Goal: Task Accomplishment & Management: Complete application form

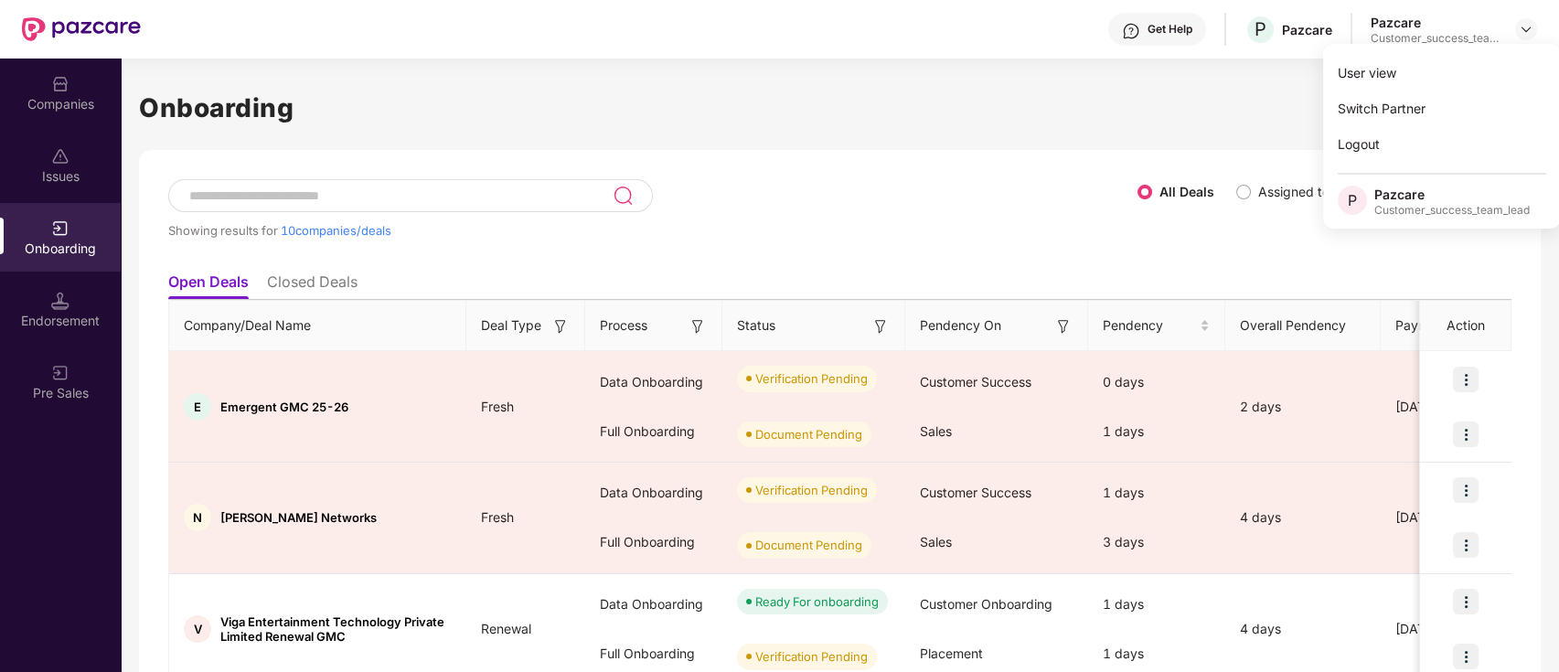
scroll to position [243, 0]
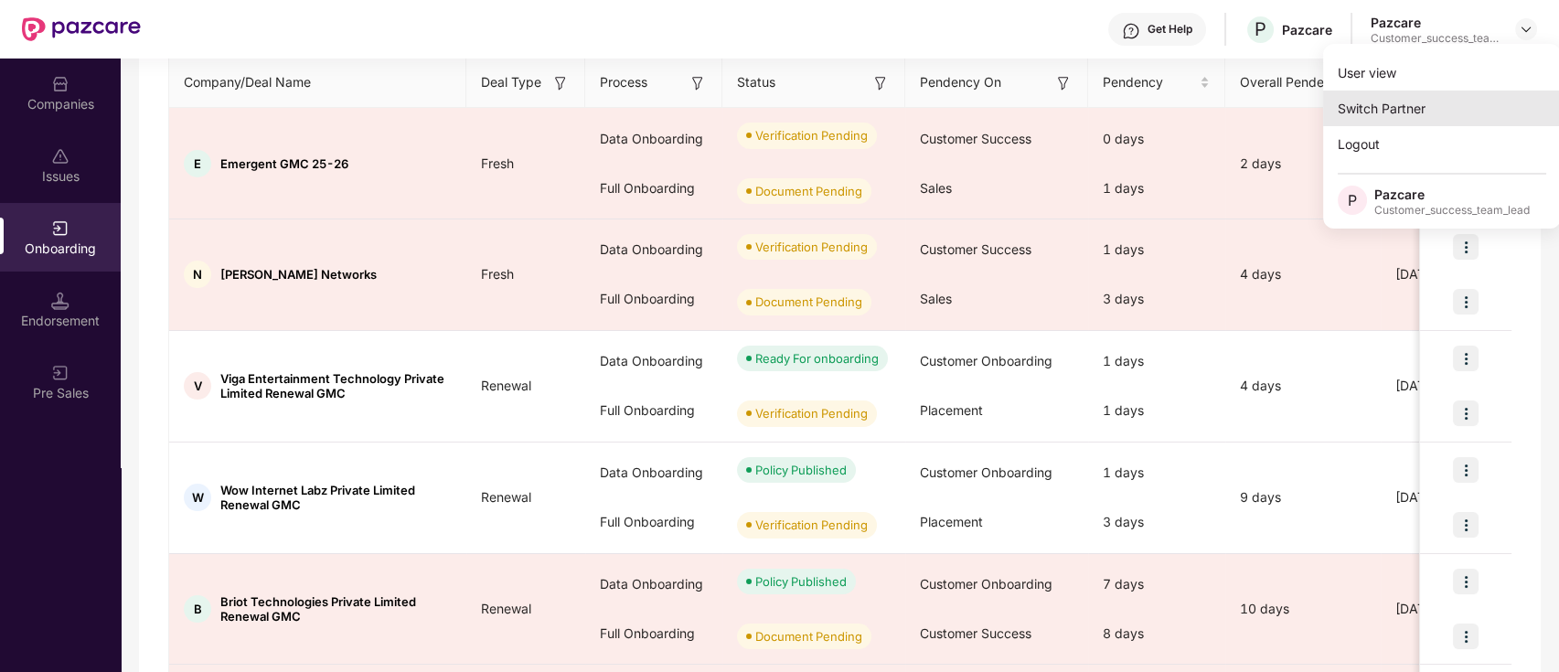
click at [1440, 105] on div "Switch Partner" at bounding box center [1442, 109] width 238 height 36
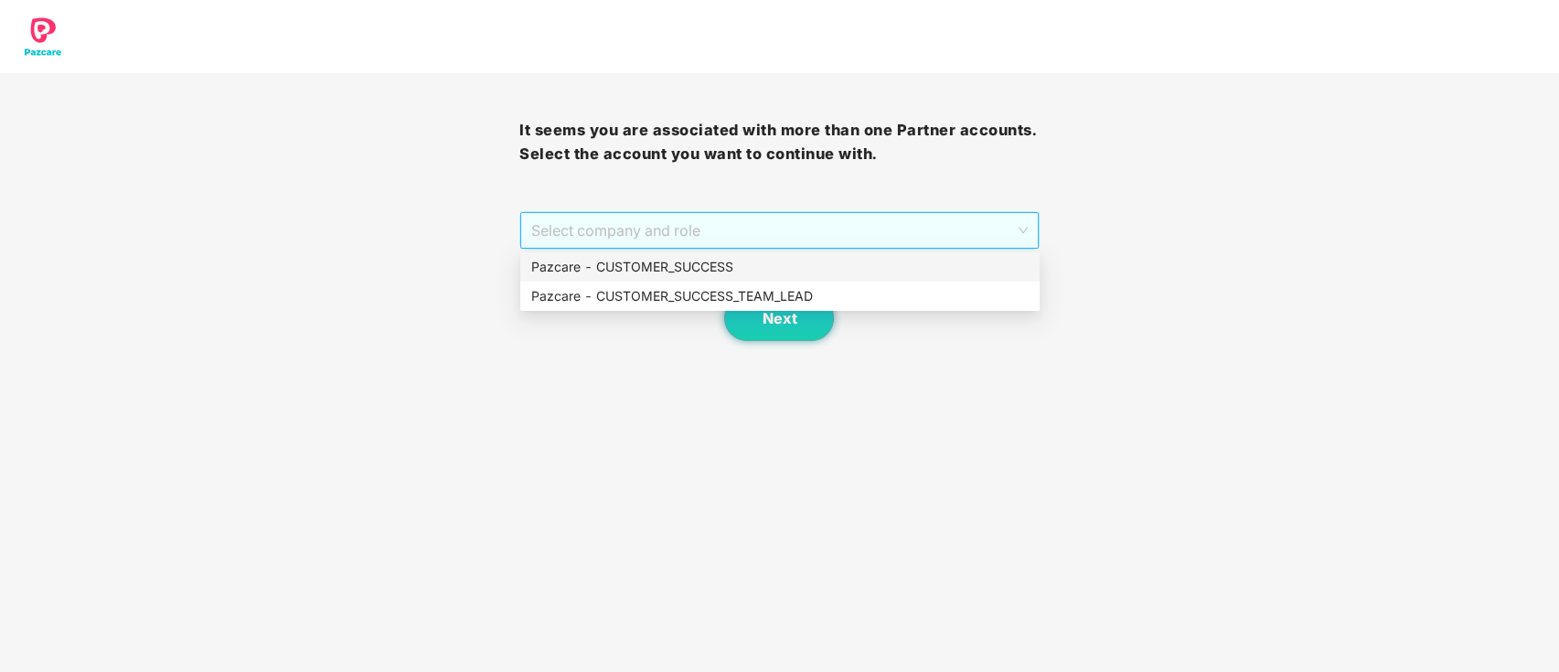
click at [795, 232] on span "Select company and role" at bounding box center [778, 230] width 495 height 35
click at [739, 270] on div "Pazcare - CUSTOMER_SUCCESS" at bounding box center [779, 267] width 497 height 20
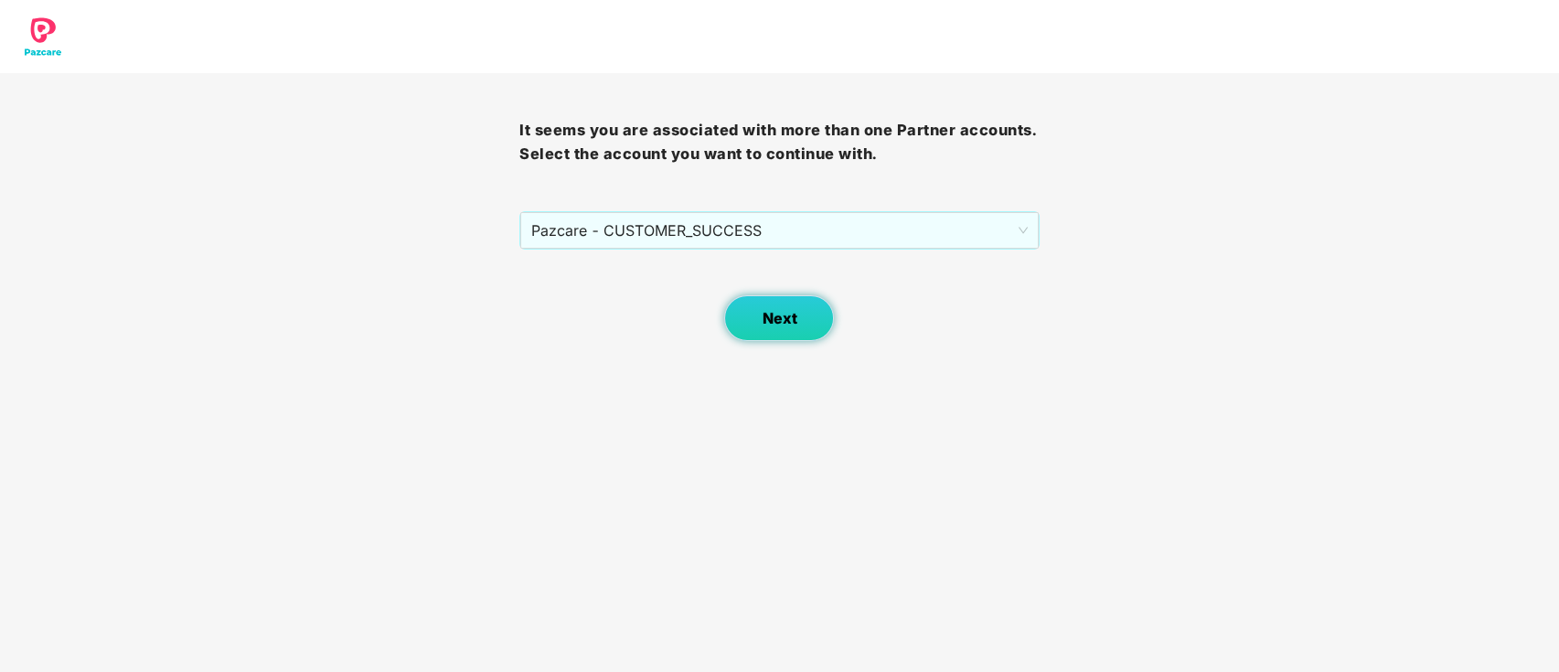
click at [762, 312] on span "Next" at bounding box center [779, 318] width 35 height 17
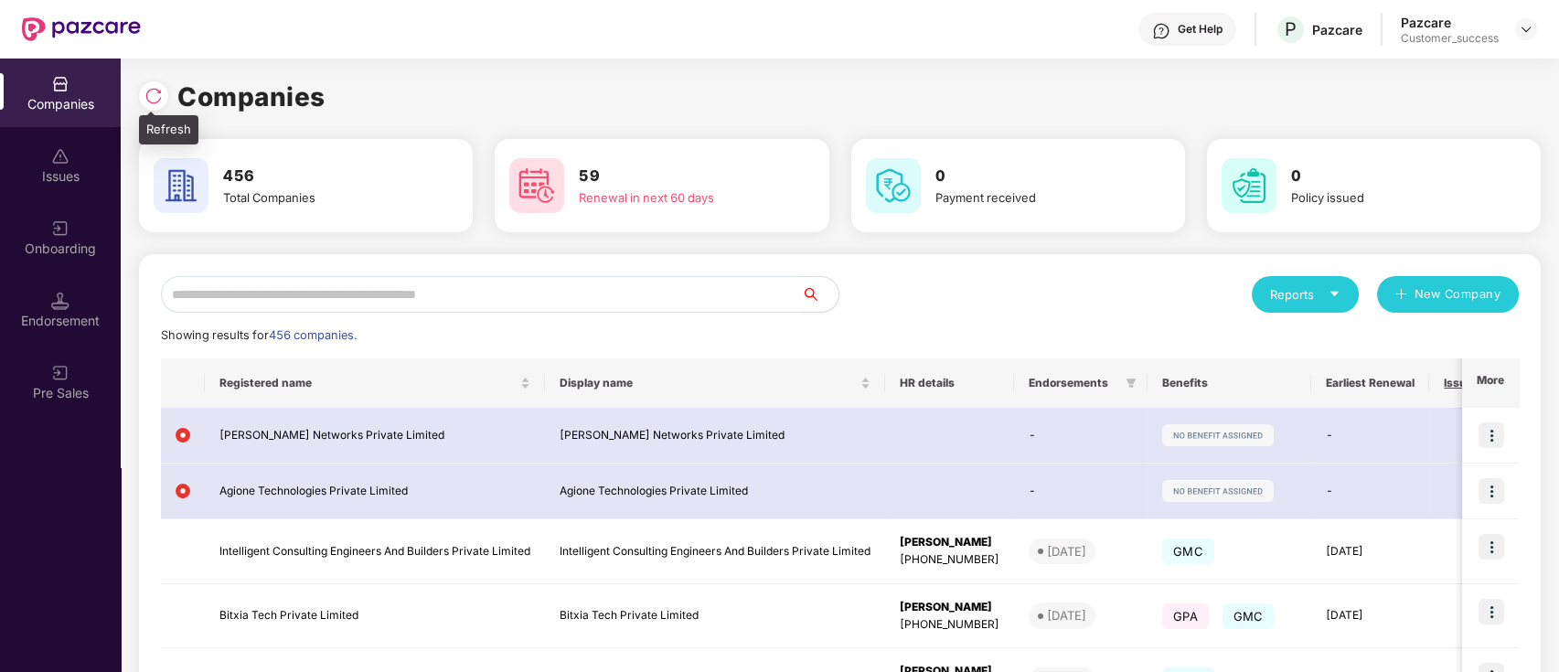
click at [154, 101] on img at bounding box center [153, 96] width 18 height 18
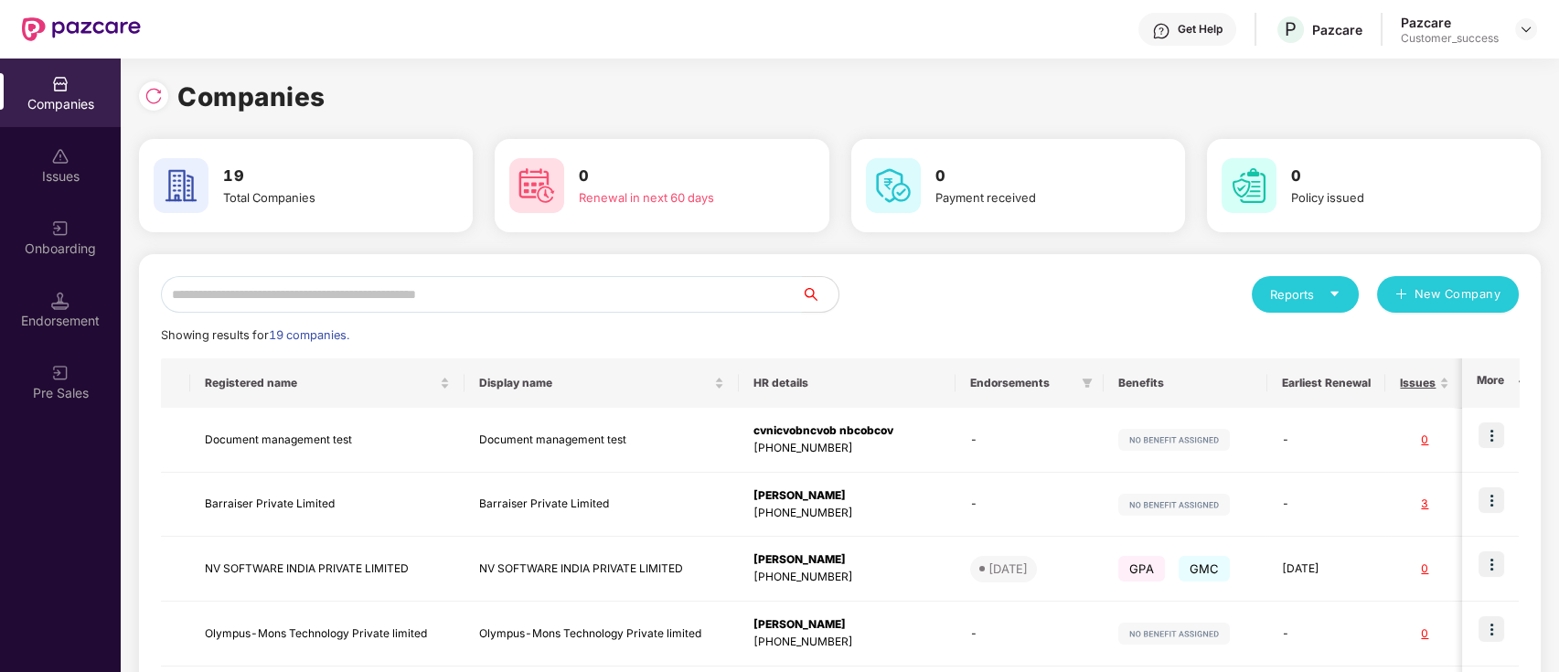
click at [398, 296] on input "text" at bounding box center [481, 294] width 641 height 37
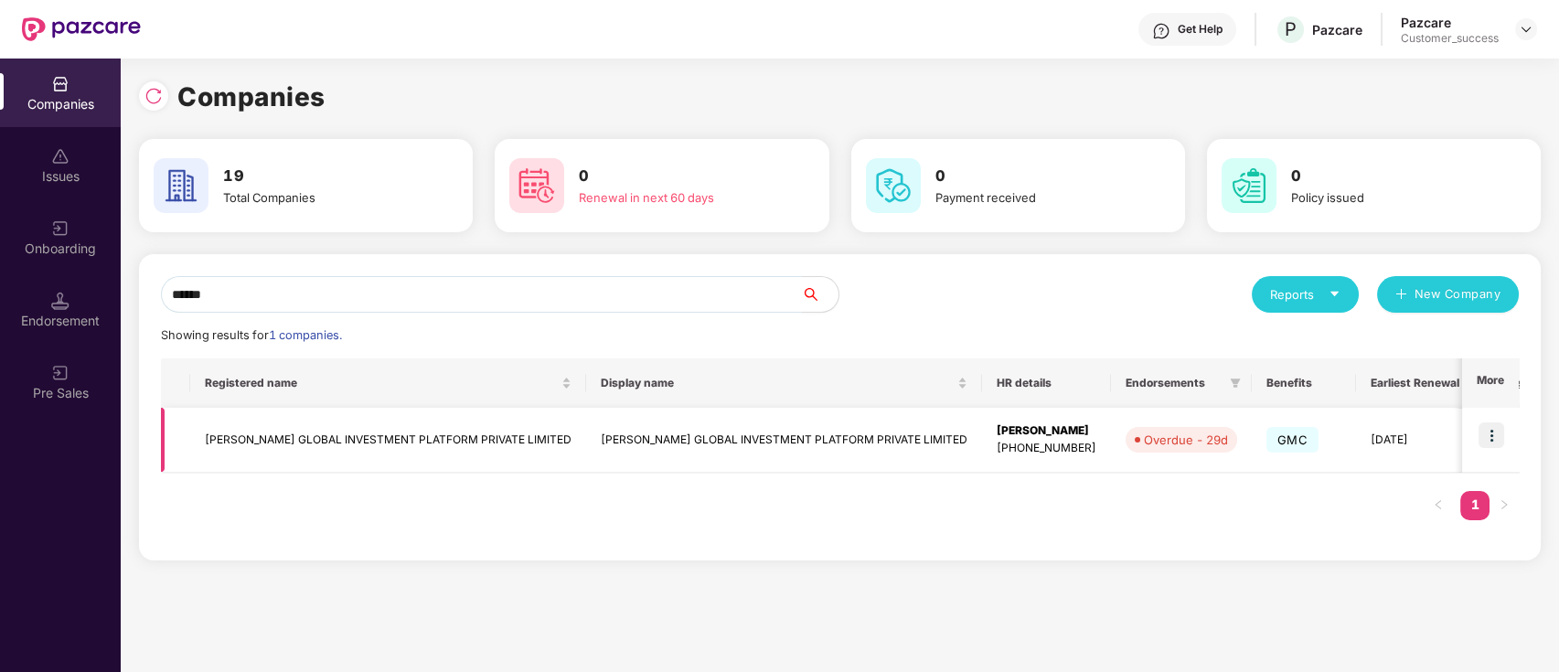
type input "******"
click at [1485, 434] on img at bounding box center [1491, 435] width 26 height 26
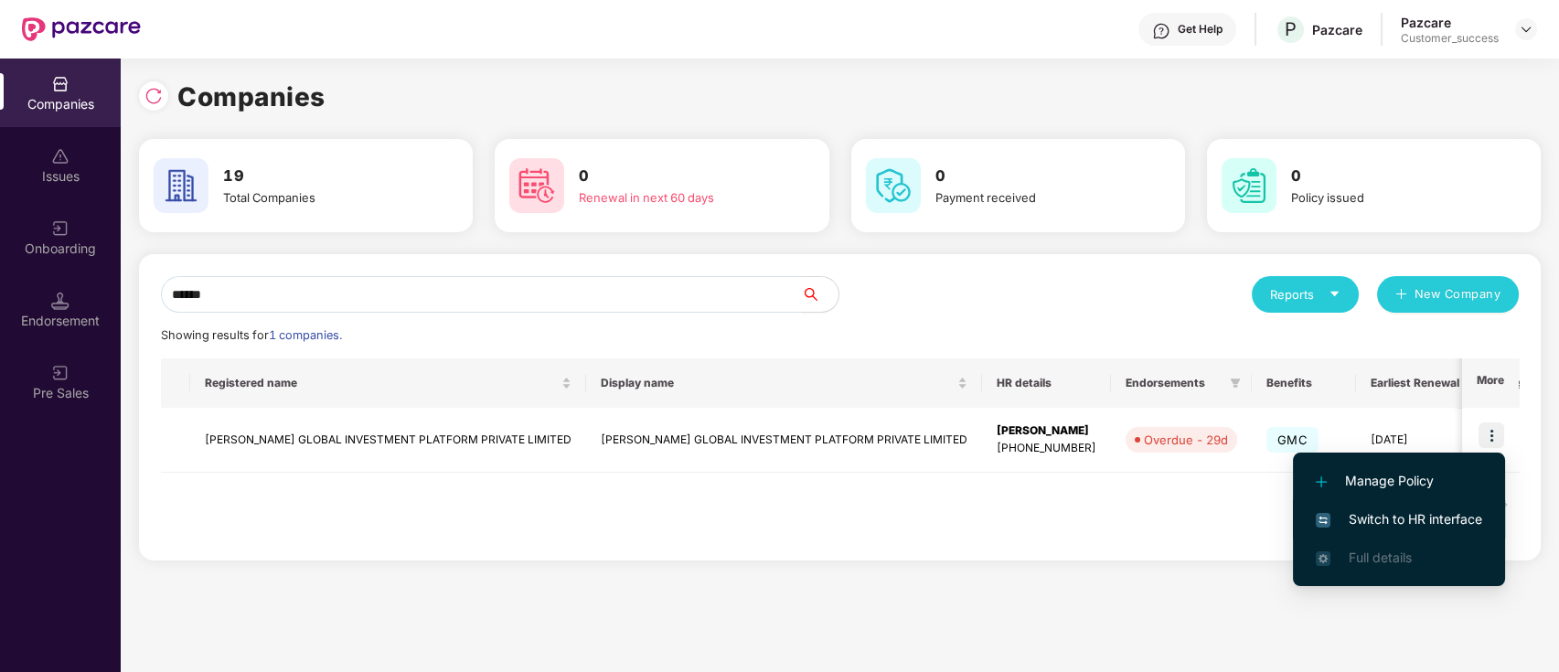
click at [1399, 517] on span "Switch to HR interface" at bounding box center [1399, 519] width 166 height 20
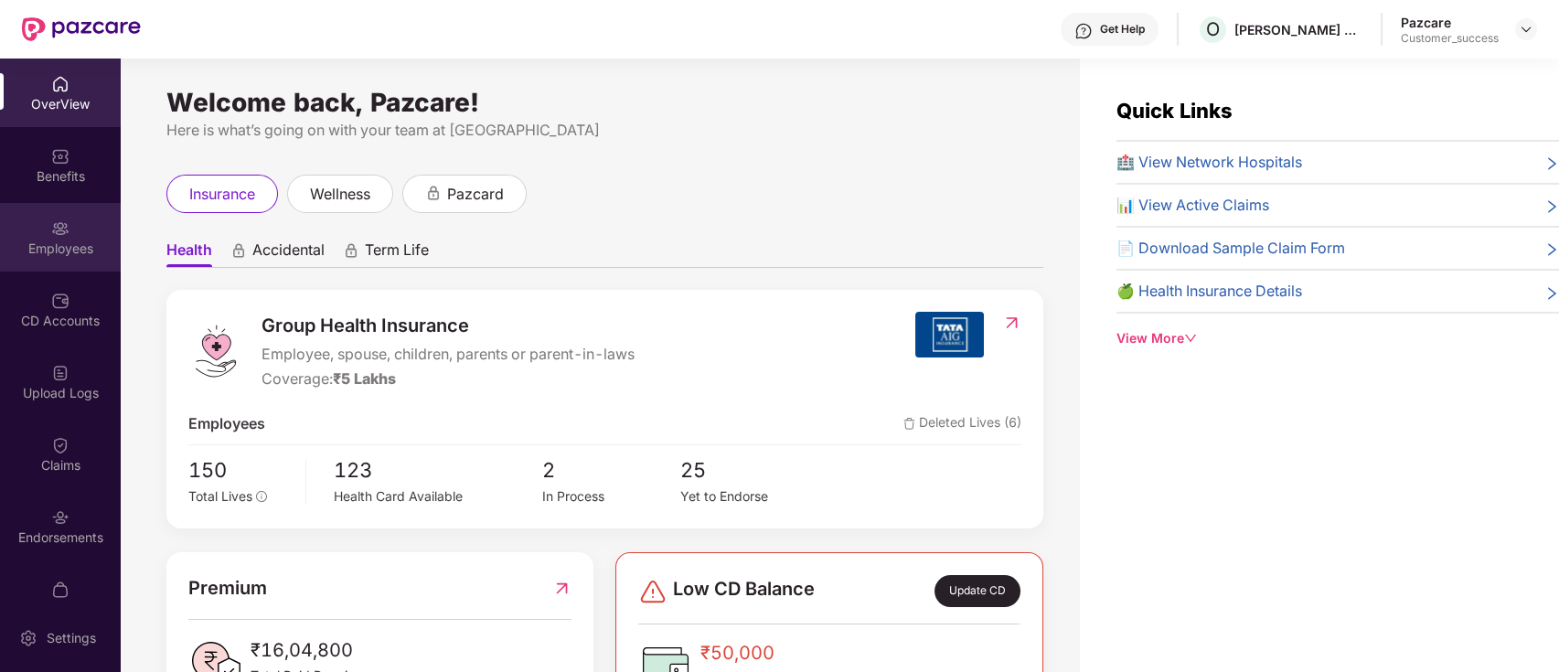
click at [33, 224] on div "Employees" at bounding box center [60, 237] width 121 height 69
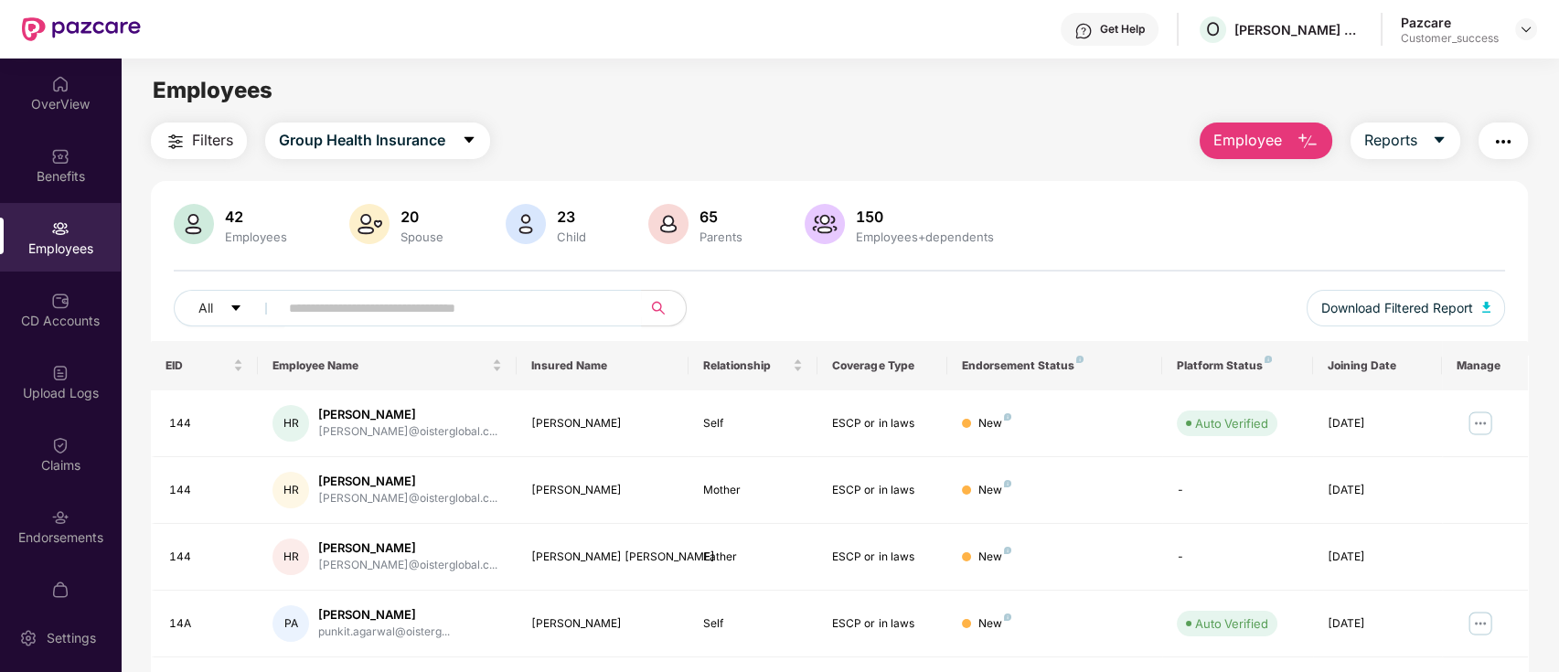
click at [1245, 133] on span "Employee" at bounding box center [1247, 140] width 69 height 23
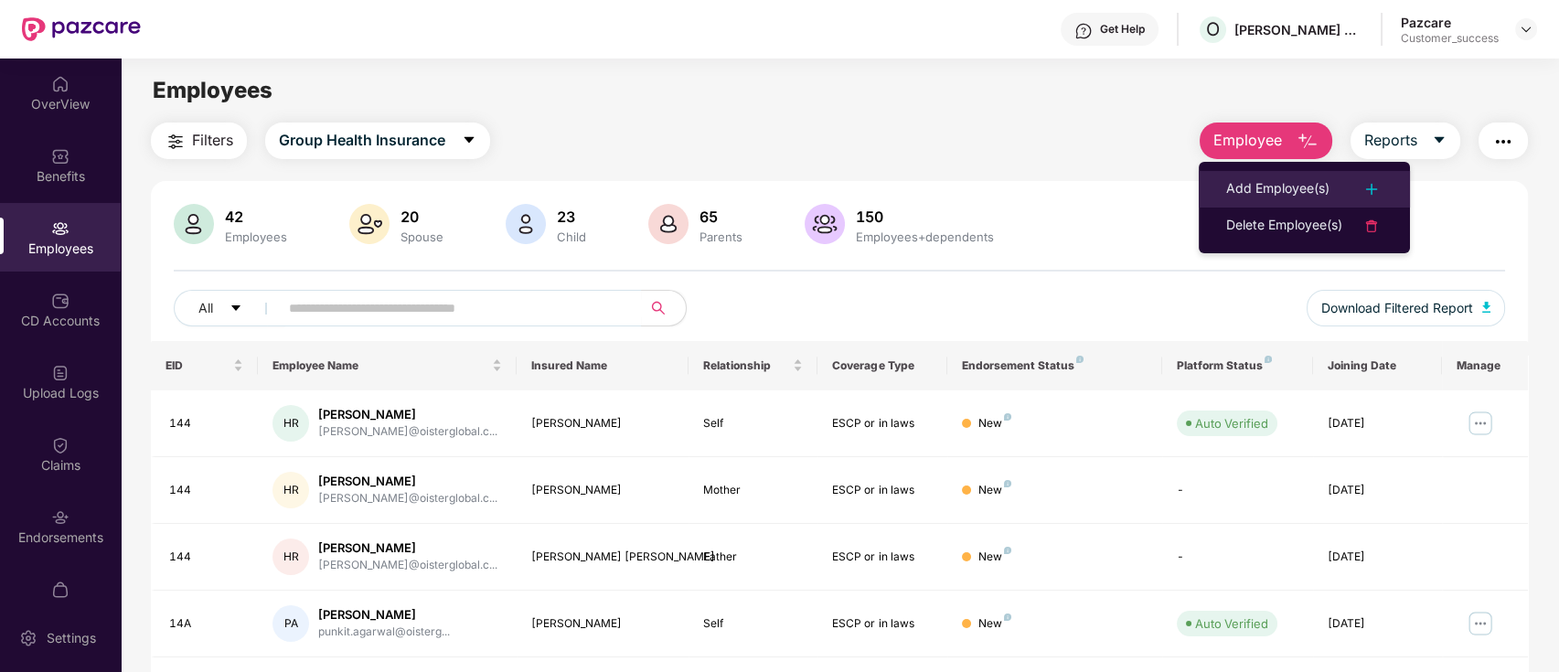
click at [1288, 192] on div "Add Employee(s)" at bounding box center [1277, 189] width 103 height 22
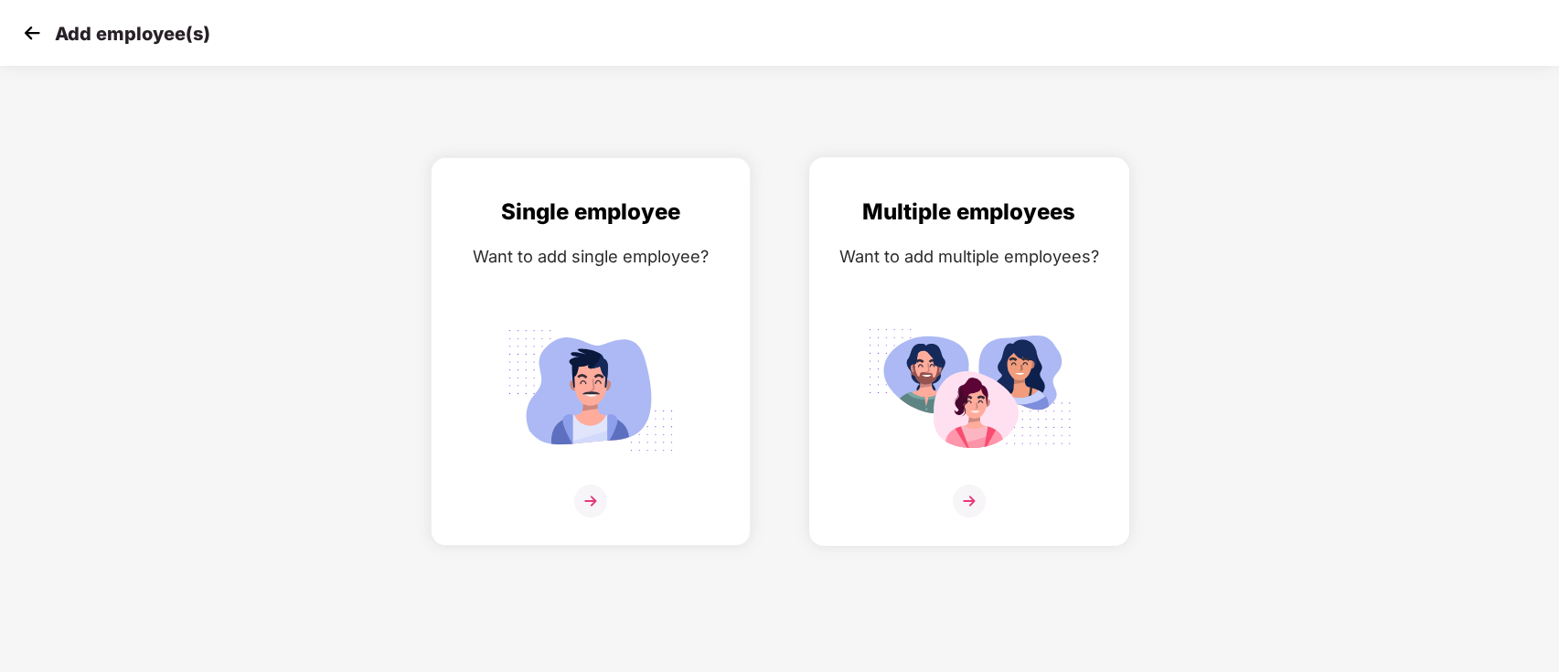
click at [975, 495] on img at bounding box center [969, 501] width 33 height 33
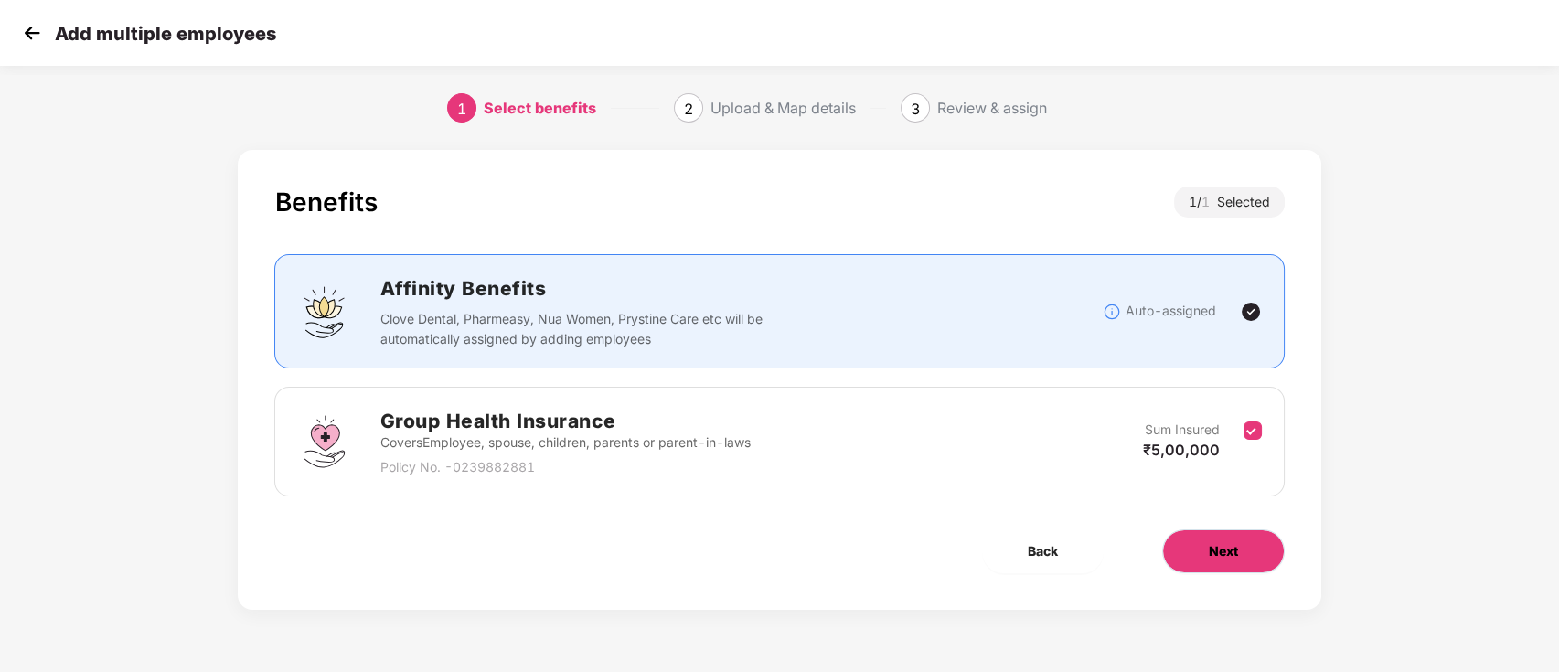
click at [1214, 552] on span "Next" at bounding box center [1223, 551] width 29 height 20
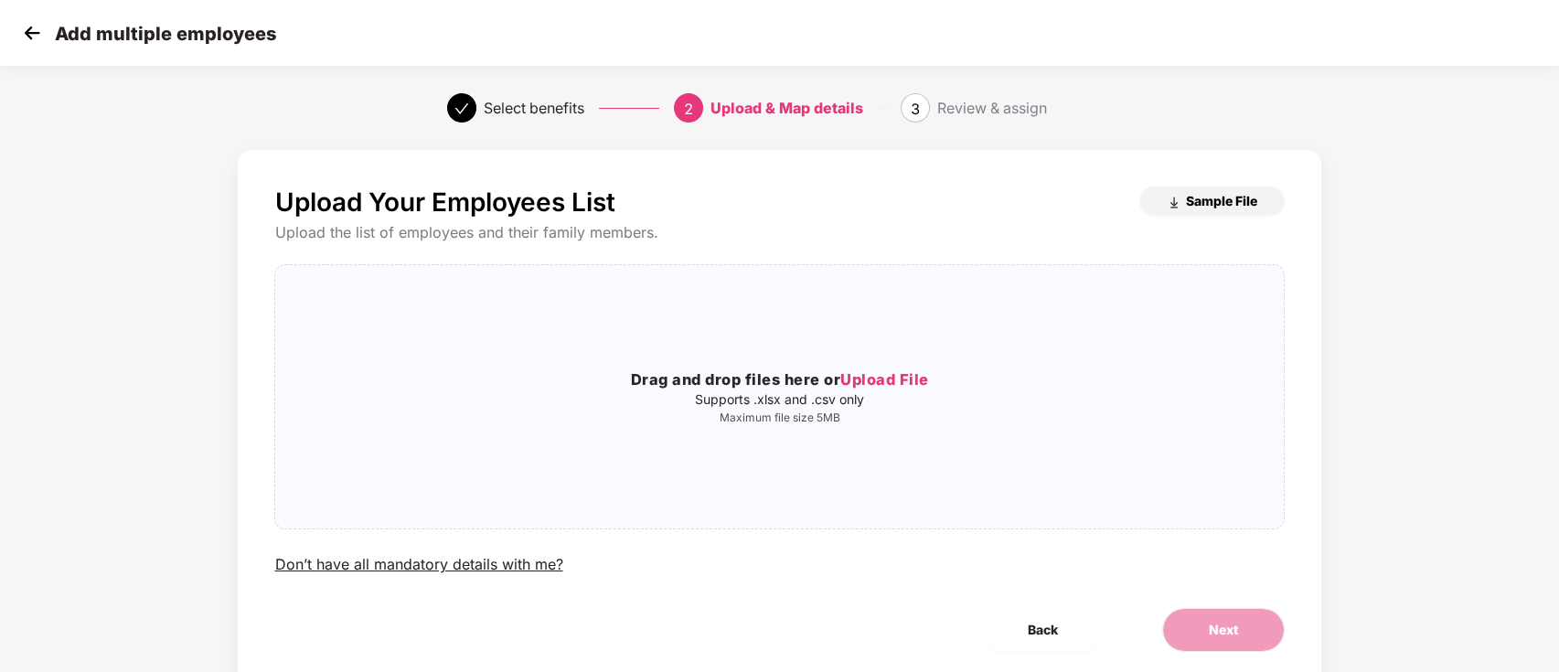
click at [1194, 187] on button "Sample File" at bounding box center [1211, 200] width 145 height 29
click at [868, 381] on span "Upload File" at bounding box center [884, 379] width 89 height 18
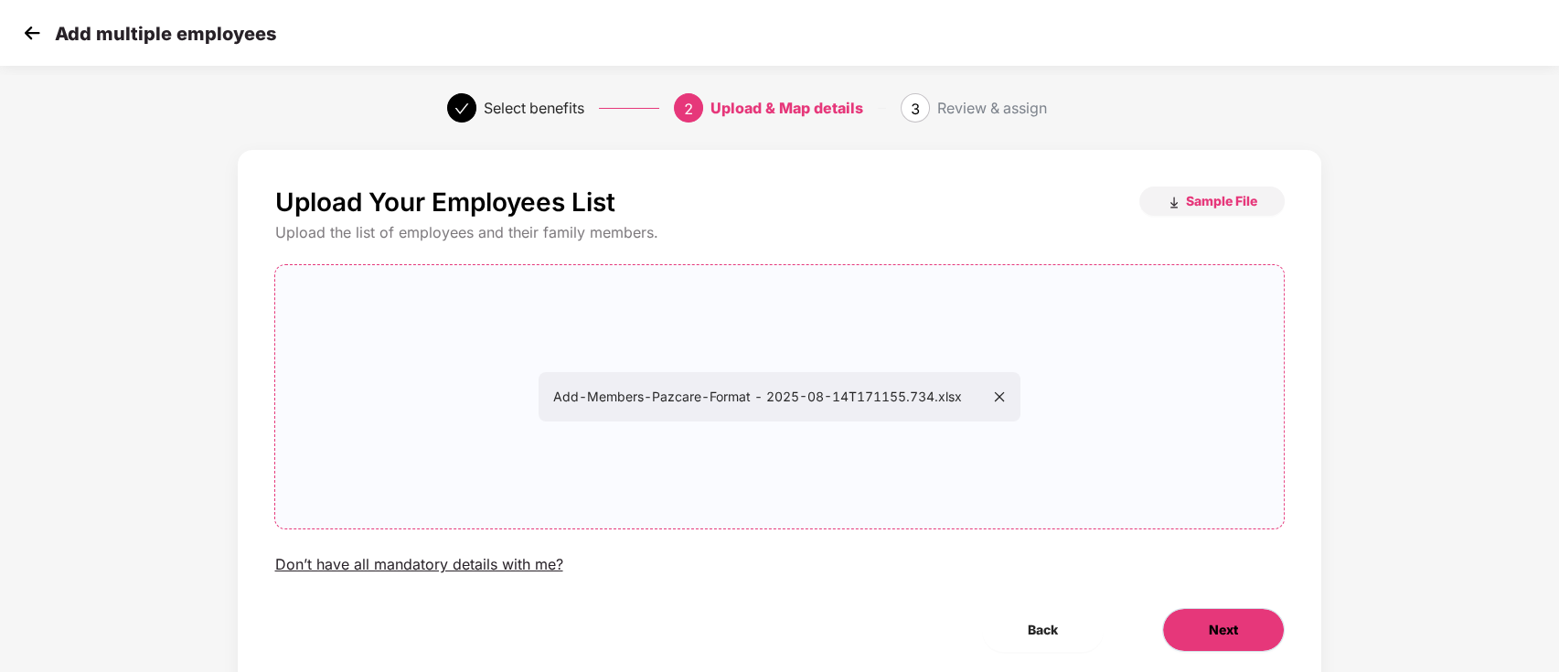
click at [1241, 619] on button "Next" at bounding box center [1223, 630] width 123 height 44
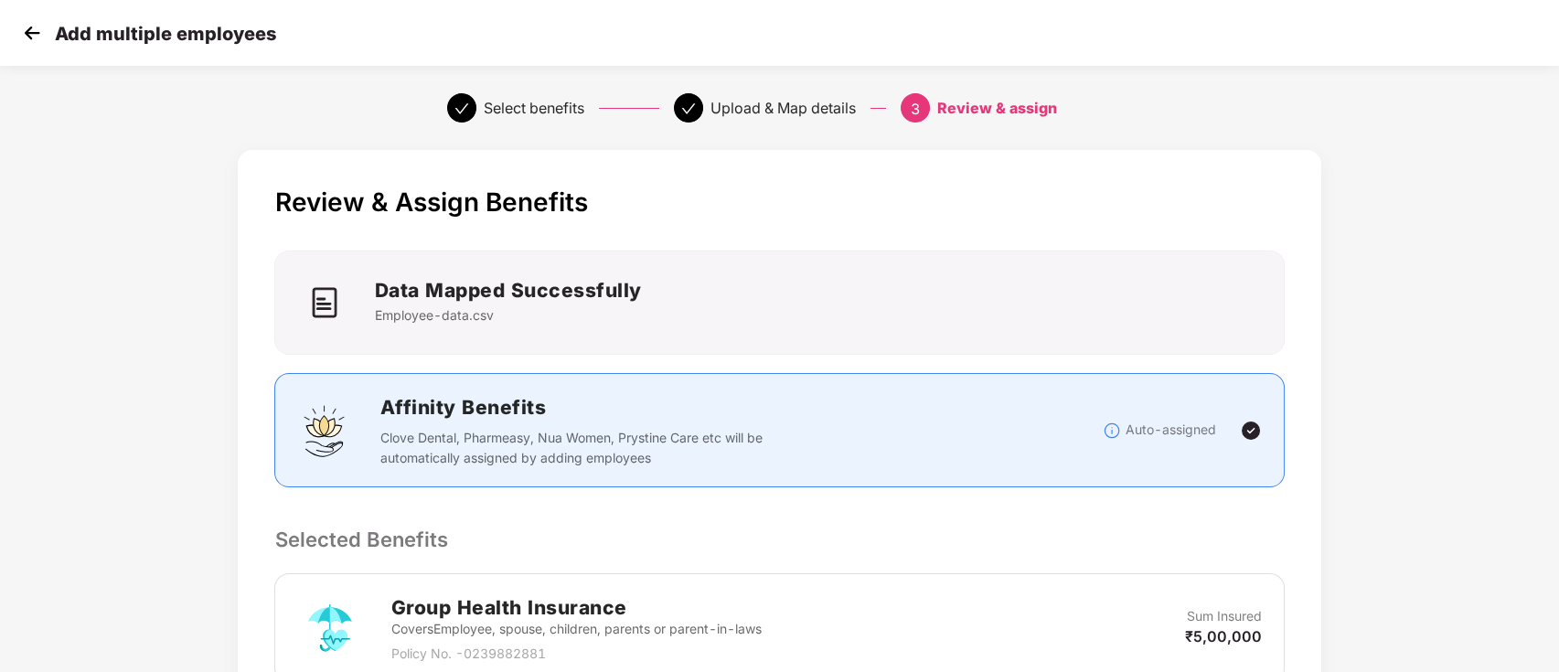
scroll to position [346, 0]
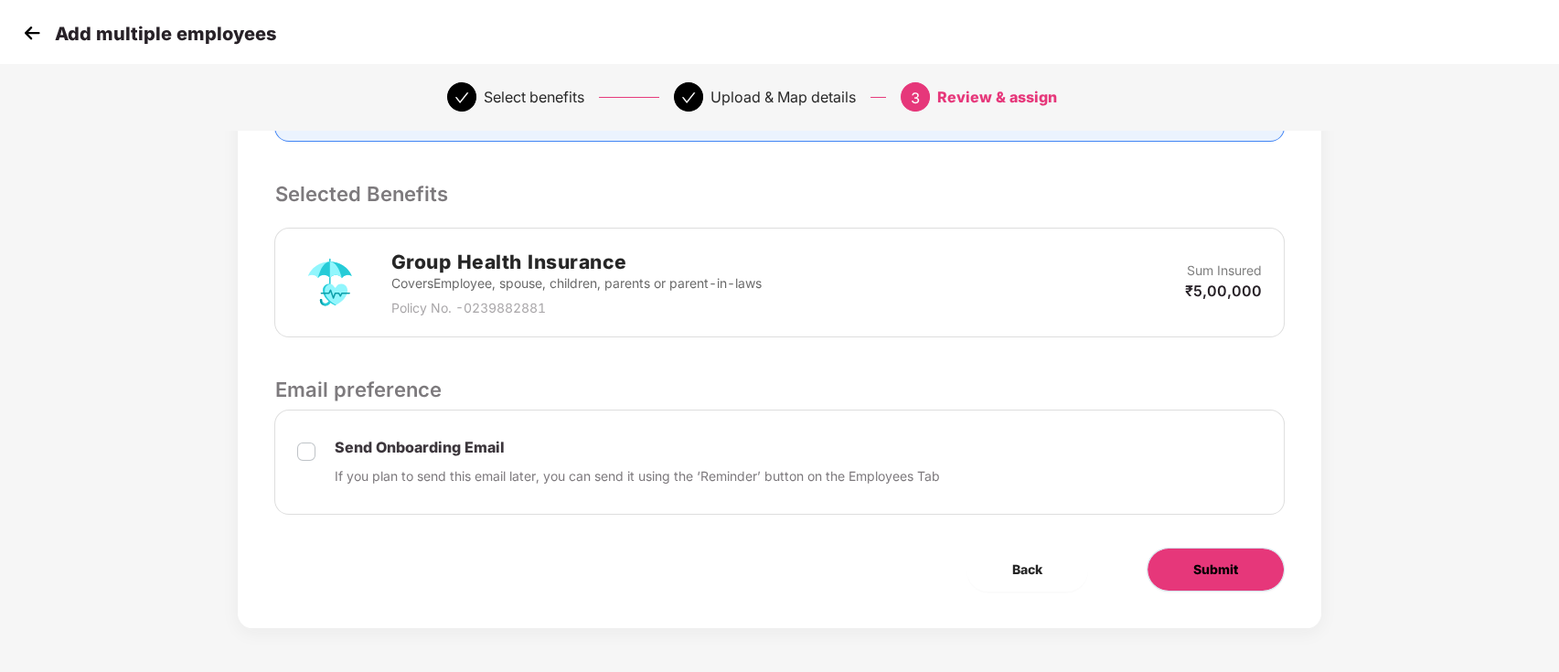
click at [1198, 577] on span "Submit" at bounding box center [1215, 569] width 45 height 20
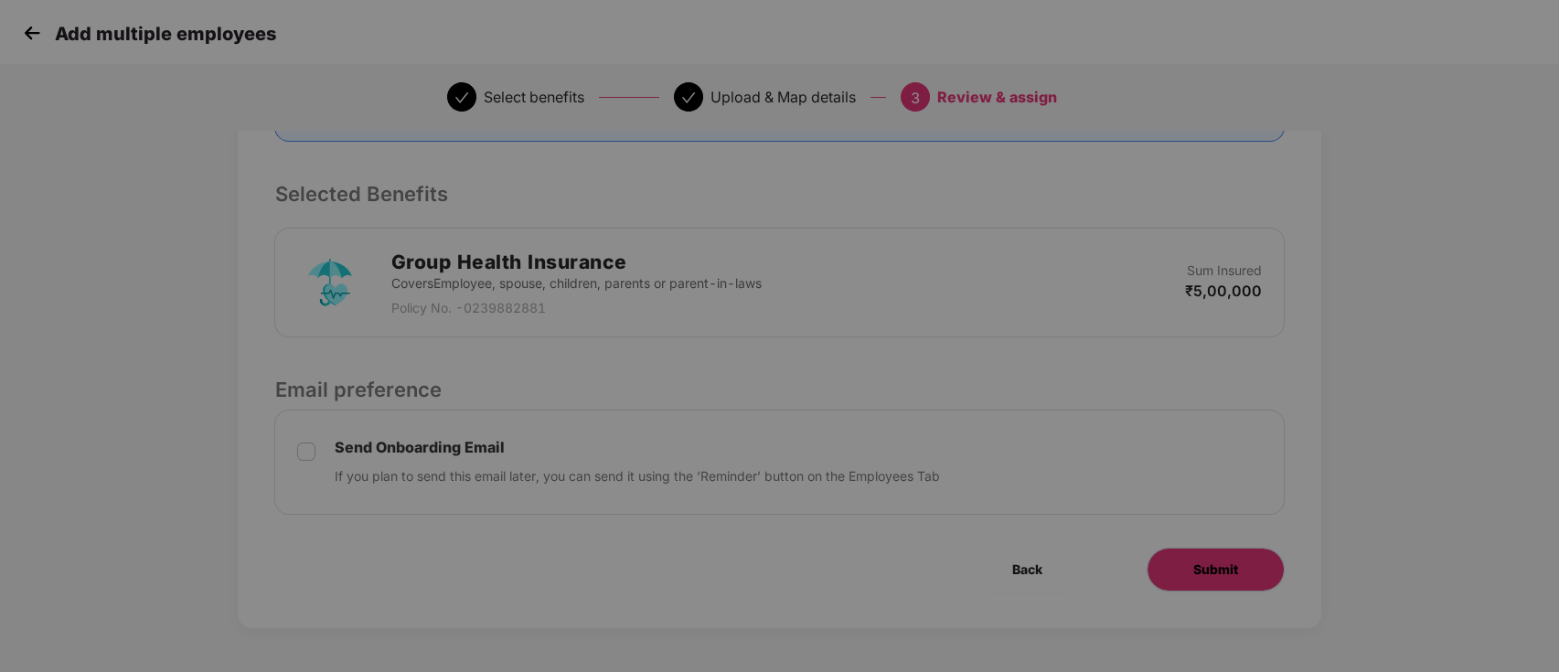
scroll to position [0, 0]
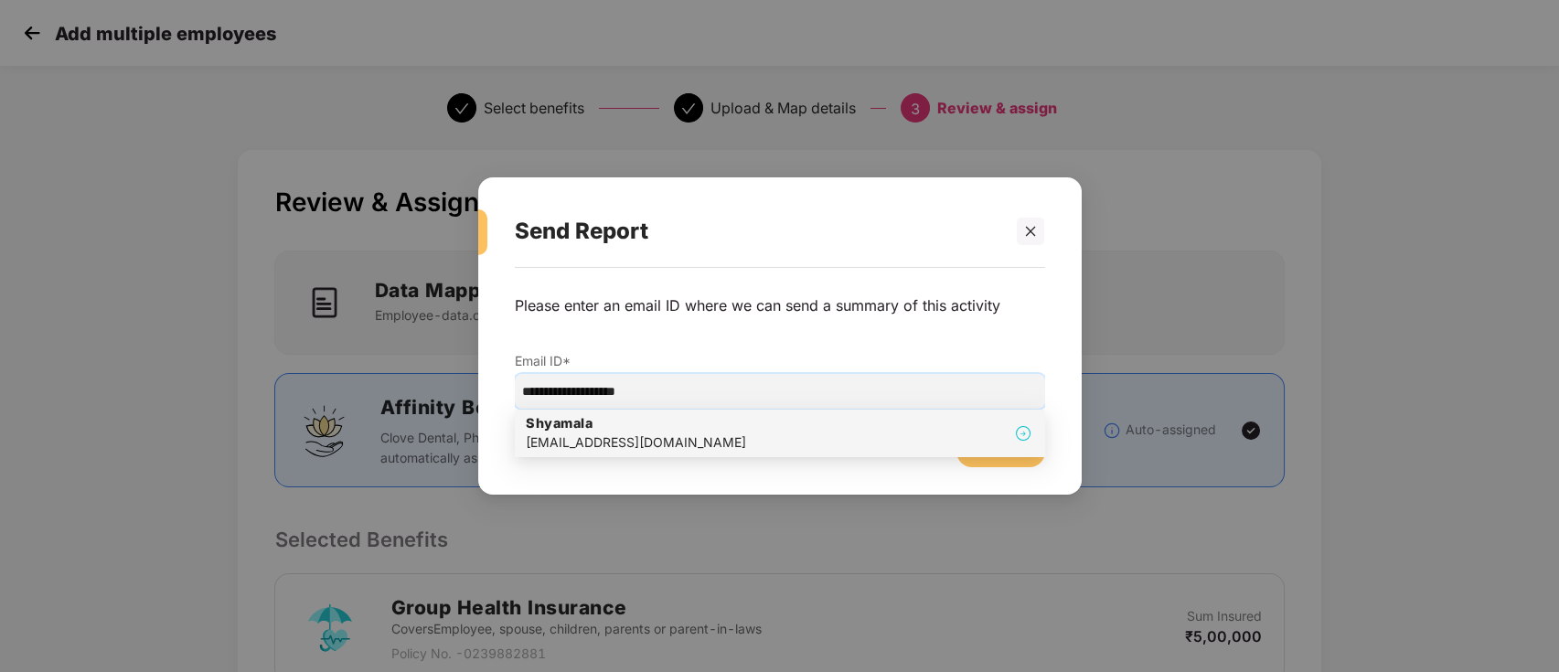
click at [678, 430] on div "Shyamala shyamala@pazcare.com" at bounding box center [780, 433] width 508 height 38
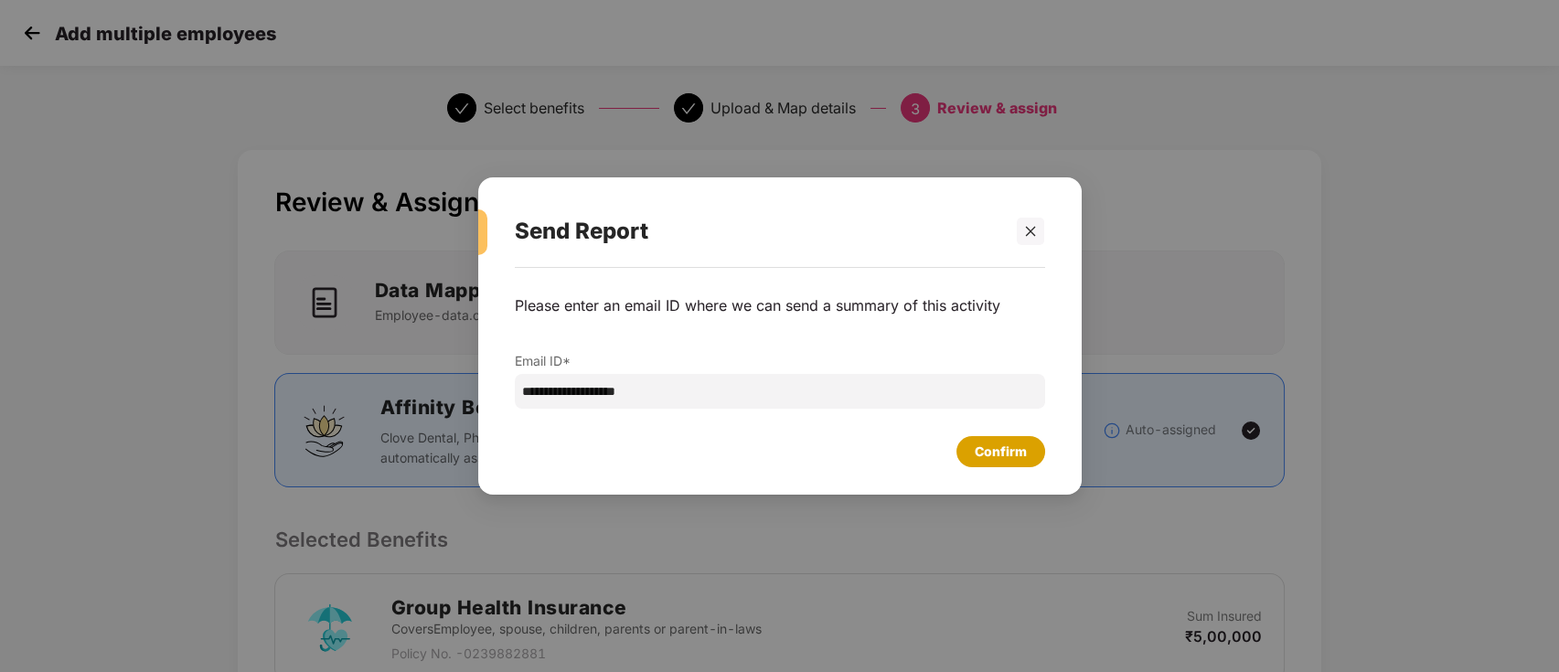
click at [1004, 451] on div "Confirm" at bounding box center [1001, 452] width 52 height 20
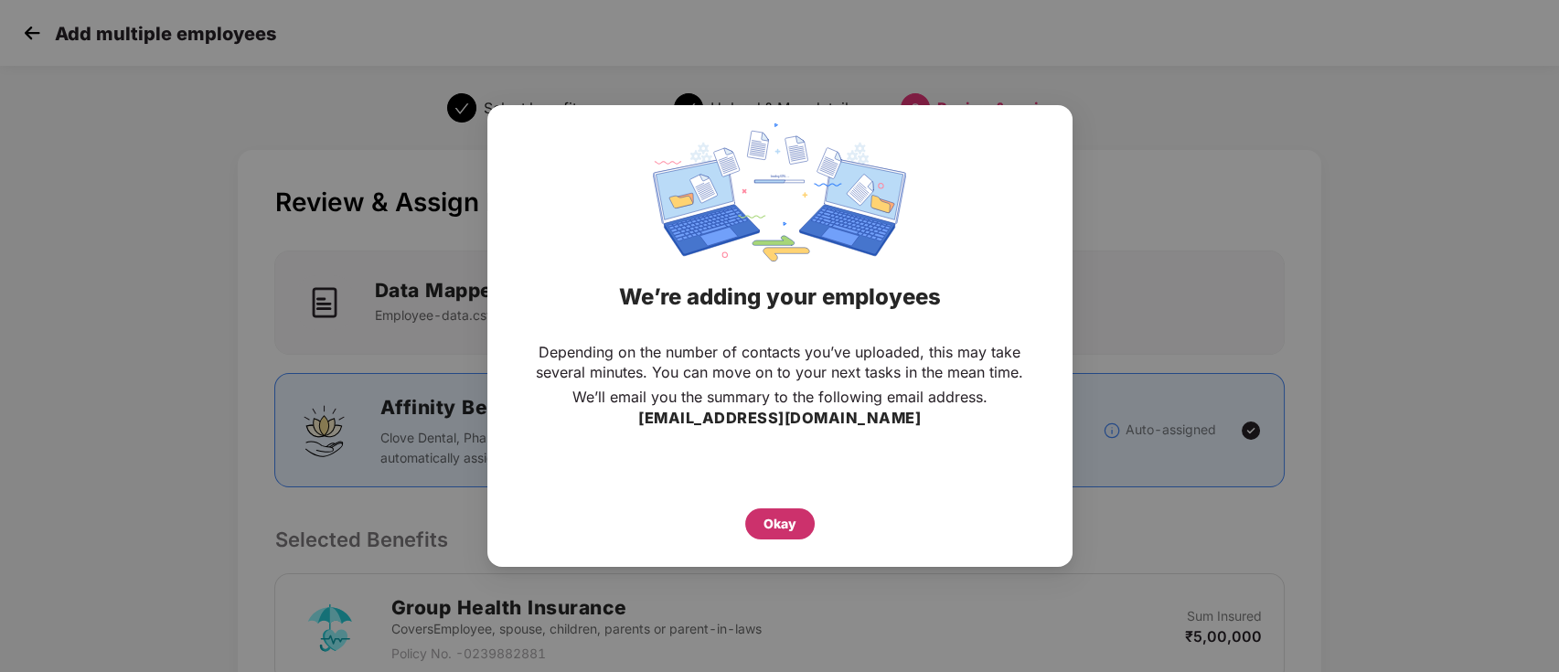
click at [793, 529] on div "Okay" at bounding box center [779, 524] width 33 height 20
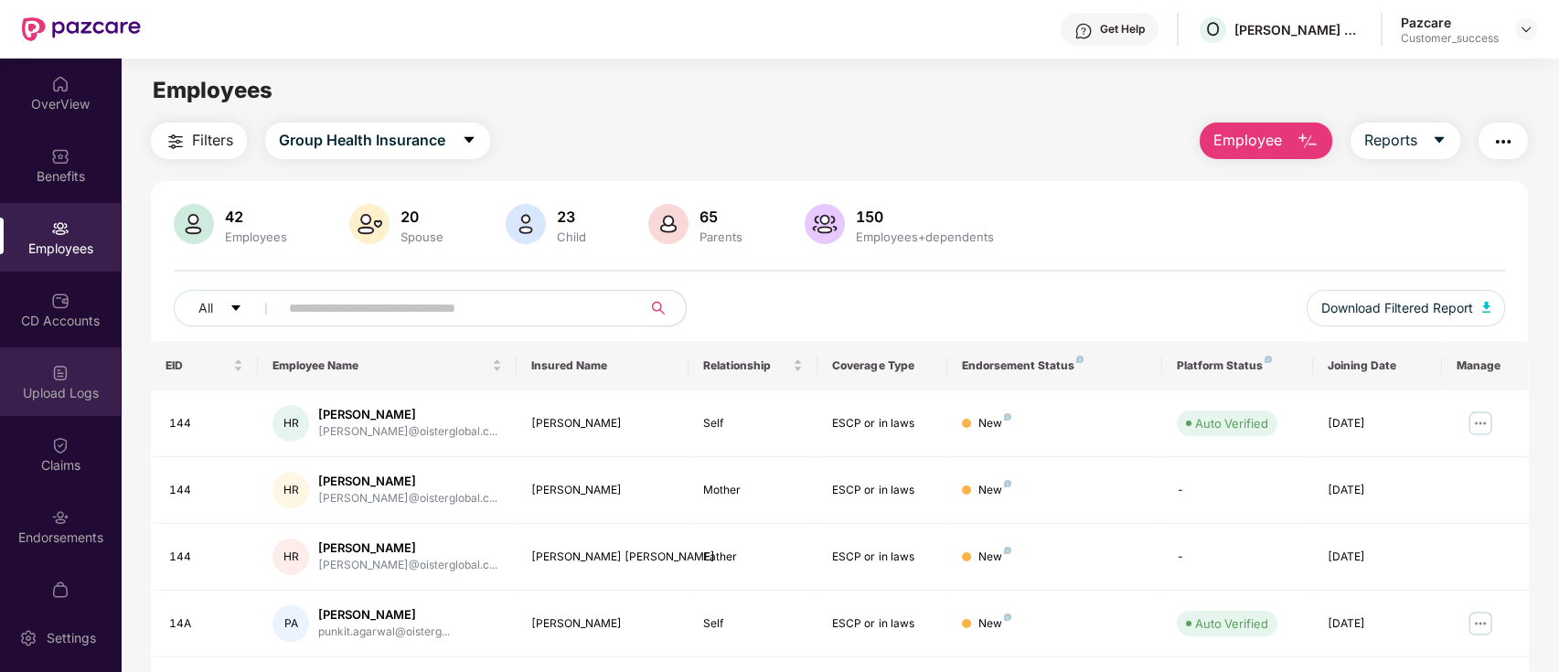
click at [91, 391] on div "Upload Logs" at bounding box center [60, 393] width 121 height 18
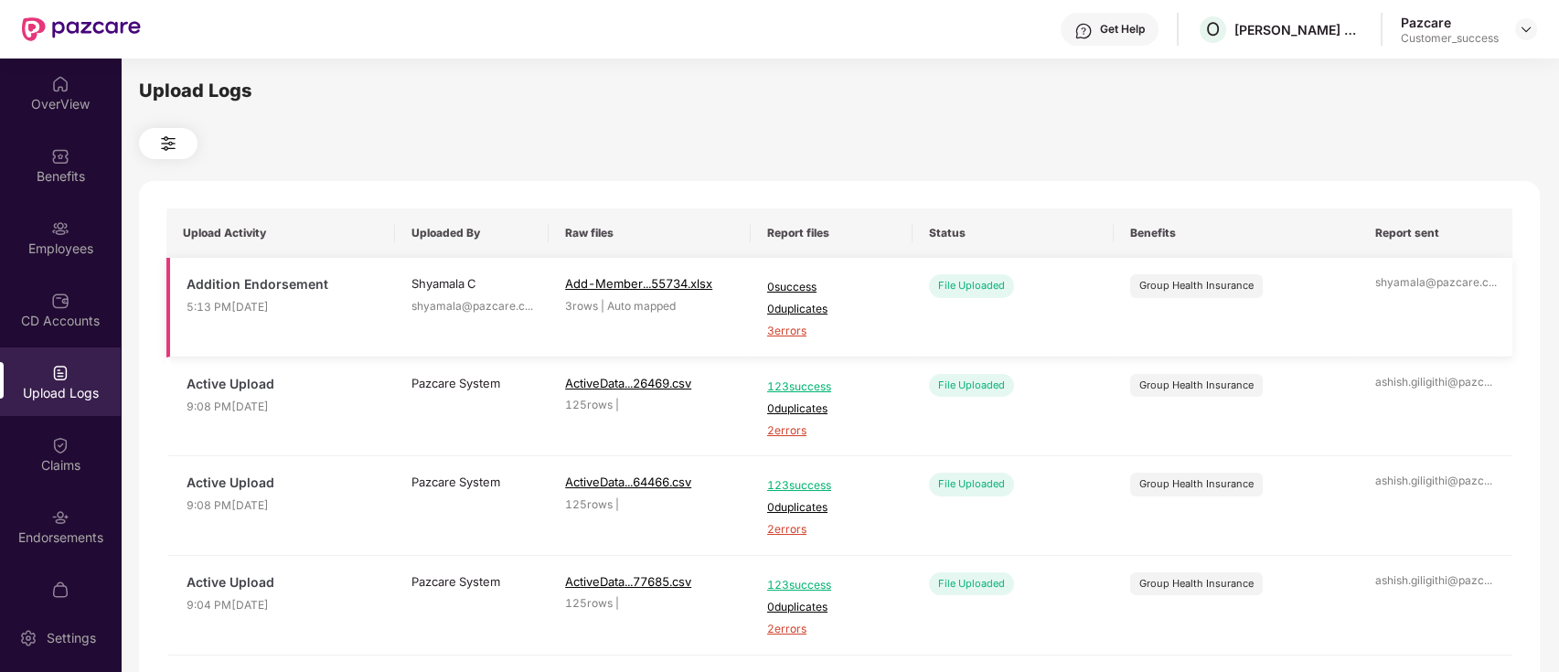
click at [796, 334] on span "3 errors" at bounding box center [831, 331] width 129 height 17
click at [37, 218] on div "Employees" at bounding box center [60, 237] width 121 height 69
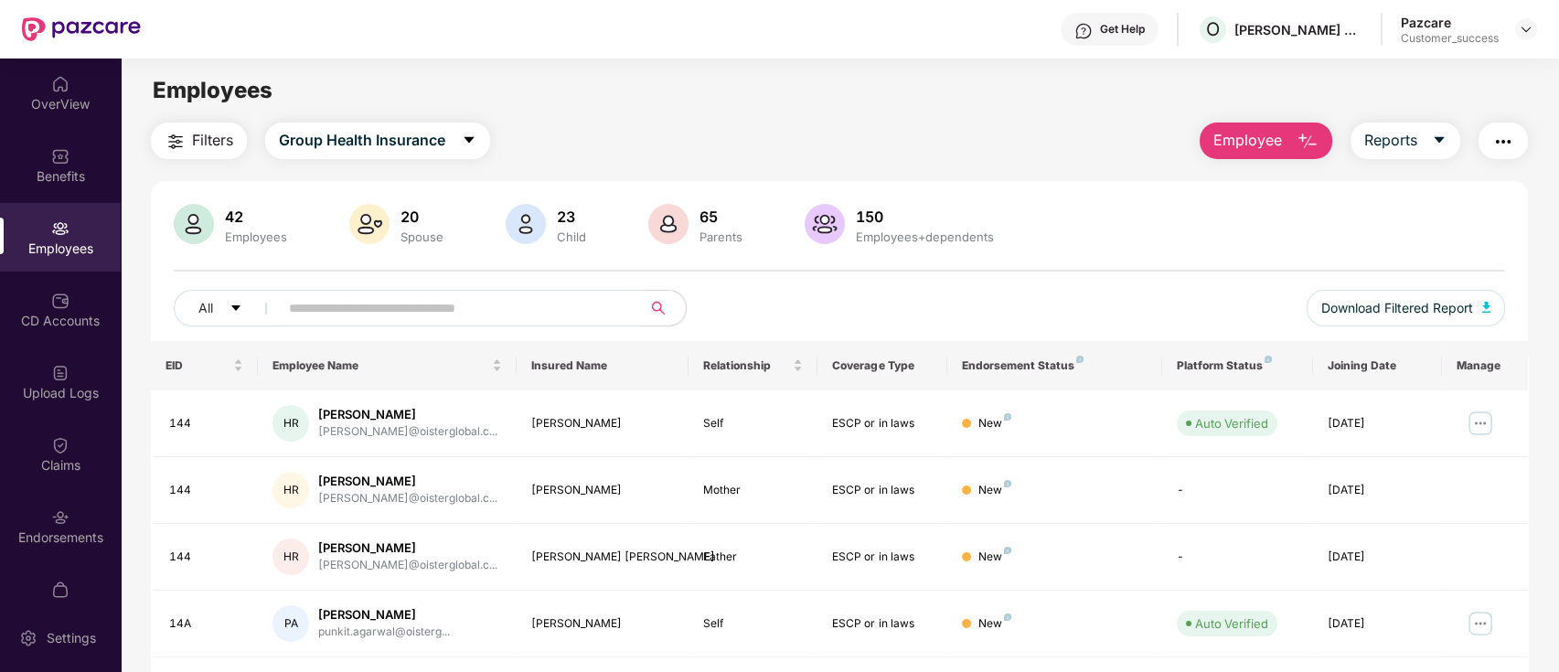
click at [1309, 139] on img "button" at bounding box center [1307, 142] width 22 height 22
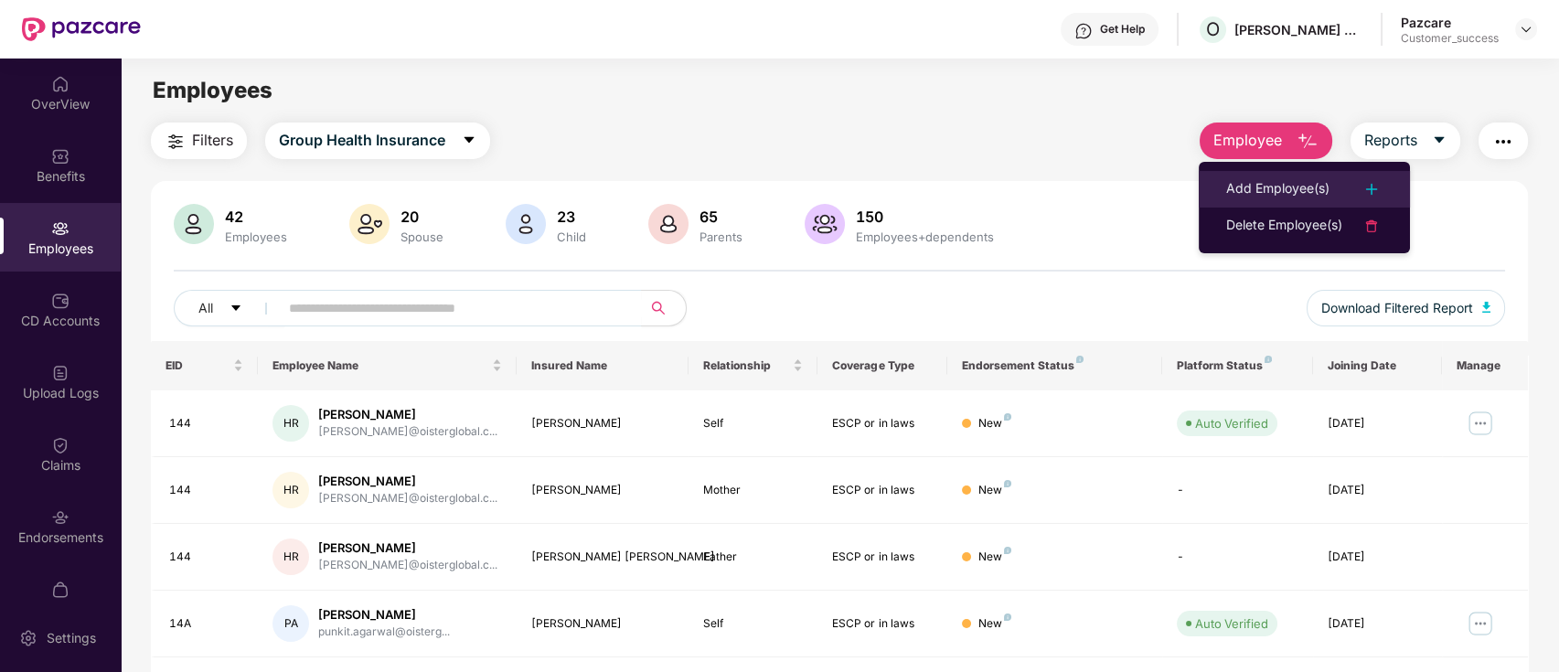
click at [1268, 180] on div "Add Employee(s)" at bounding box center [1277, 189] width 103 height 22
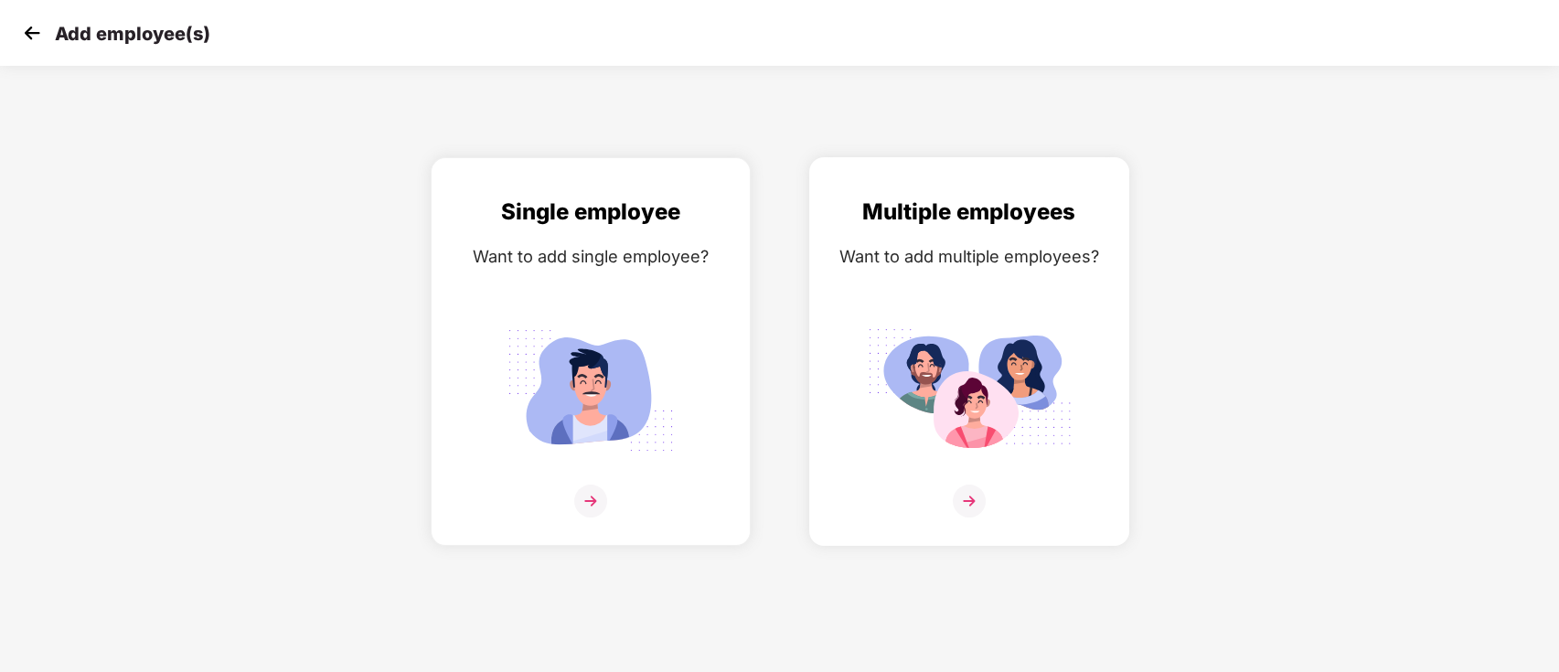
click at [970, 501] on img at bounding box center [969, 501] width 33 height 33
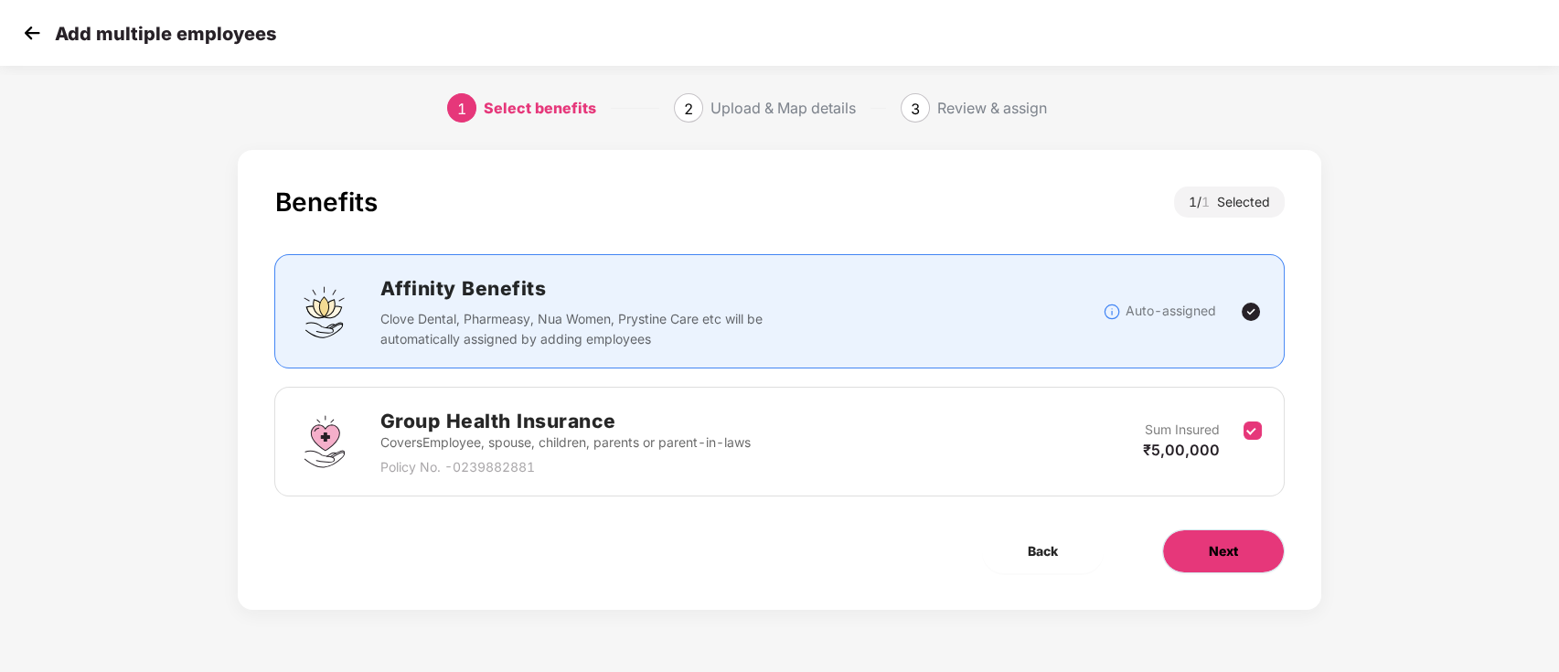
click at [1223, 550] on span "Next" at bounding box center [1223, 551] width 29 height 20
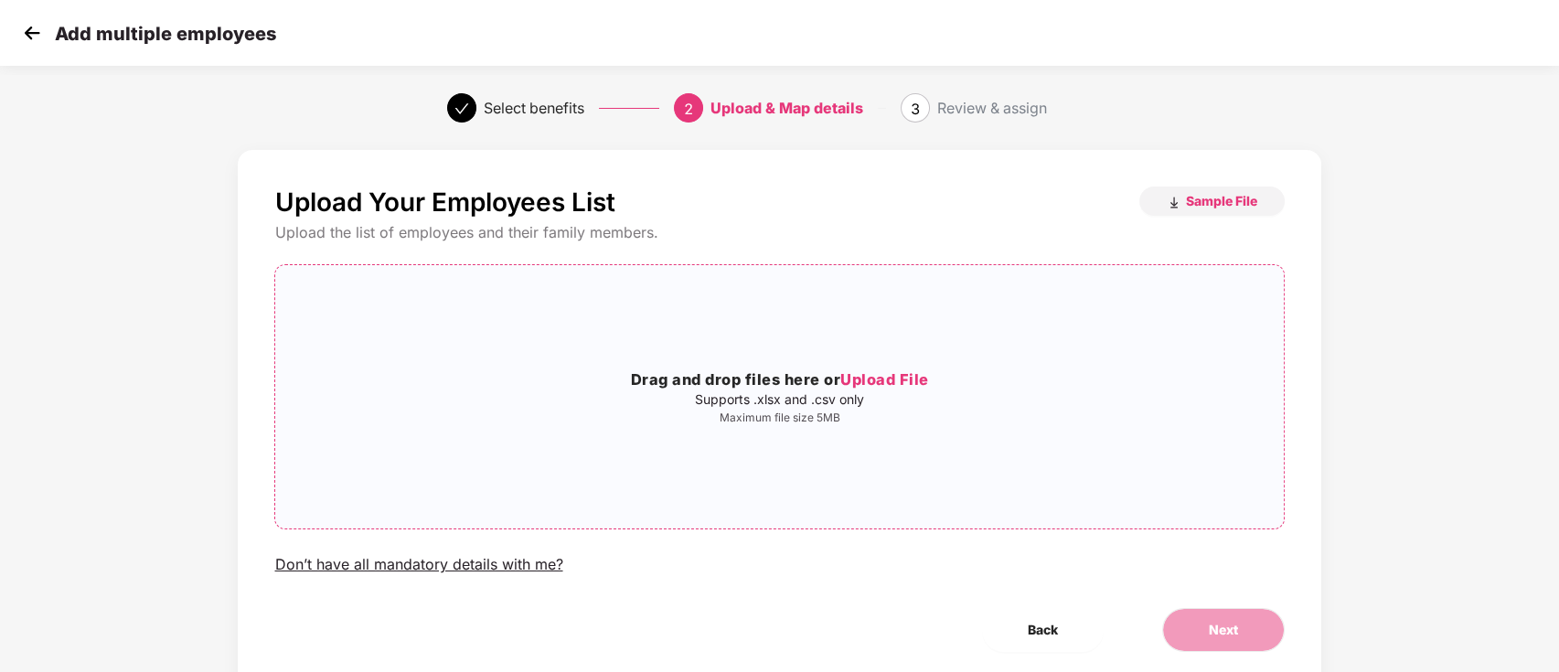
click at [890, 372] on span "Upload File" at bounding box center [884, 379] width 89 height 18
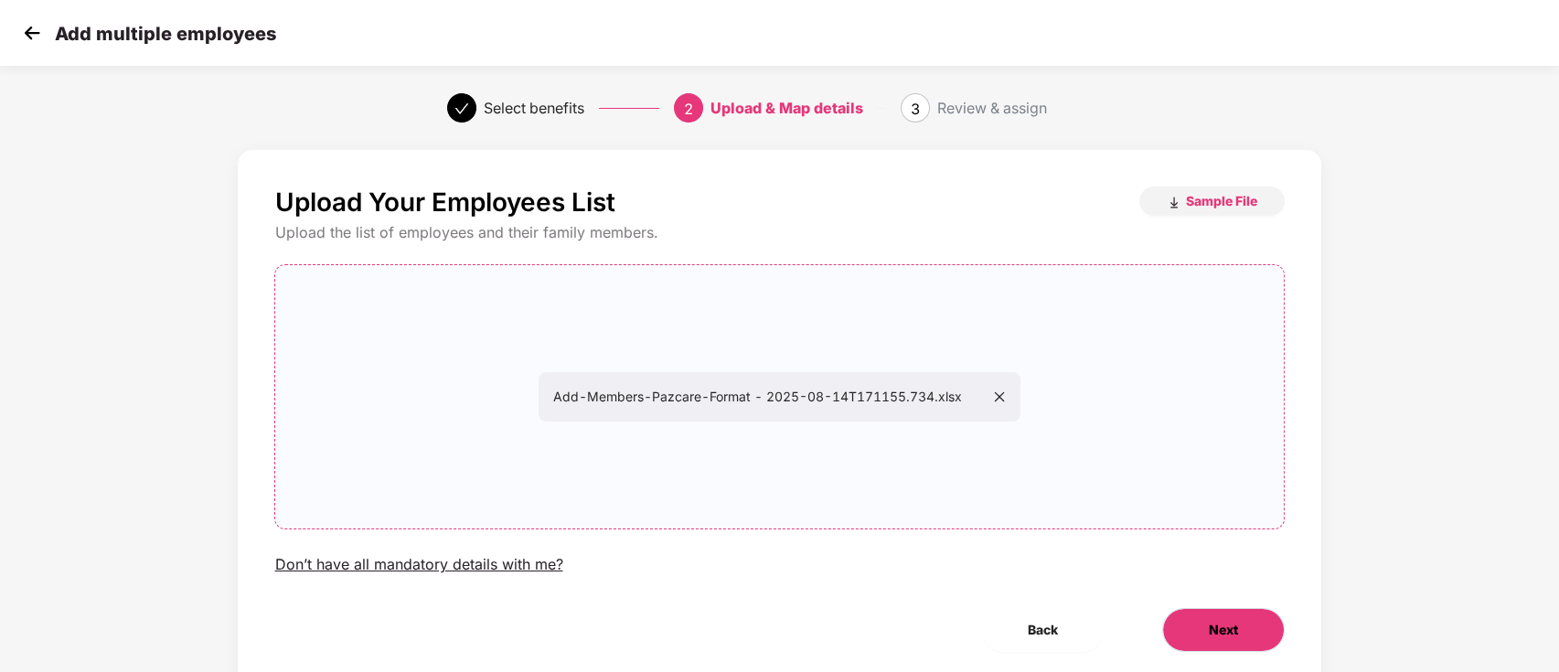
click at [1247, 638] on button "Next" at bounding box center [1223, 630] width 123 height 44
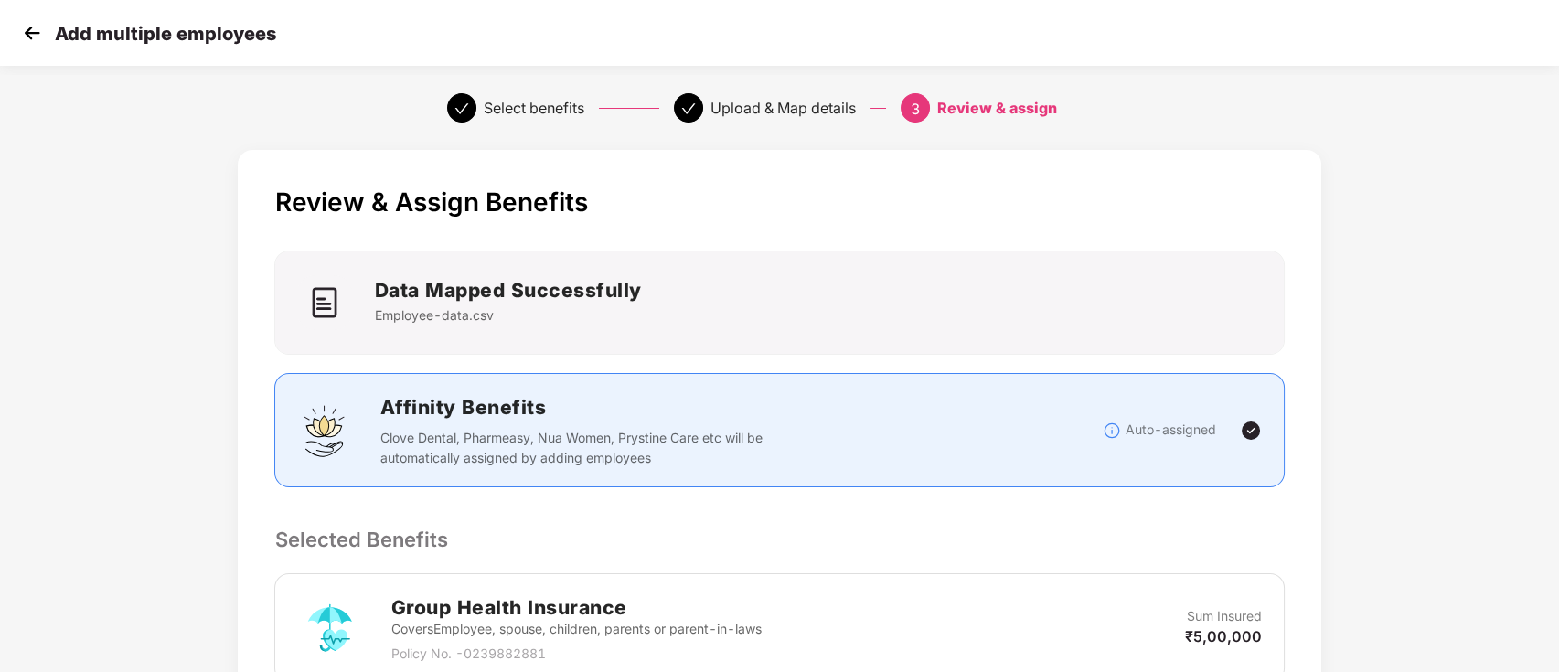
scroll to position [346, 0]
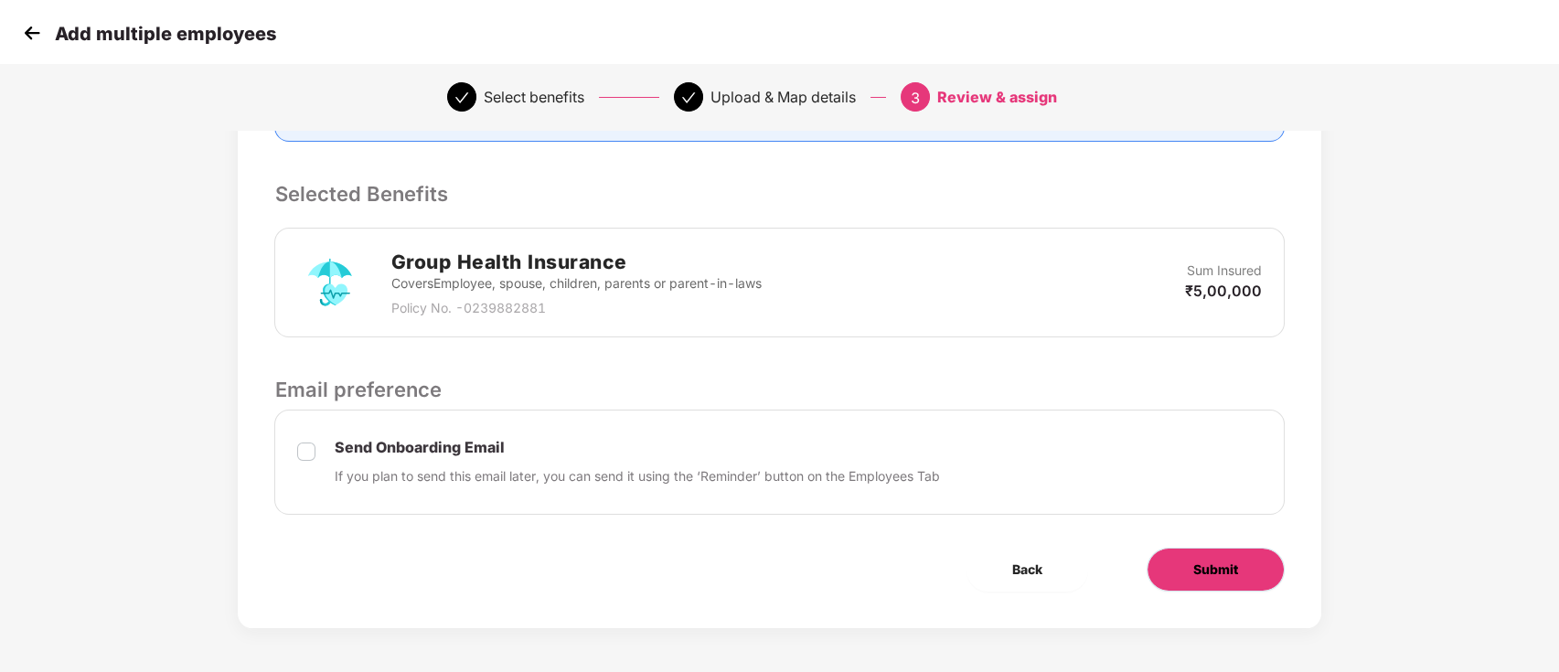
click at [1214, 581] on button "Submit" at bounding box center [1215, 570] width 138 height 44
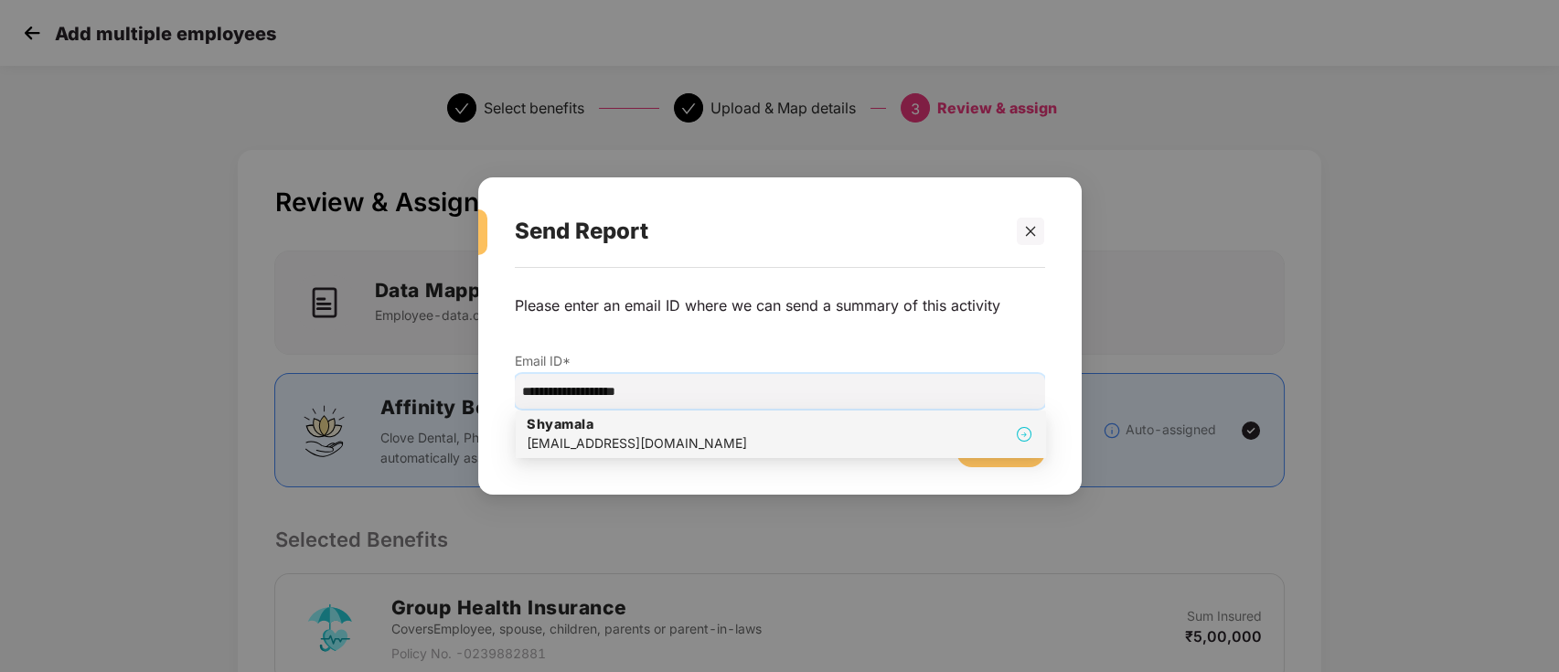
click at [710, 435] on div "Shyamala shyamala@pazcare.com" at bounding box center [781, 434] width 508 height 38
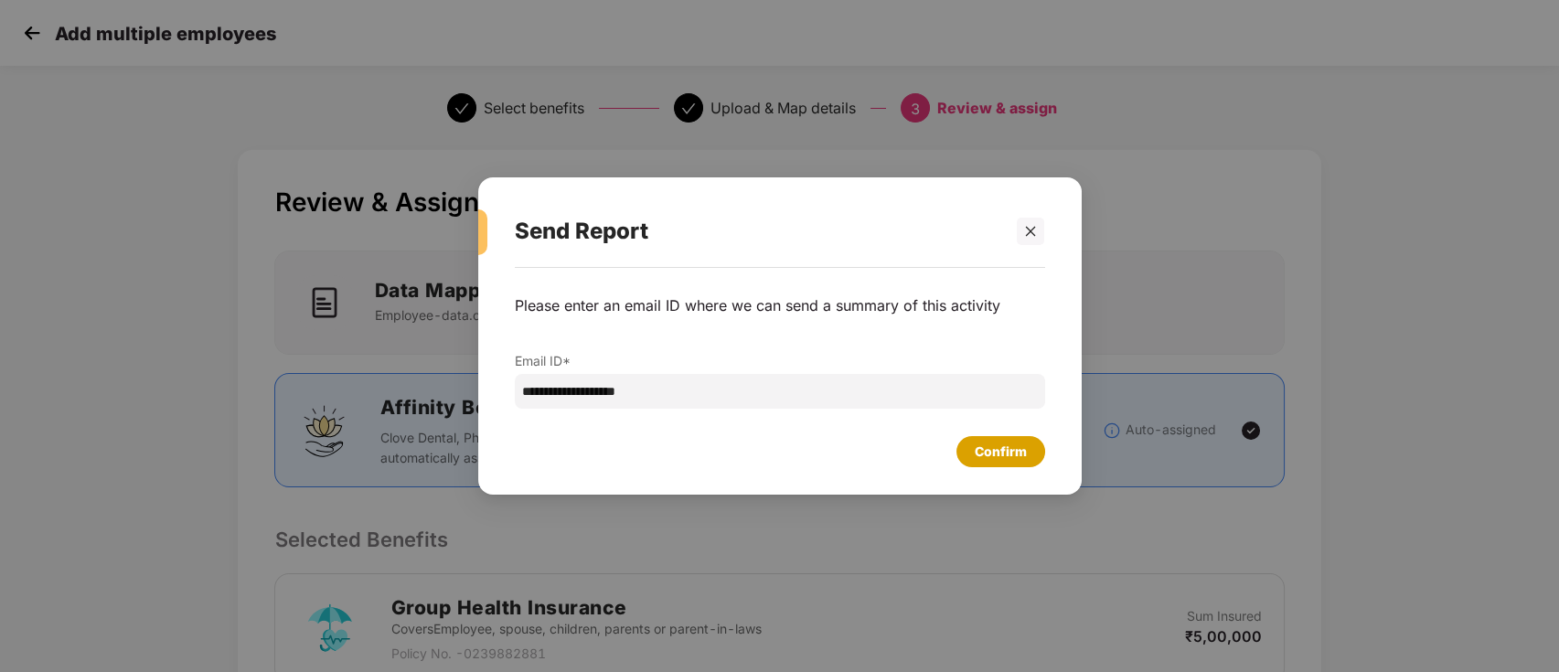
click at [1007, 458] on div "Confirm" at bounding box center [1001, 452] width 52 height 20
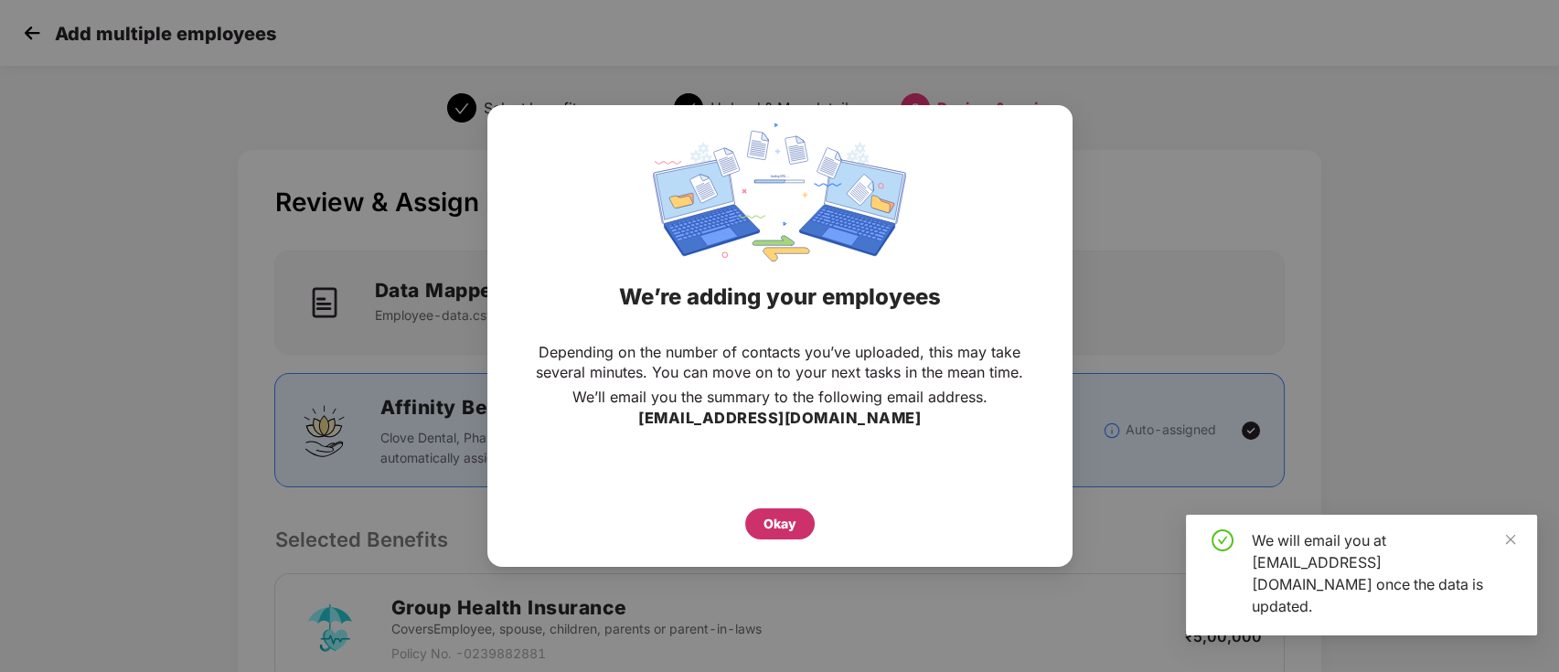
click at [766, 517] on div "Okay" at bounding box center [779, 524] width 33 height 20
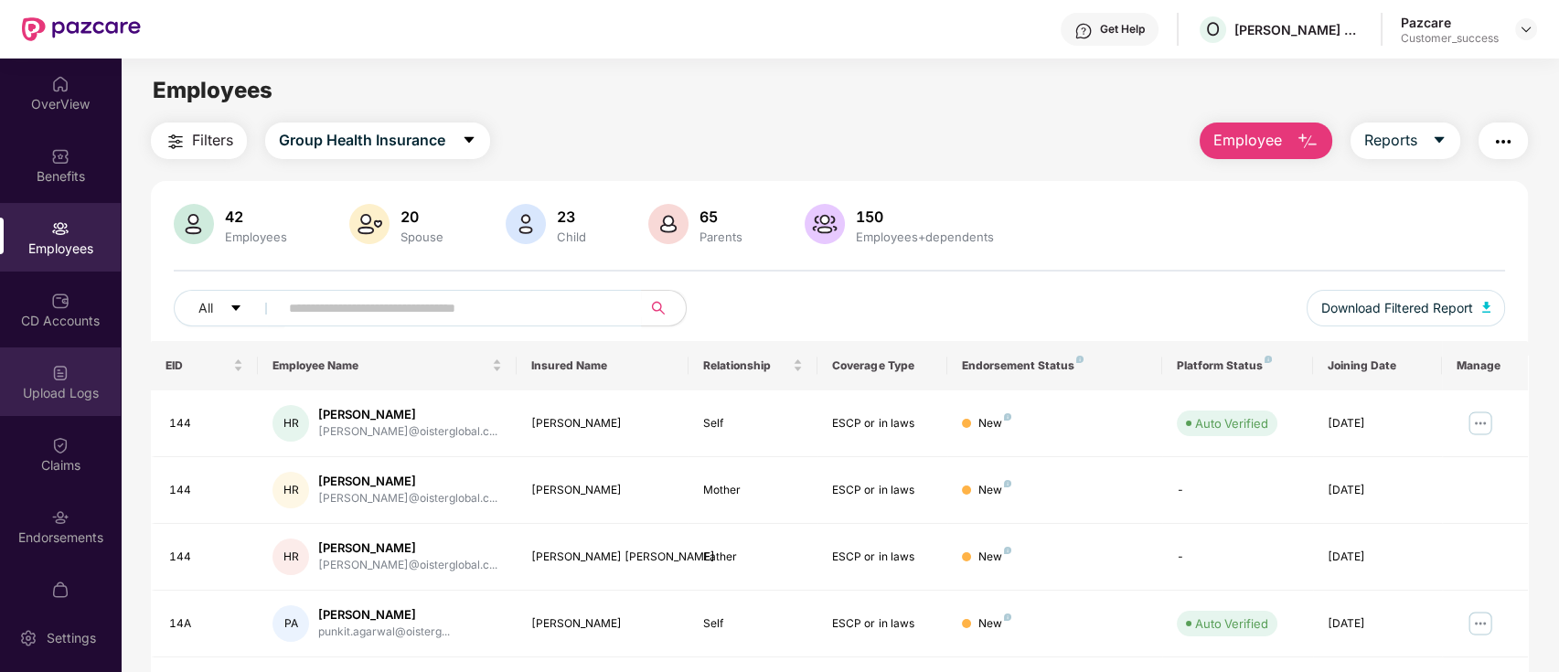
click at [74, 377] on div "Upload Logs" at bounding box center [60, 381] width 121 height 69
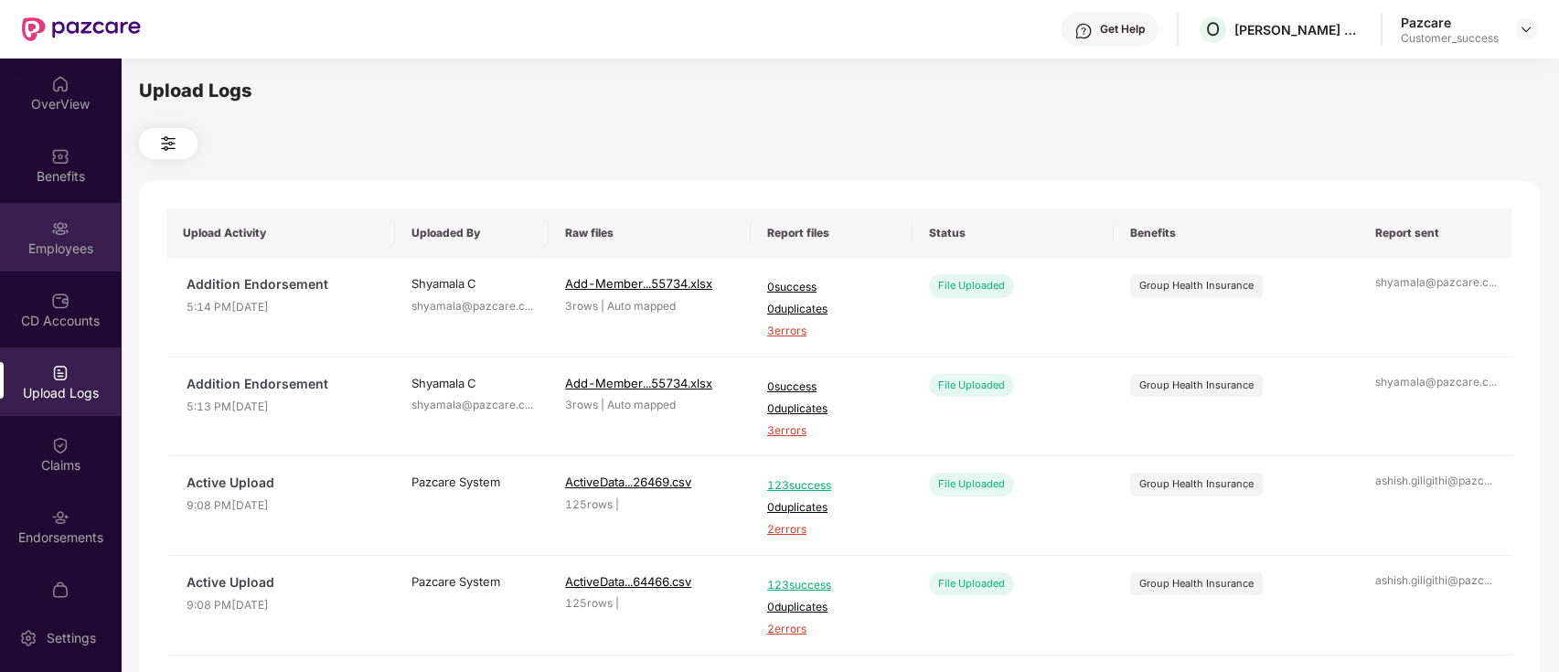
click at [76, 237] on div "Employees" at bounding box center [60, 237] width 121 height 69
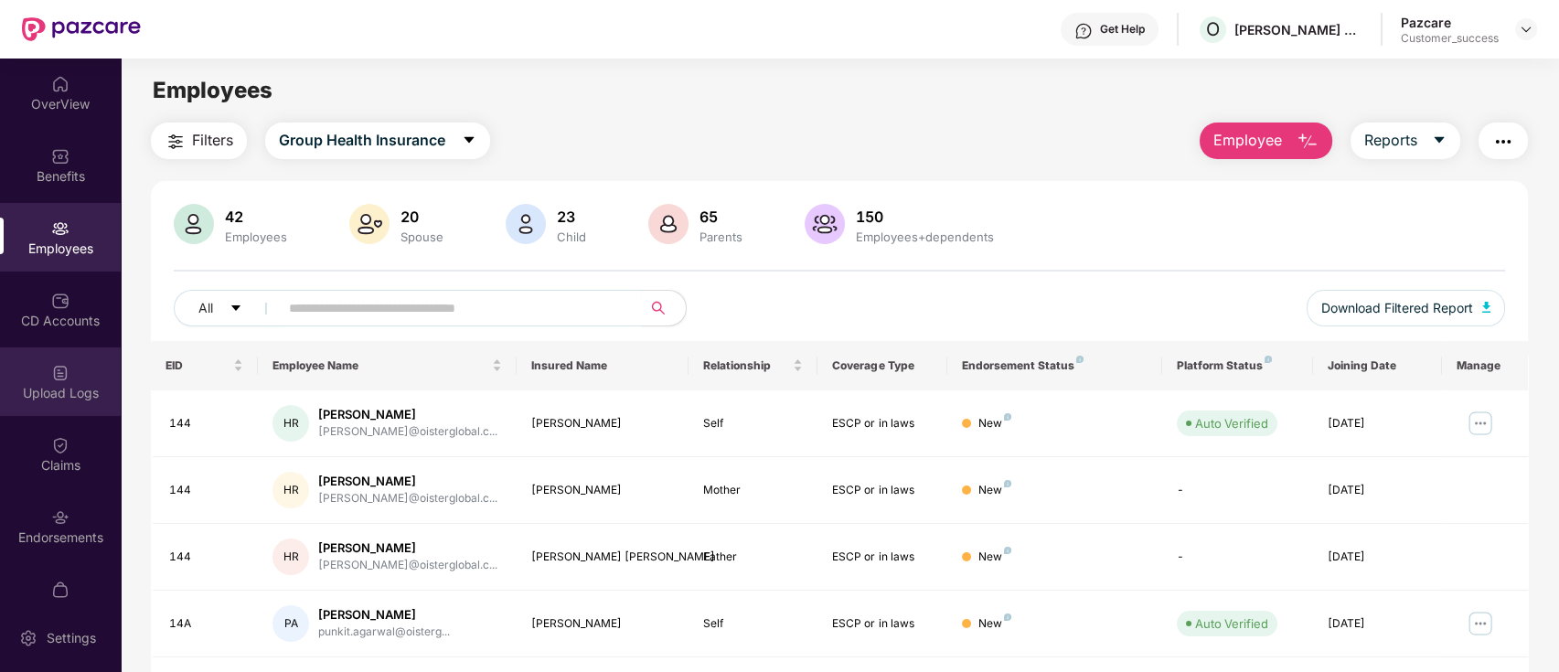
click at [56, 364] on img at bounding box center [60, 373] width 18 height 18
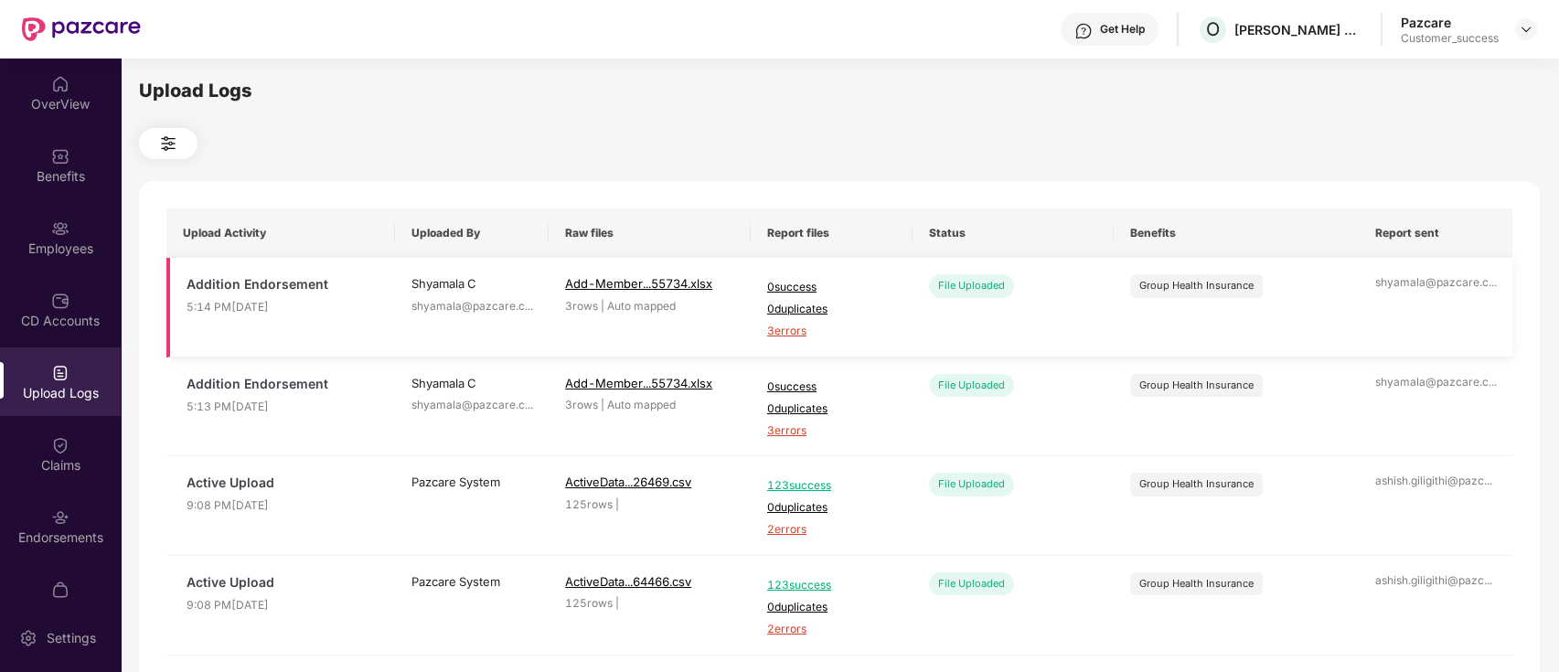
click at [783, 332] on span "3 errors" at bounding box center [831, 331] width 129 height 17
click at [849, 149] on div at bounding box center [839, 143] width 1401 height 31
click at [785, 326] on span "3 errors" at bounding box center [831, 331] width 129 height 17
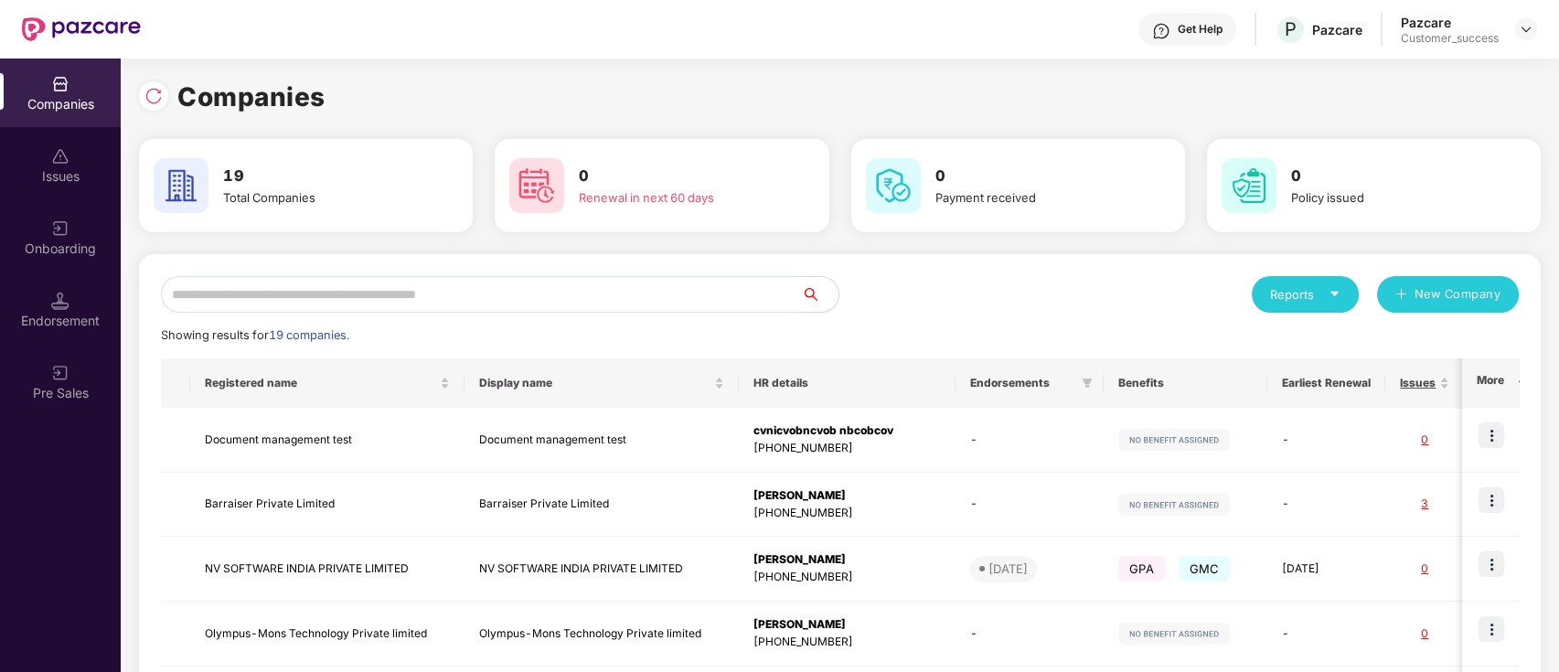
click at [492, 293] on input "text" at bounding box center [481, 294] width 641 height 37
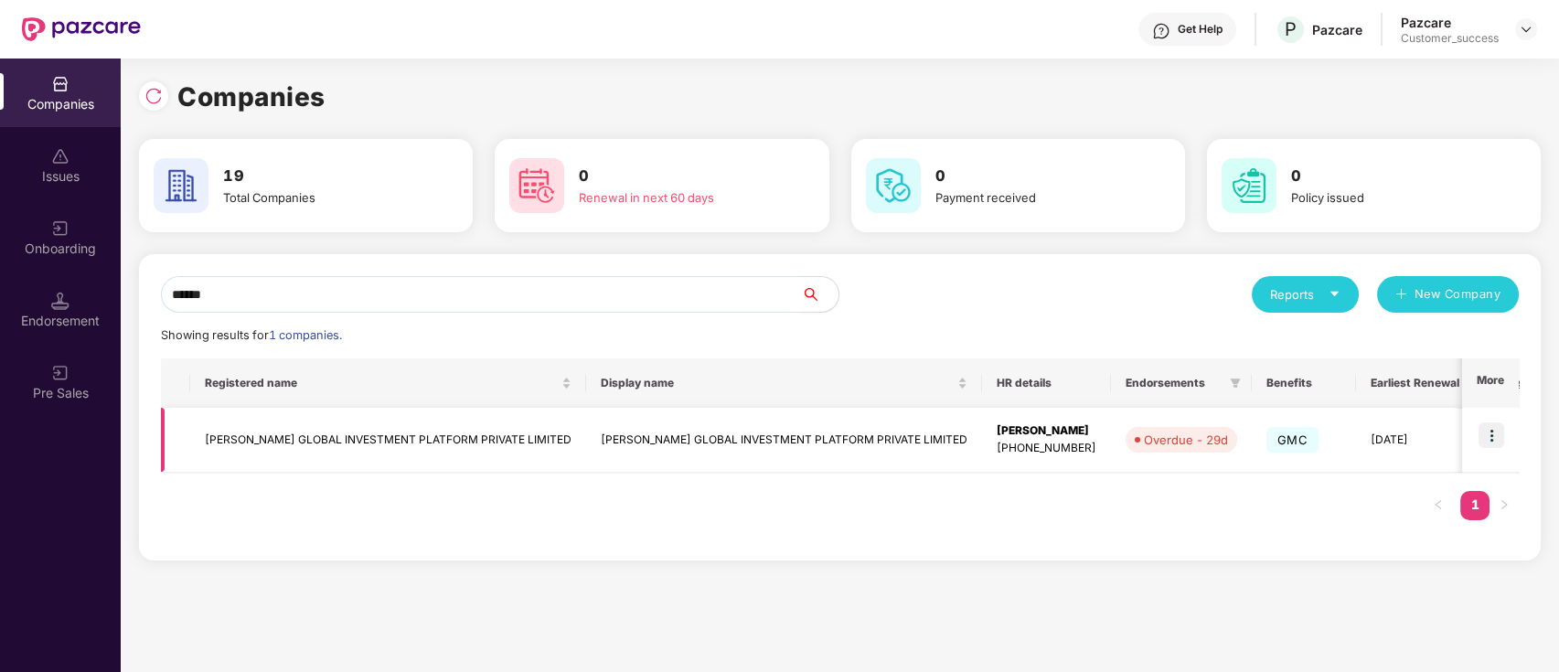
type input "******"
click at [1489, 431] on img at bounding box center [1491, 435] width 26 height 26
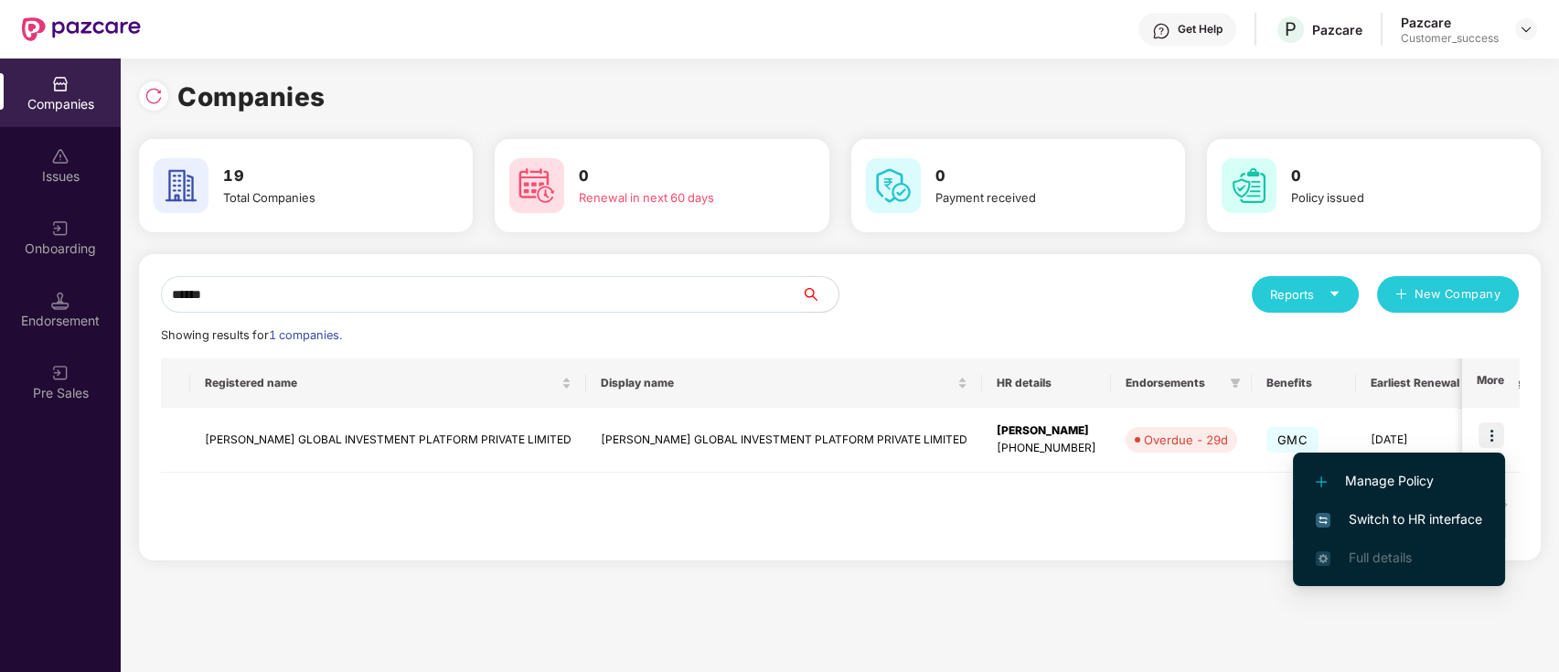
click at [1463, 523] on span "Switch to HR interface" at bounding box center [1399, 519] width 166 height 20
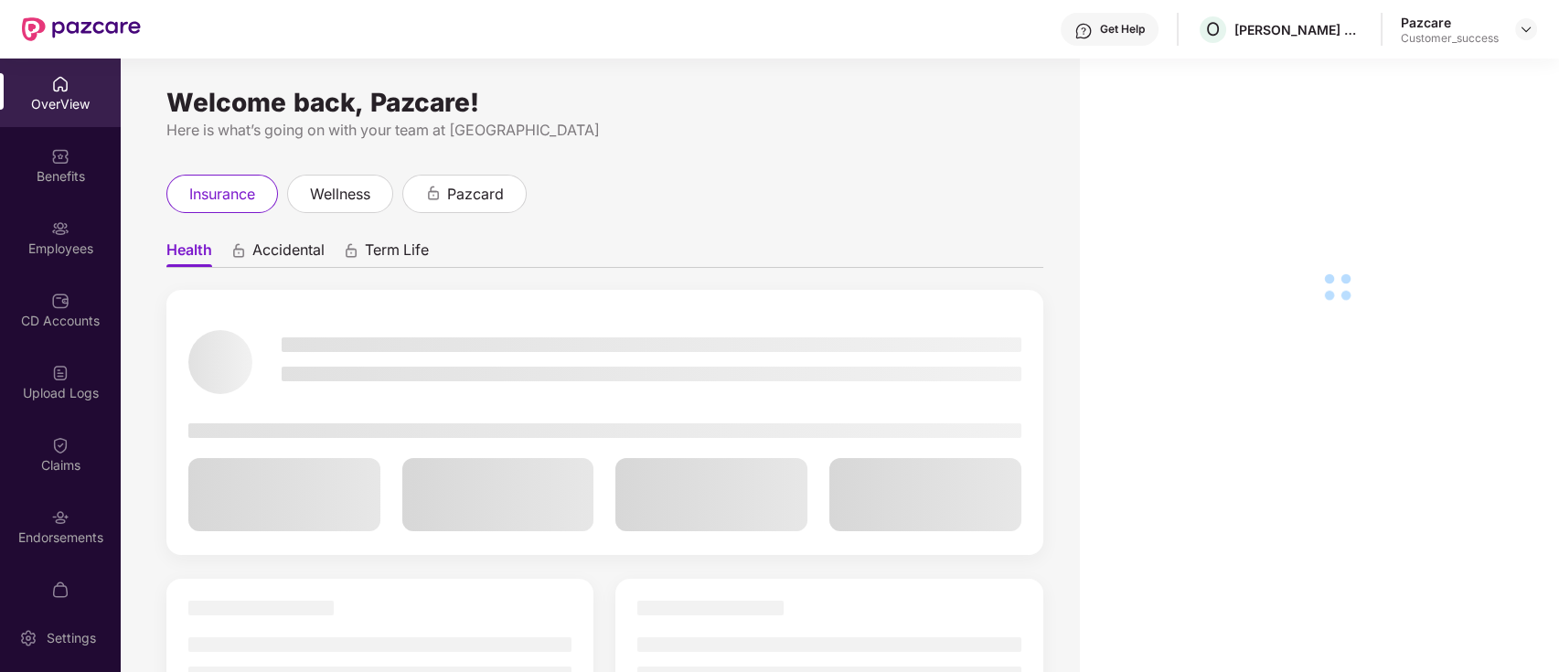
click at [57, 244] on div "Employees" at bounding box center [60, 249] width 121 height 18
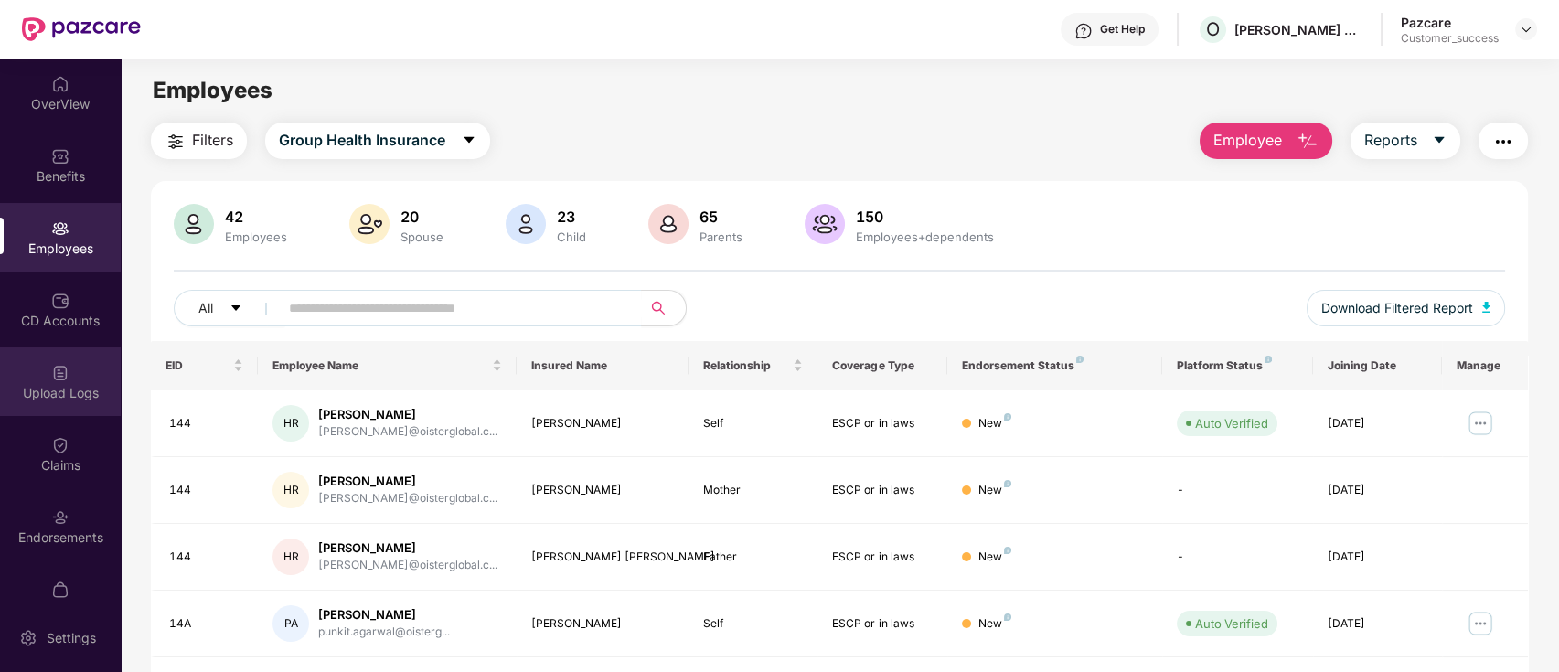
click at [65, 398] on div "Upload Logs" at bounding box center [60, 393] width 121 height 18
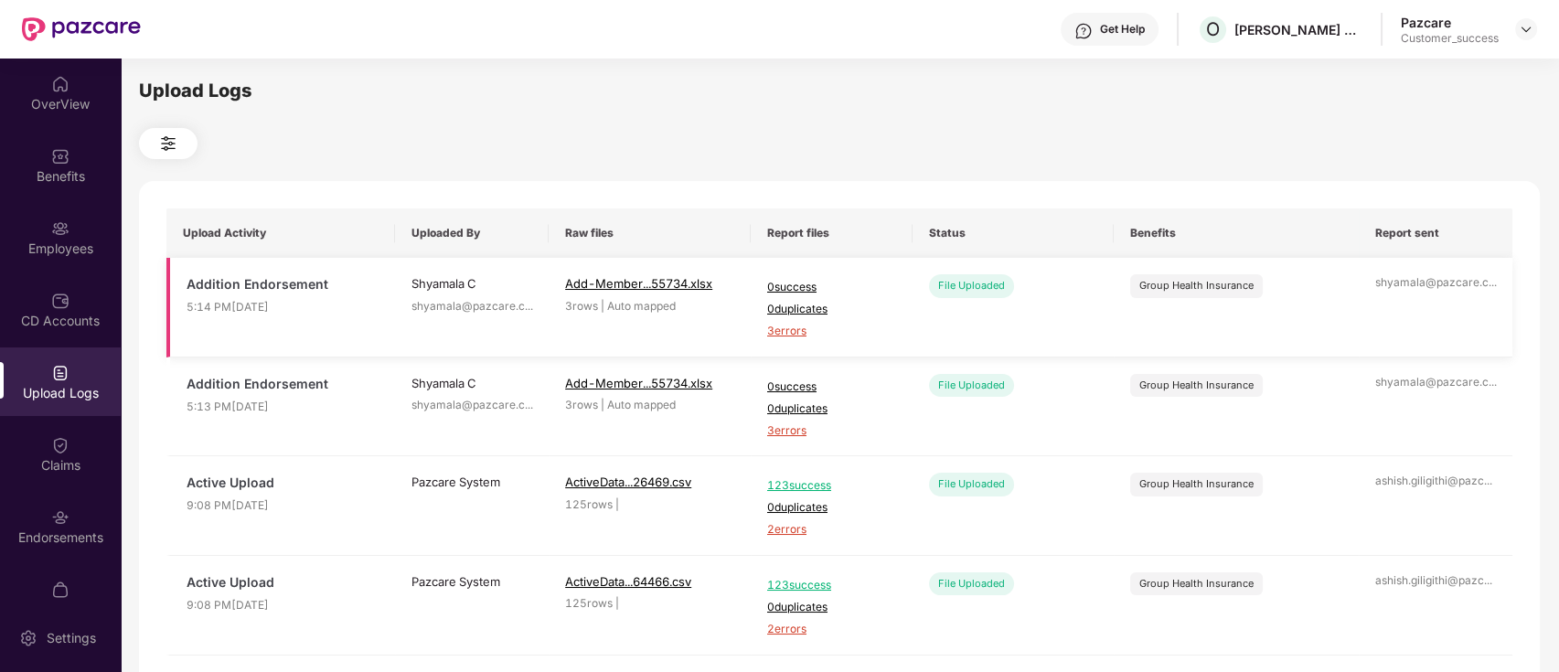
click at [784, 331] on span "3 errors" at bounding box center [831, 331] width 129 height 17
click at [51, 242] on div "Employees" at bounding box center [60, 249] width 121 height 18
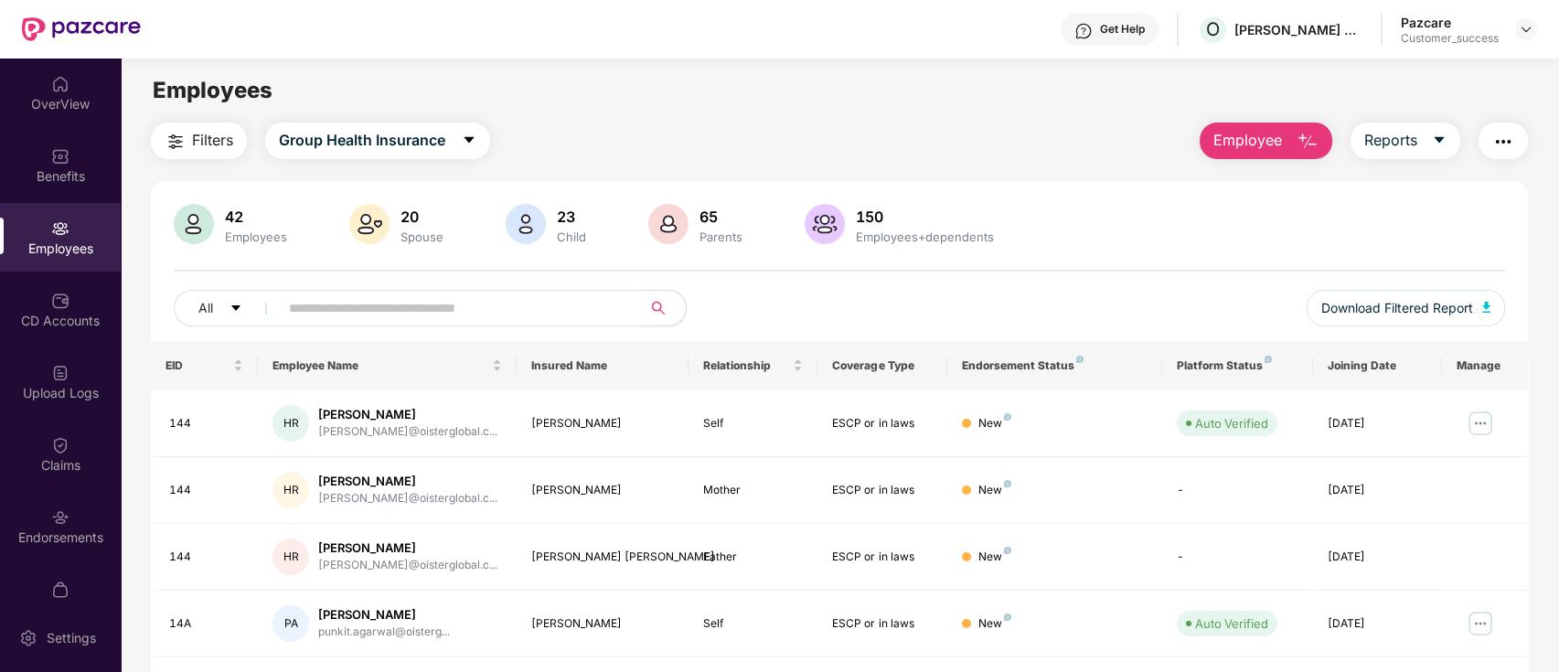
click at [1303, 147] on img "button" at bounding box center [1307, 142] width 22 height 22
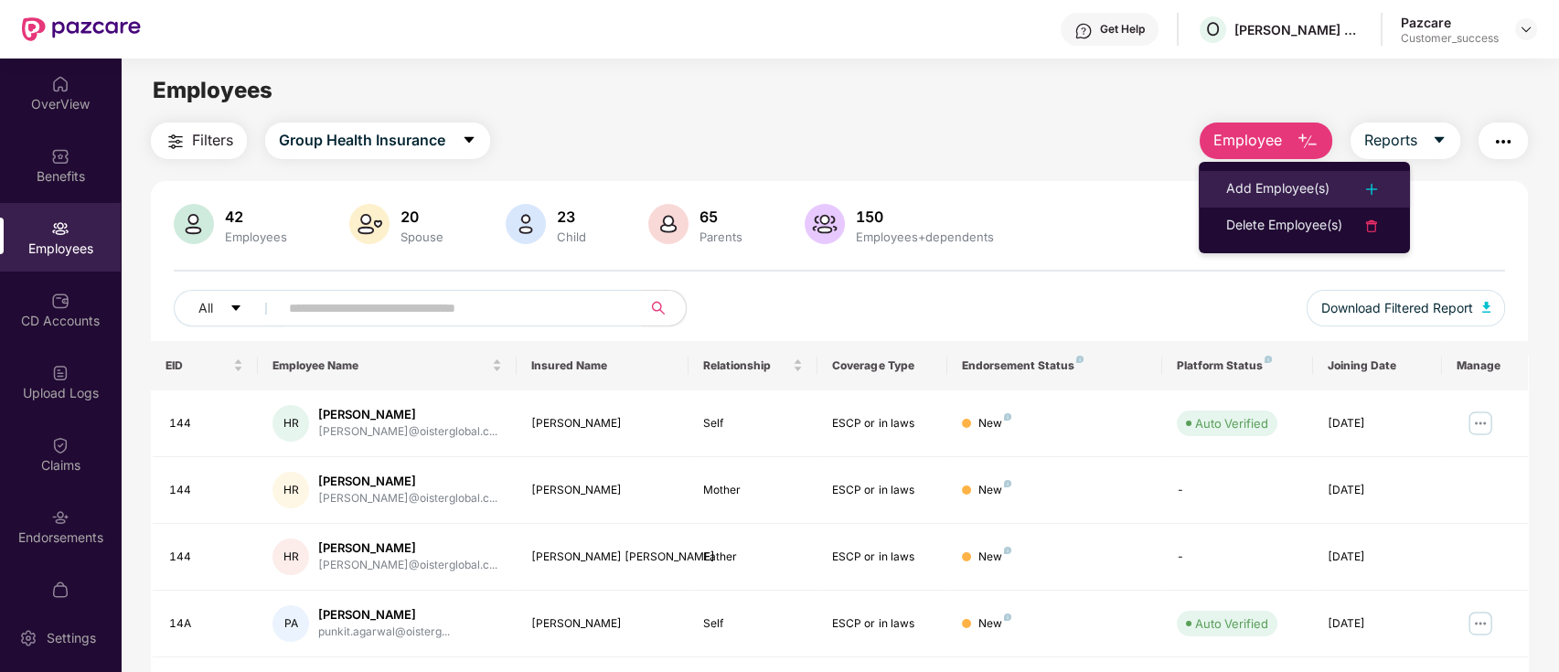
click at [1294, 176] on li "Add Employee(s)" at bounding box center [1303, 189] width 211 height 37
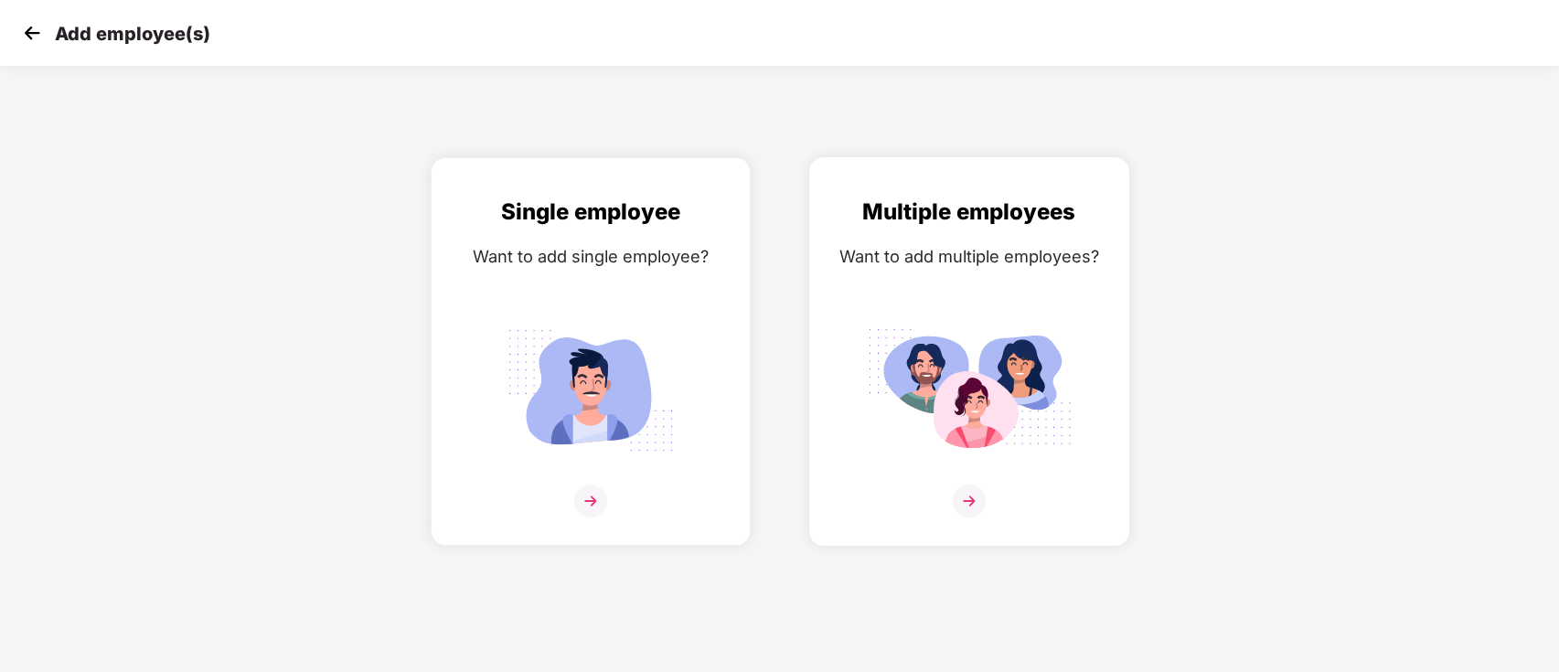
click at [974, 498] on img at bounding box center [969, 501] width 33 height 33
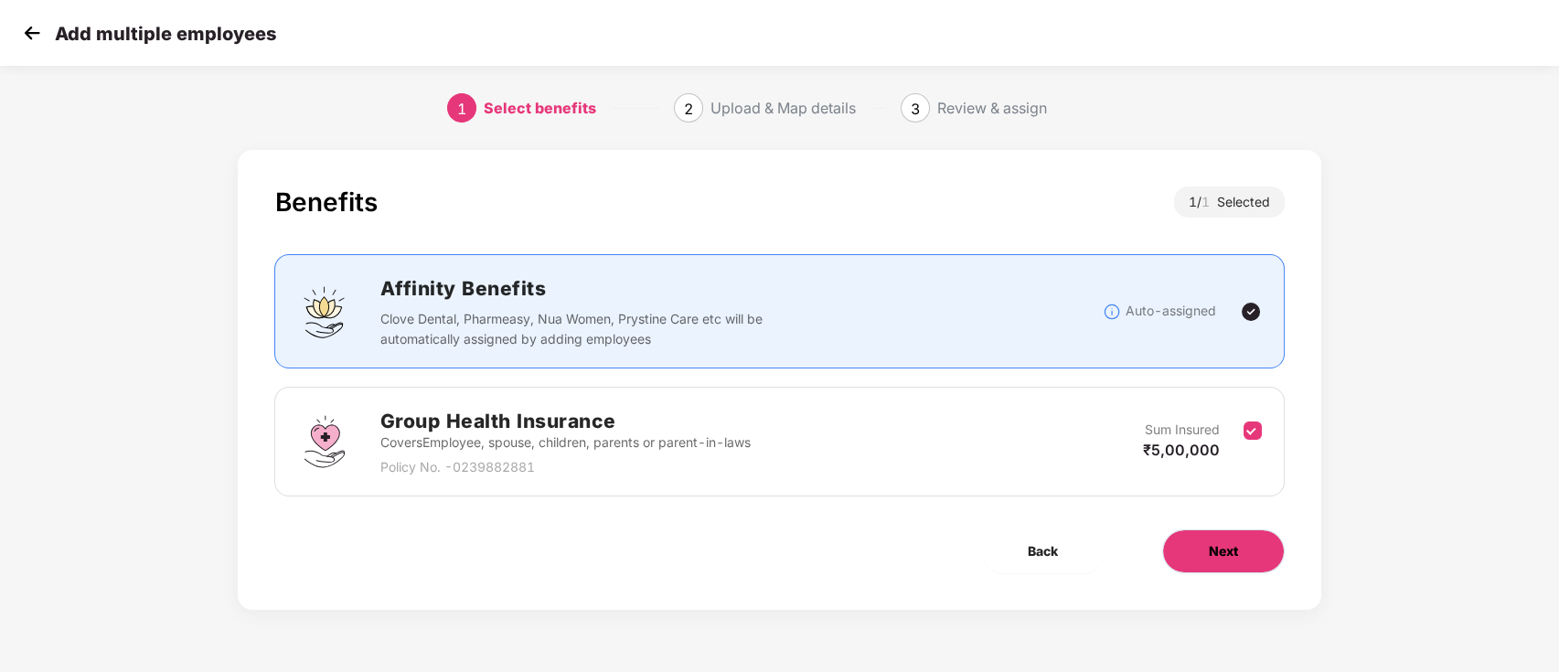
click at [1218, 552] on span "Next" at bounding box center [1223, 551] width 29 height 20
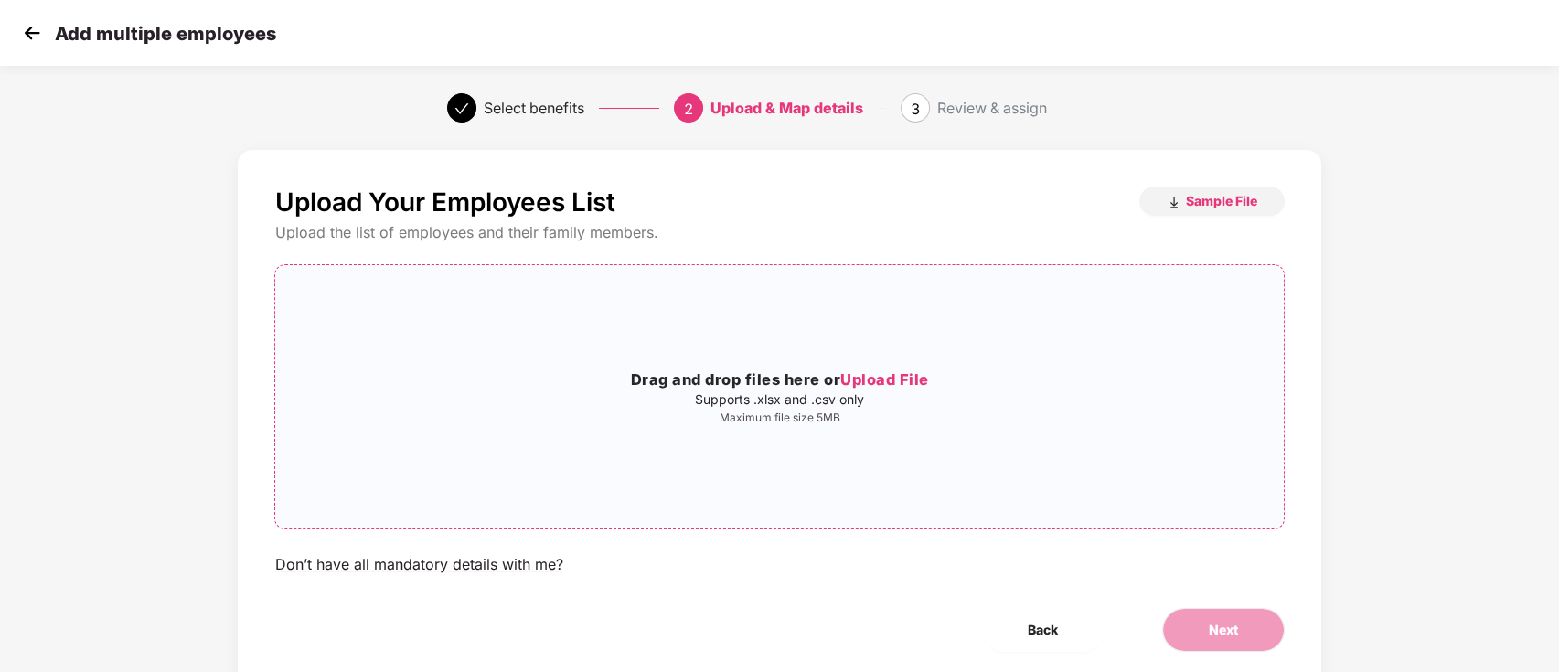
click at [873, 378] on span "Upload File" at bounding box center [884, 379] width 89 height 18
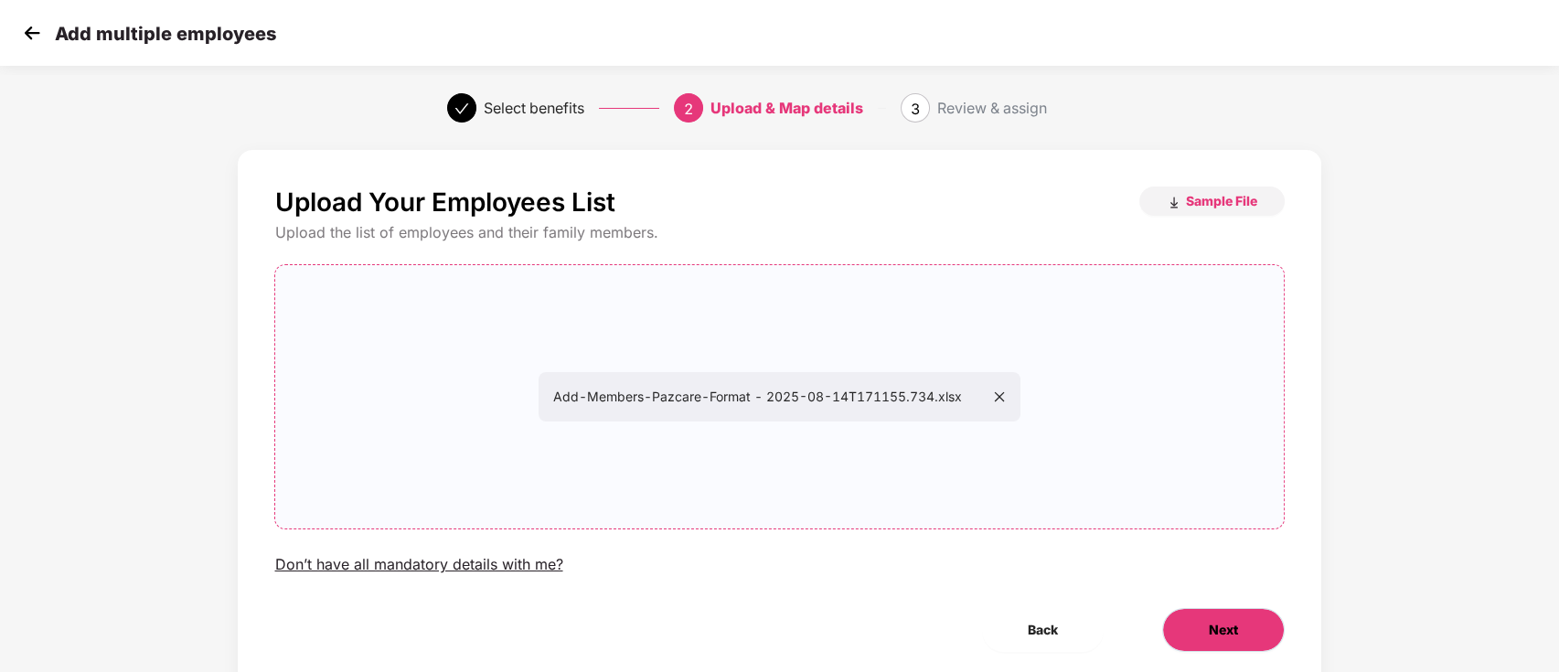
click at [1229, 634] on span "Next" at bounding box center [1223, 630] width 29 height 20
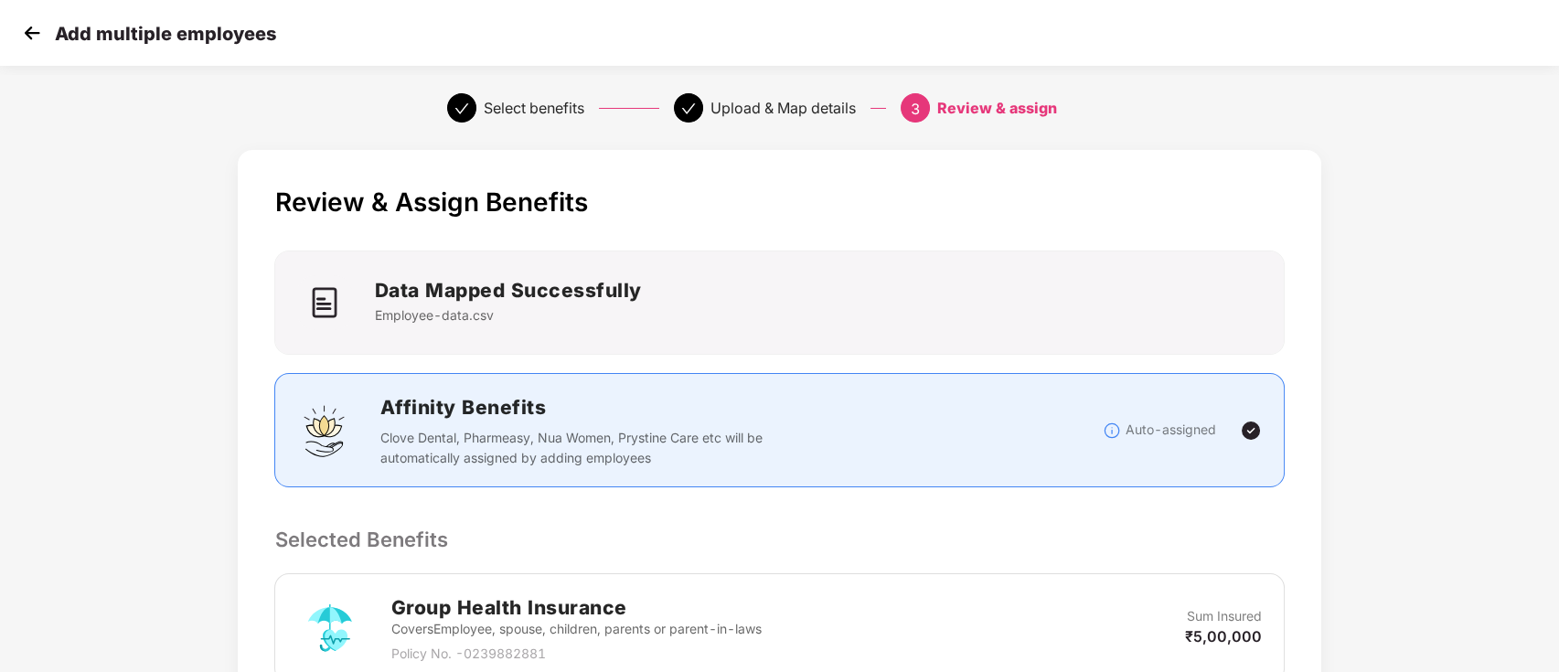
scroll to position [346, 0]
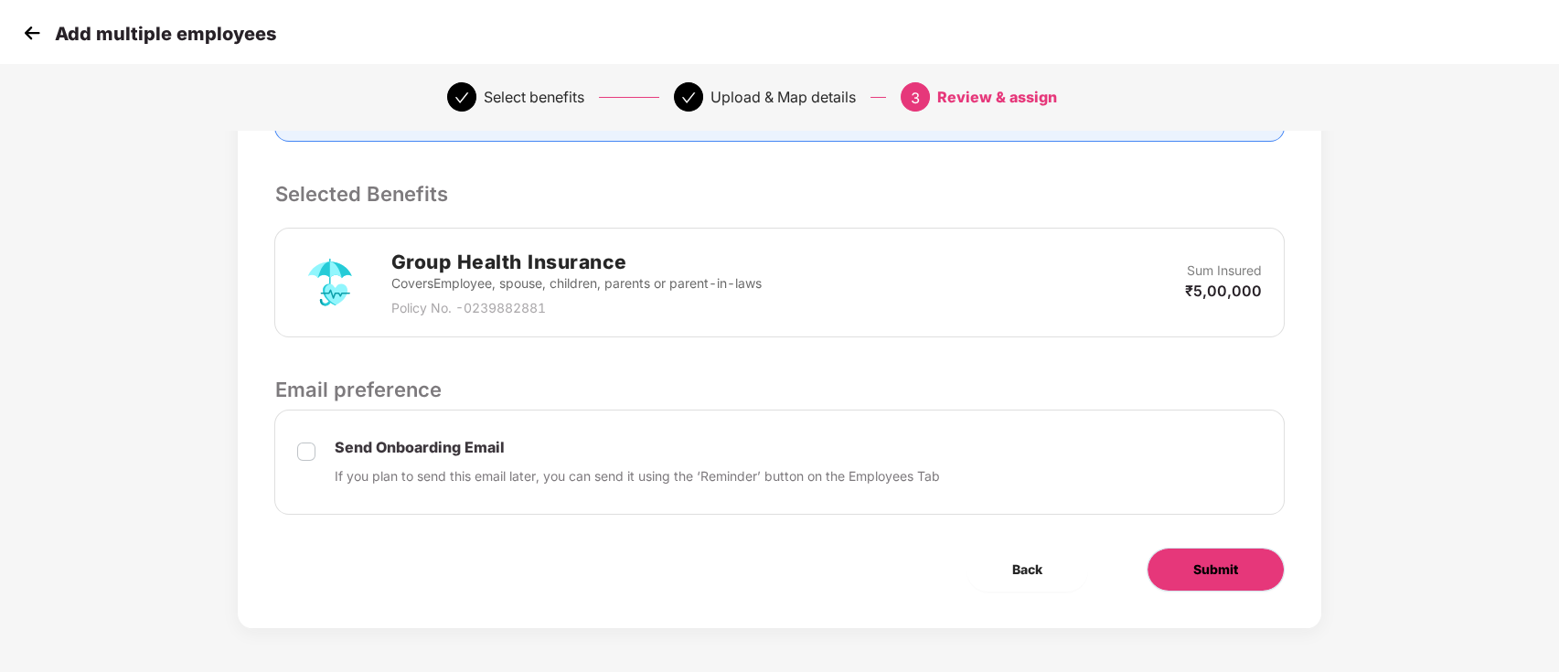
click at [1219, 563] on span "Submit" at bounding box center [1215, 569] width 45 height 20
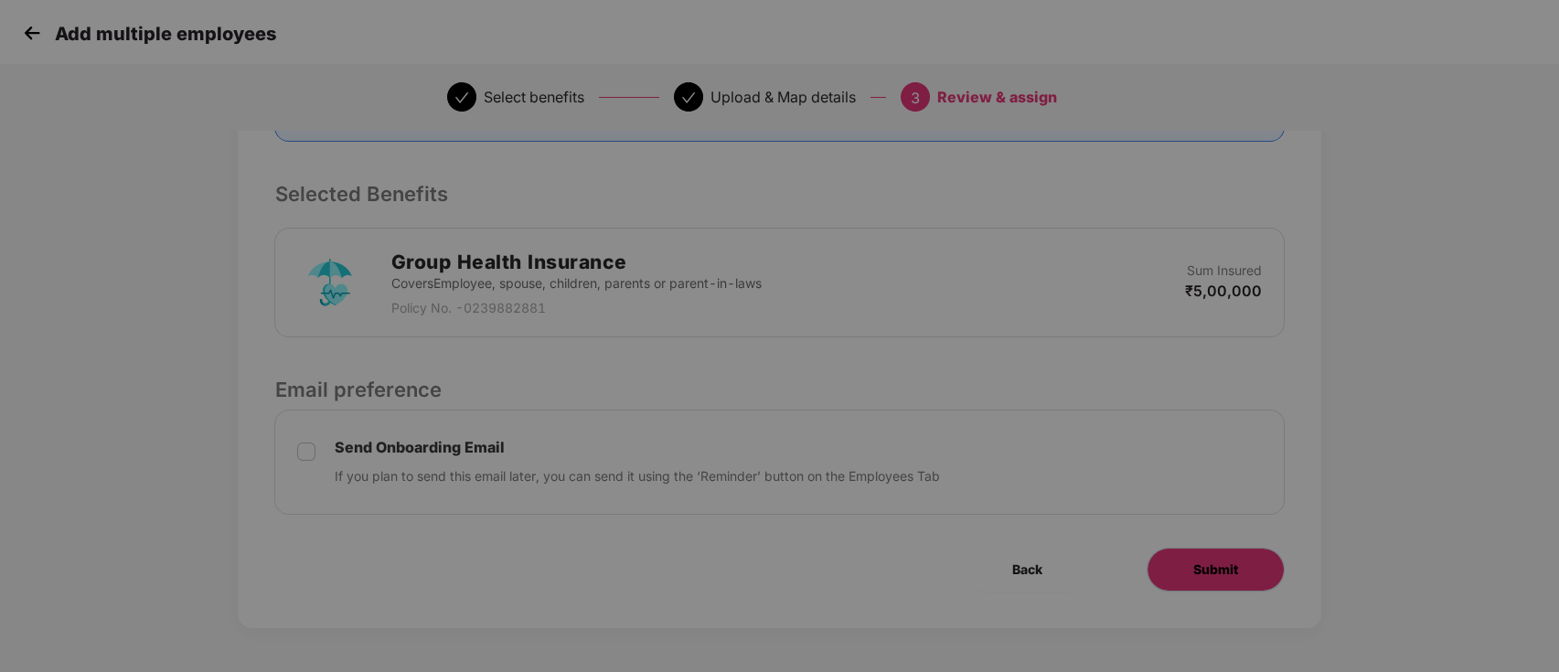
scroll to position [0, 0]
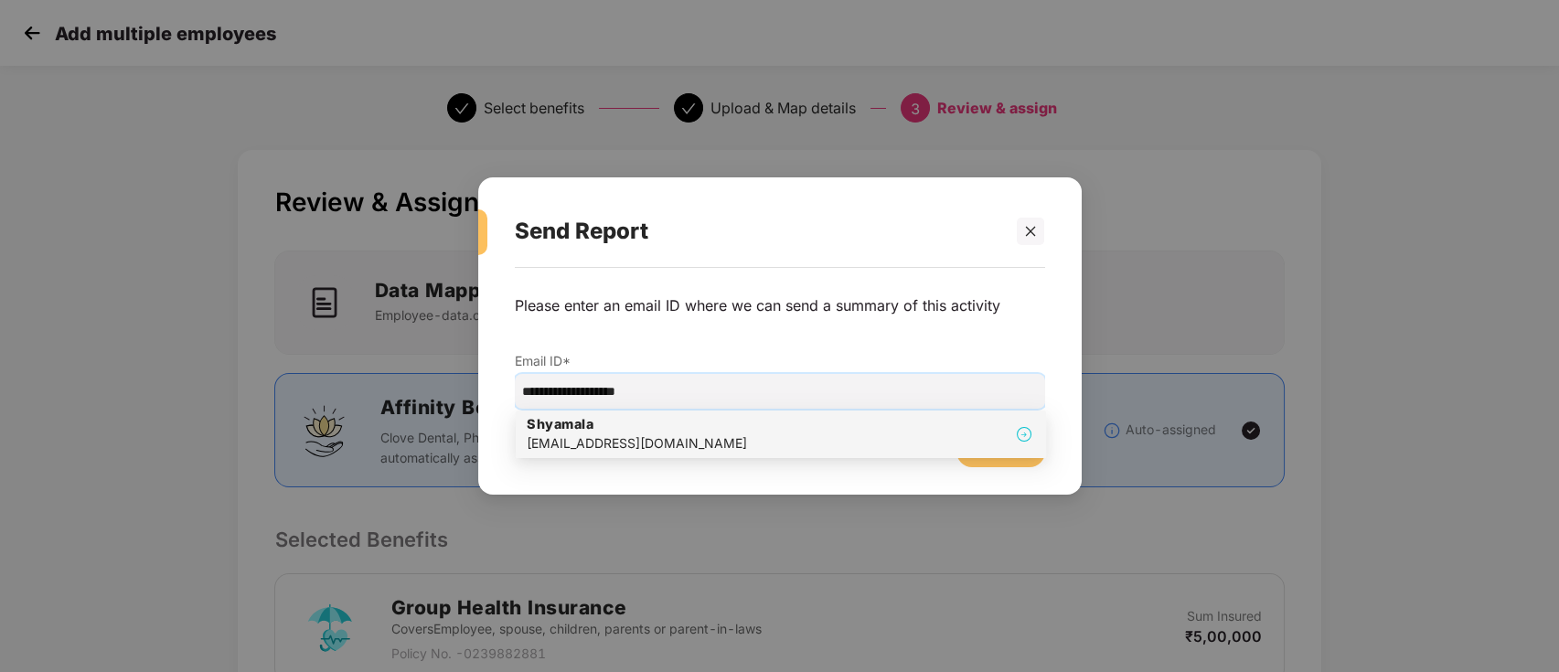
click at [561, 448] on div "shyamala@pazcare.com" at bounding box center [637, 443] width 220 height 20
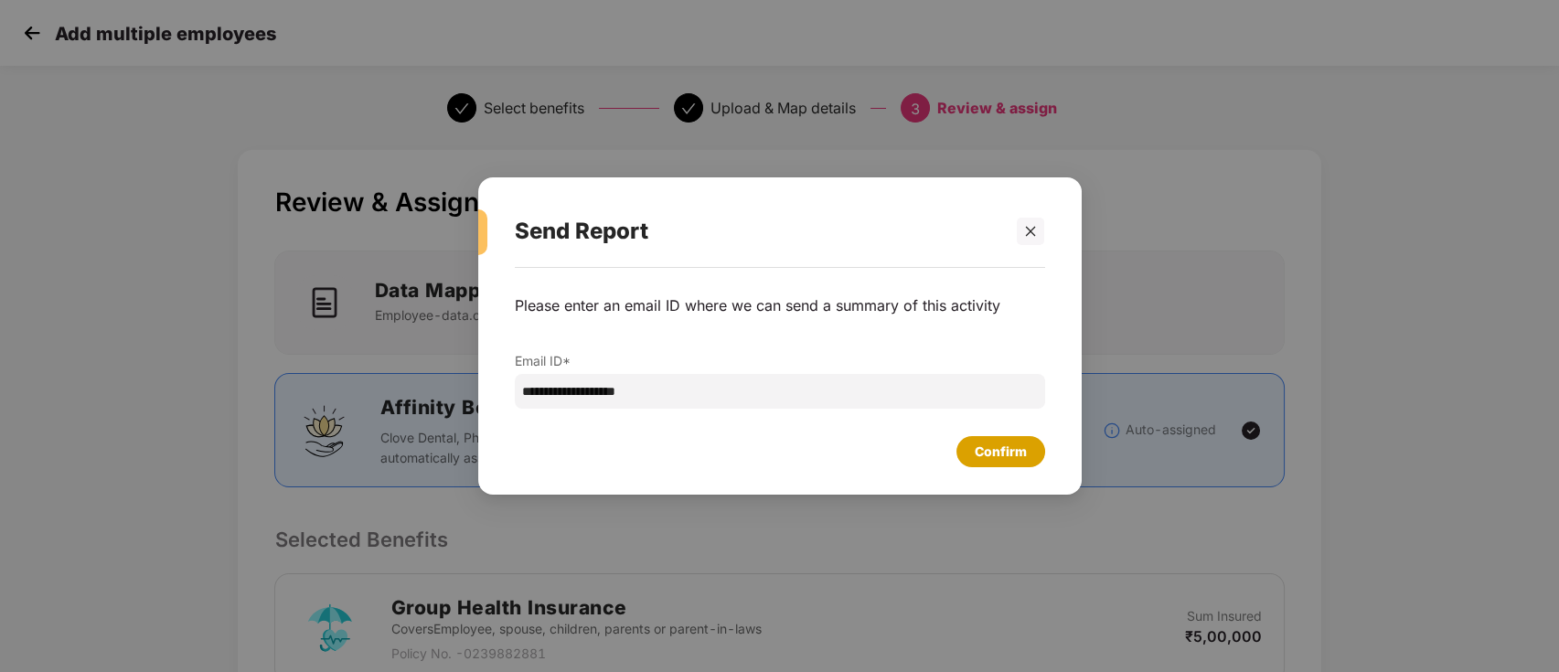
click at [986, 445] on div "Confirm" at bounding box center [1001, 452] width 52 height 20
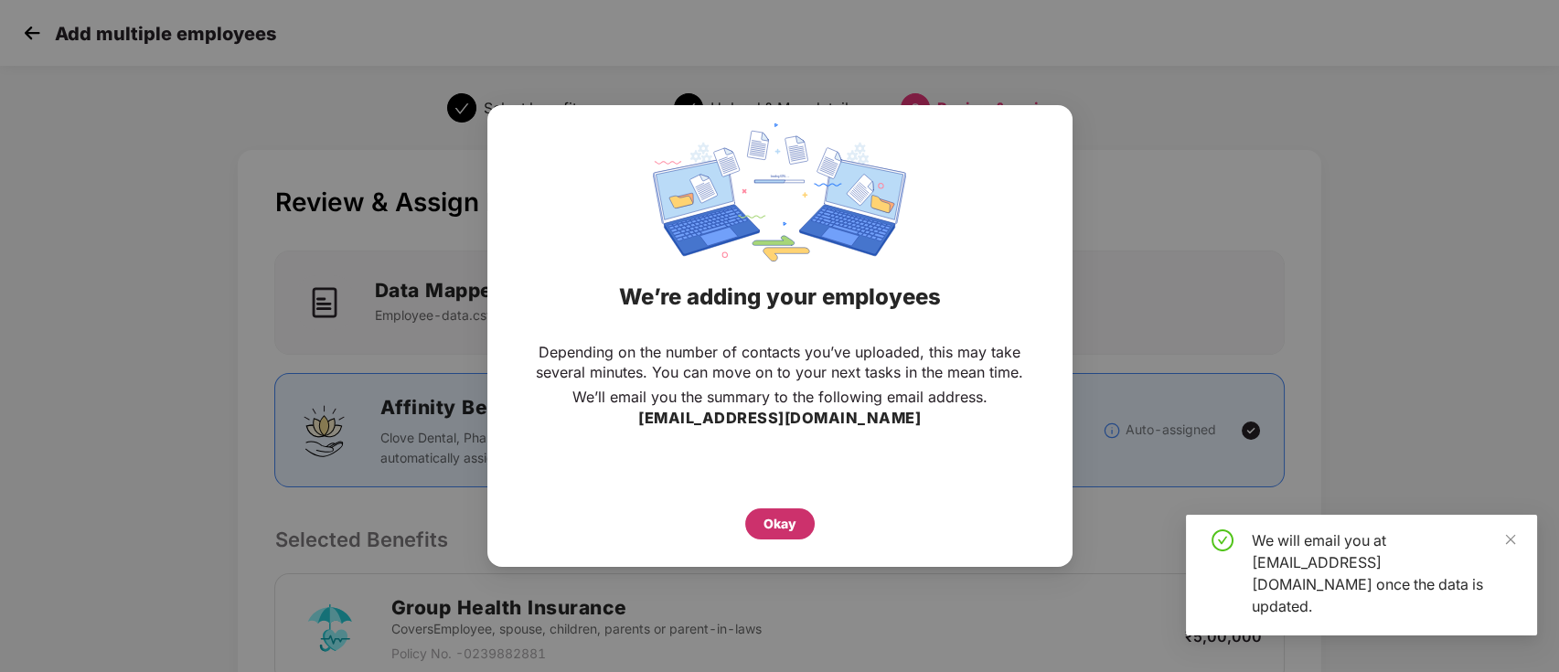
click at [779, 522] on div "Okay" at bounding box center [779, 524] width 33 height 20
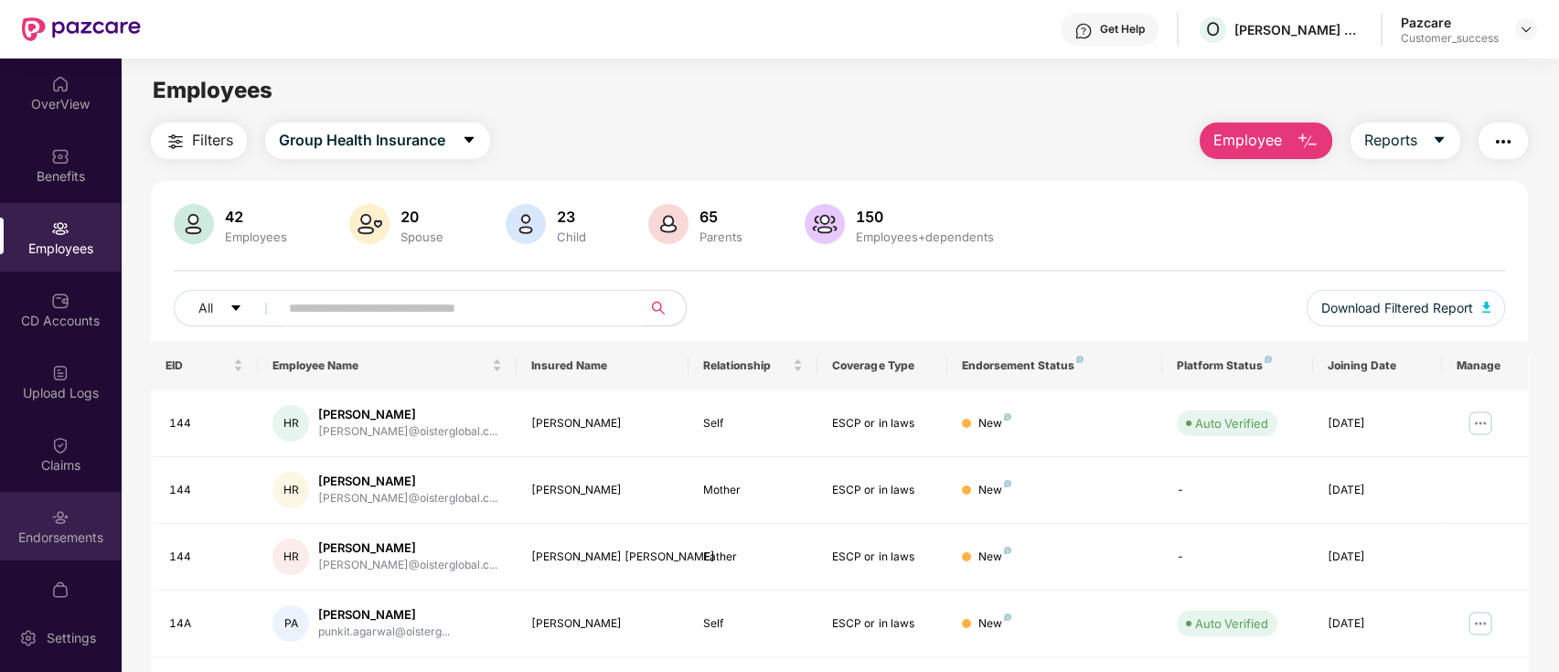
click at [57, 532] on div "Endorsements" at bounding box center [60, 537] width 121 height 18
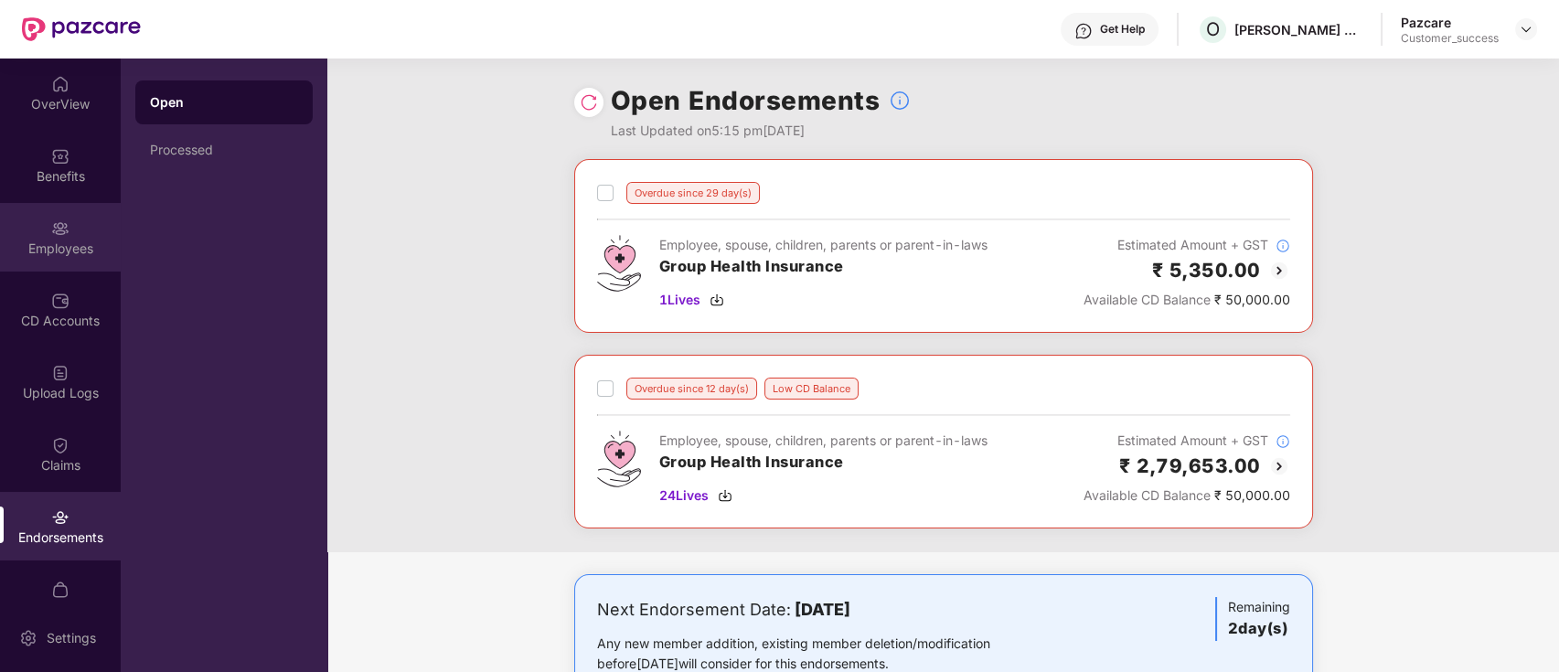
click at [100, 240] on div "Employees" at bounding box center [60, 249] width 121 height 18
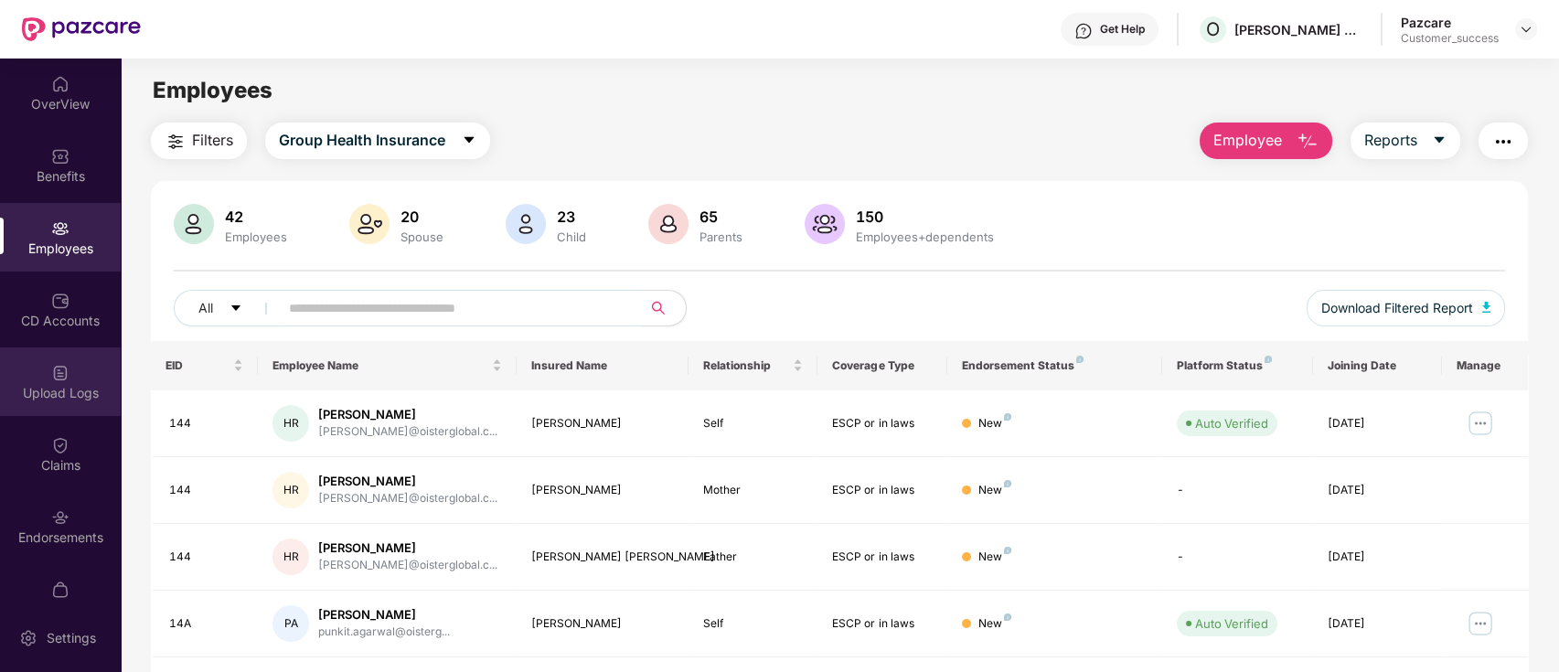
click at [80, 401] on div "Upload Logs" at bounding box center [60, 381] width 121 height 69
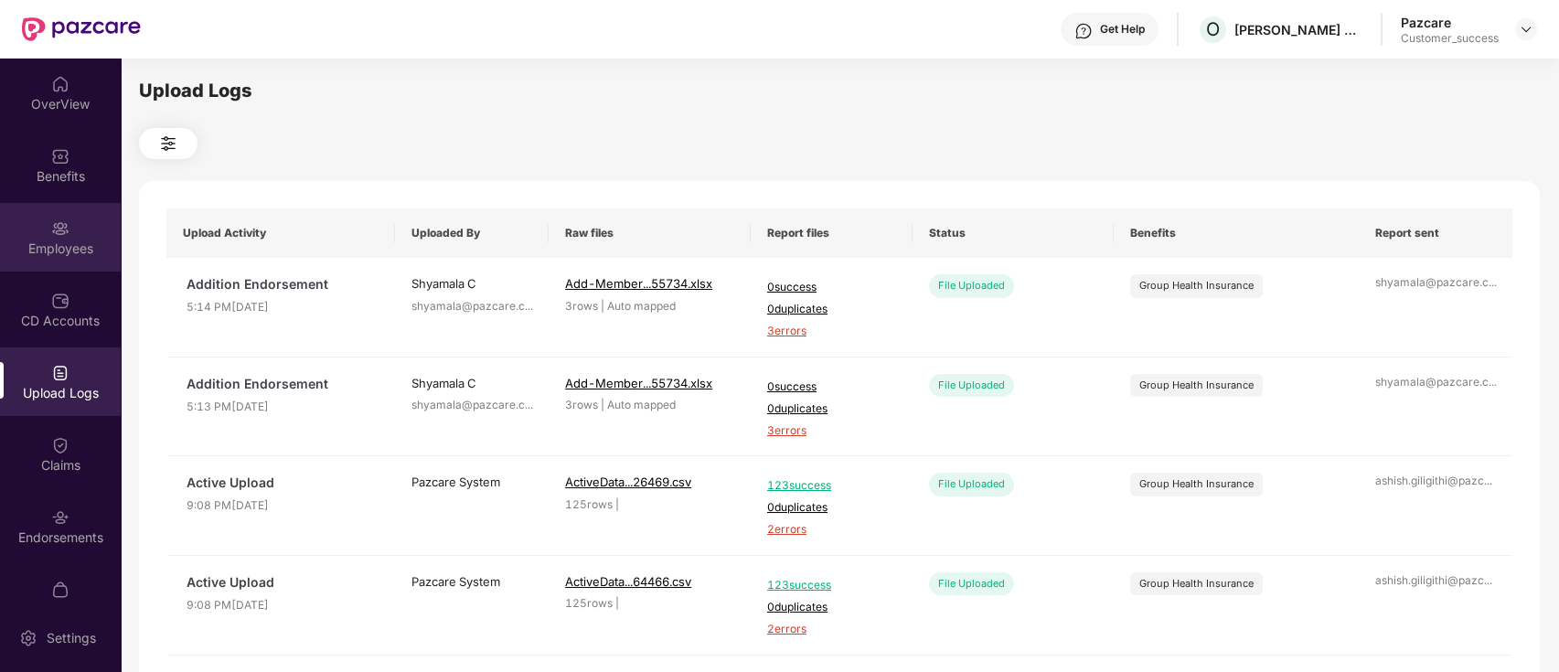
click at [66, 237] on div "Employees" at bounding box center [60, 237] width 121 height 69
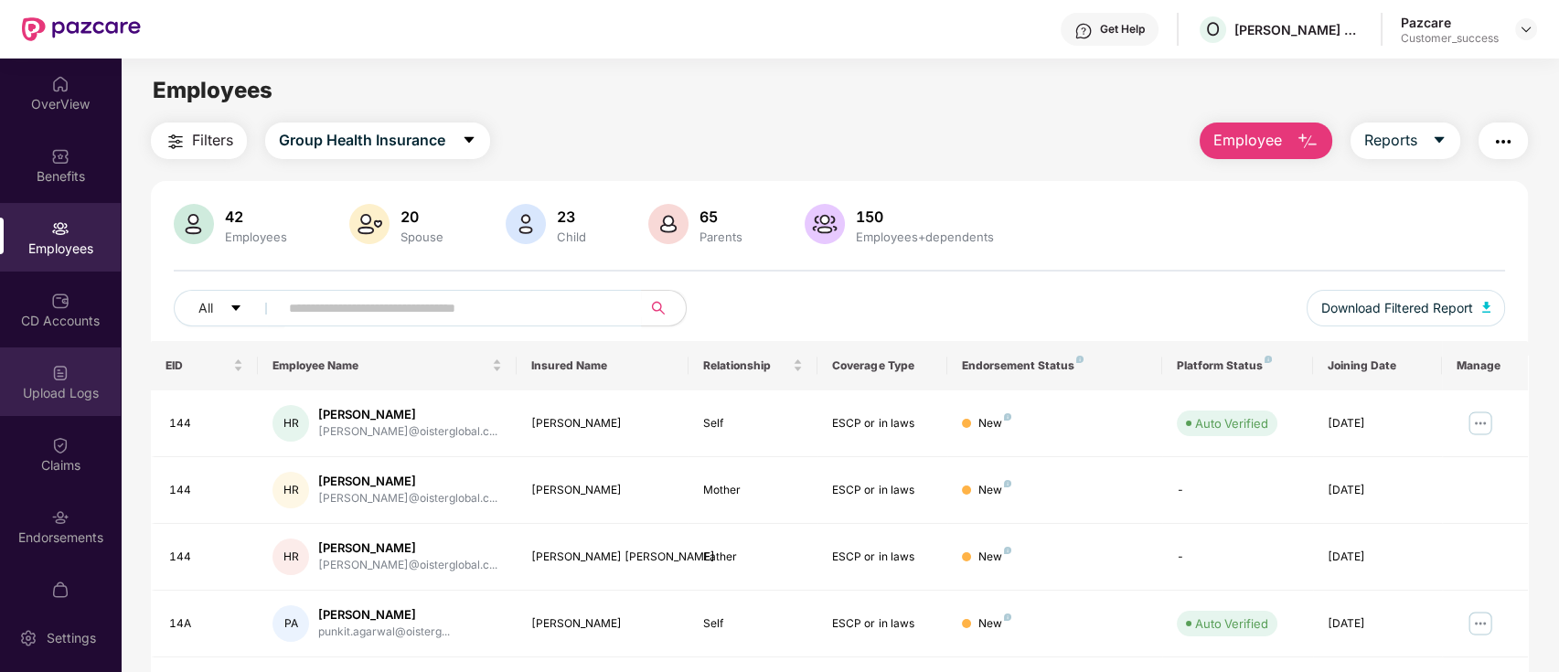
click at [51, 362] on div at bounding box center [60, 371] width 18 height 18
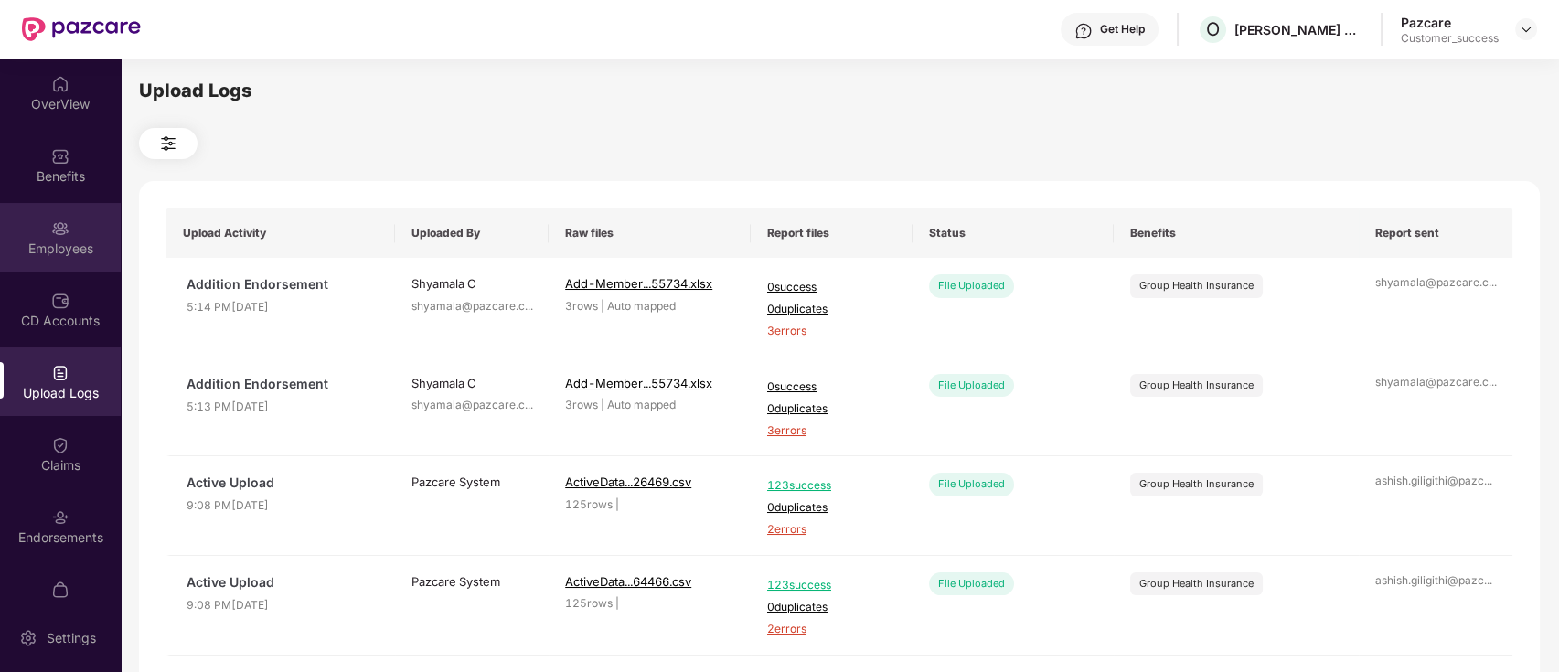
click at [89, 229] on div "Employees" at bounding box center [60, 237] width 121 height 69
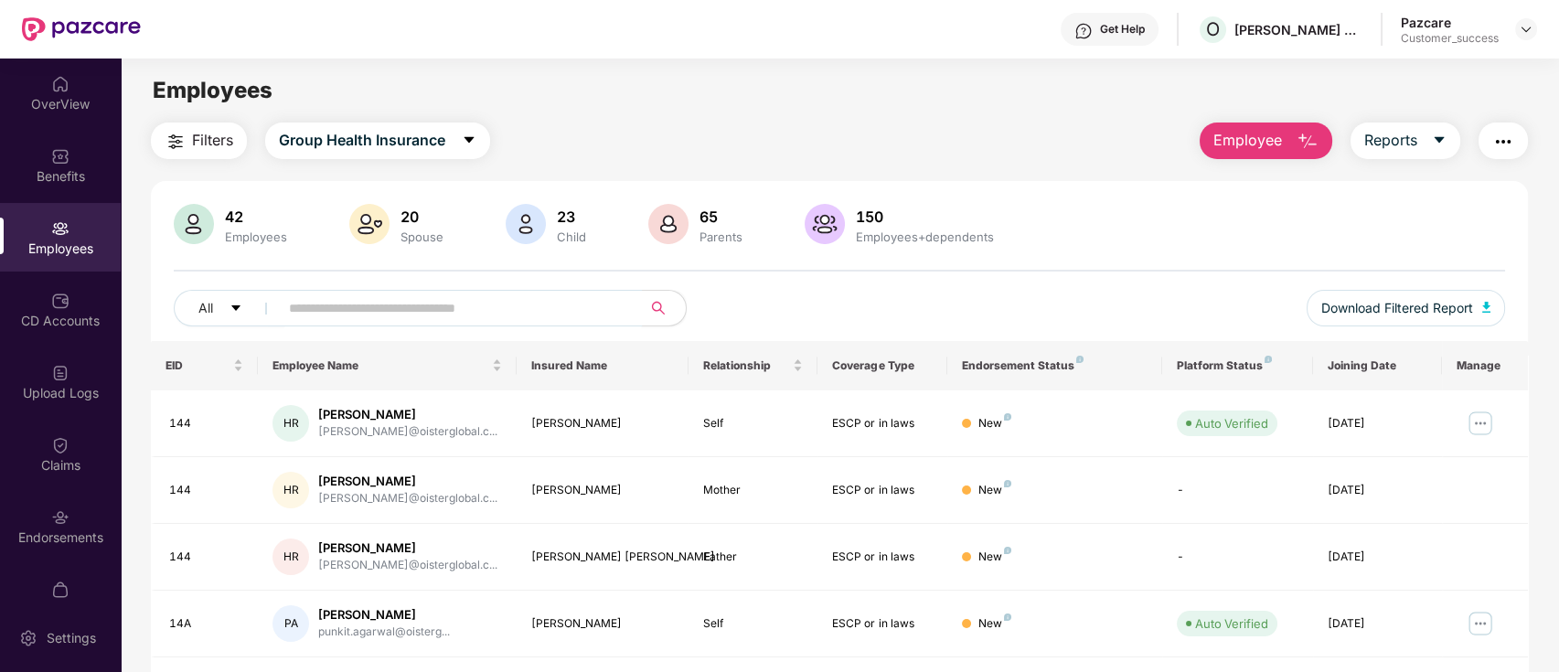
click at [453, 297] on input "text" at bounding box center [453, 307] width 328 height 27
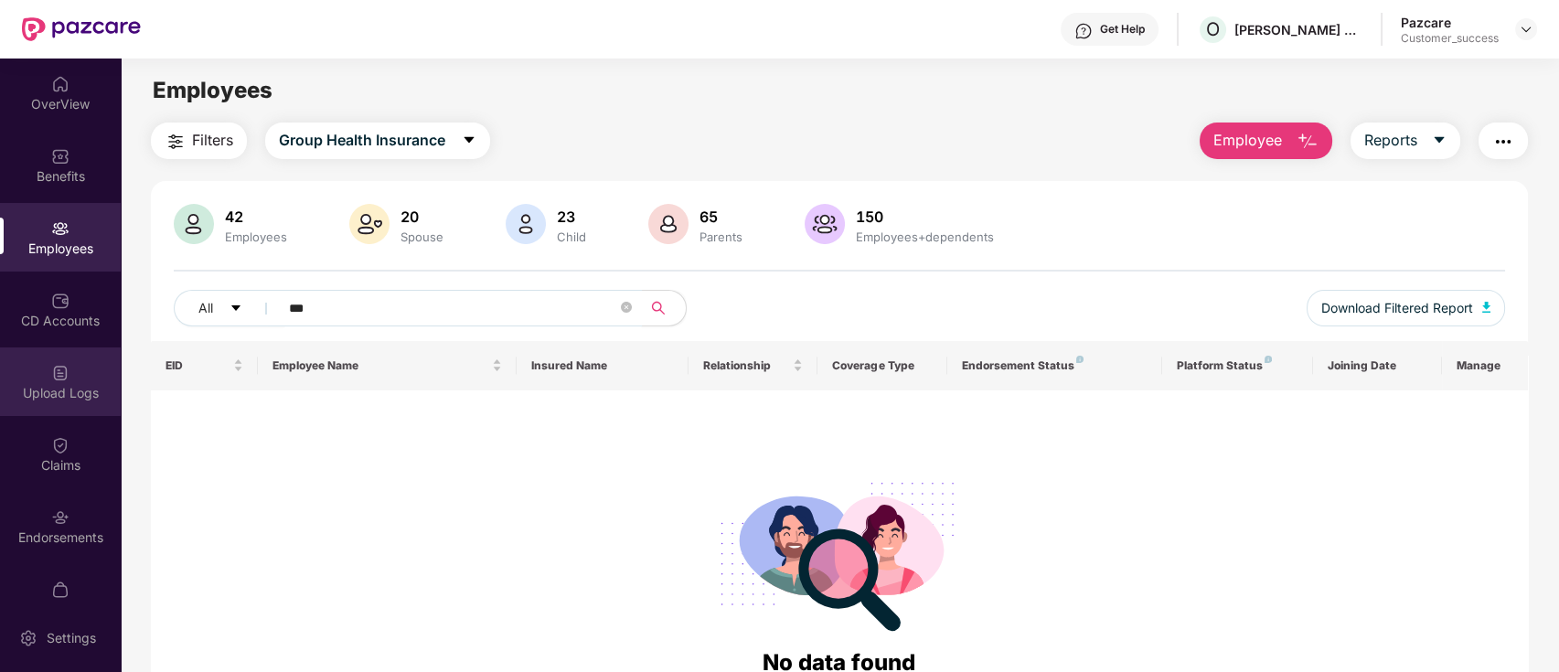
type input "***"
click at [75, 391] on div "Upload Logs" at bounding box center [60, 393] width 121 height 18
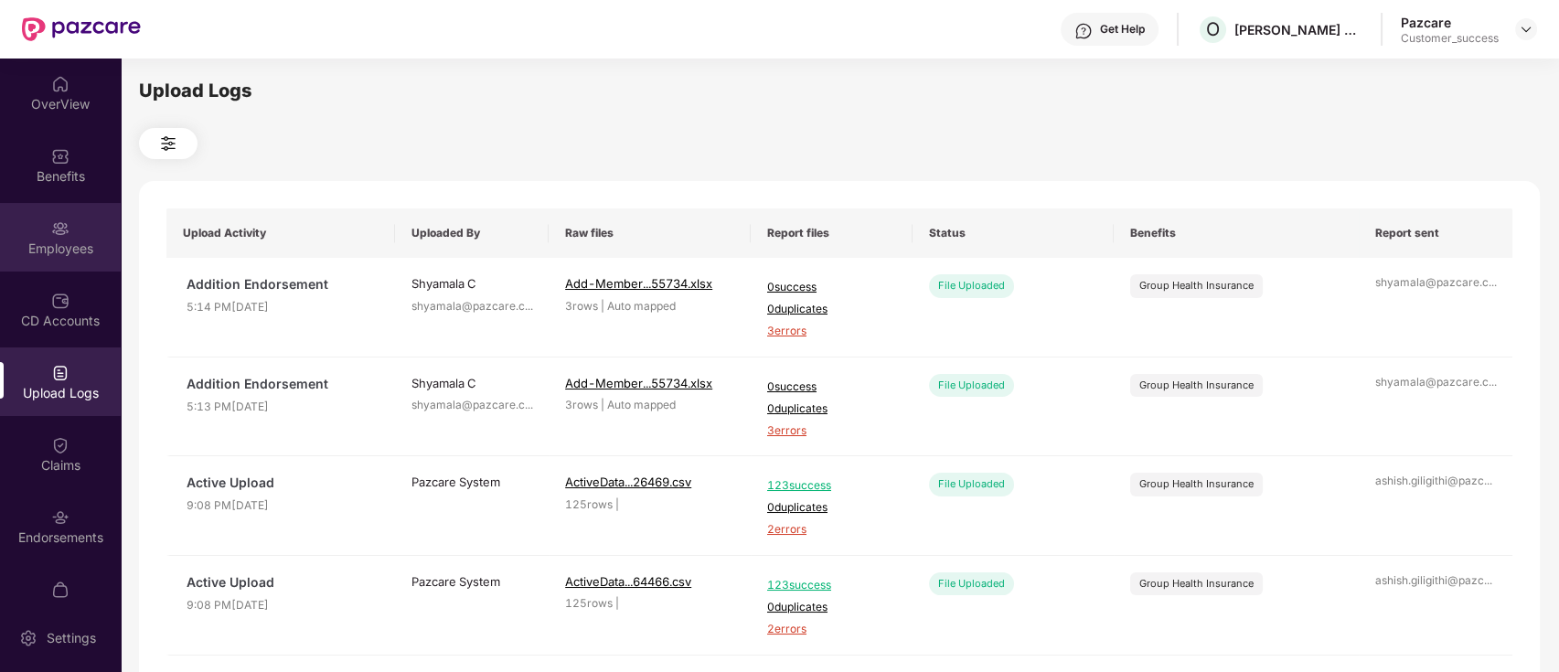
click at [41, 263] on div "Employees" at bounding box center [60, 237] width 121 height 69
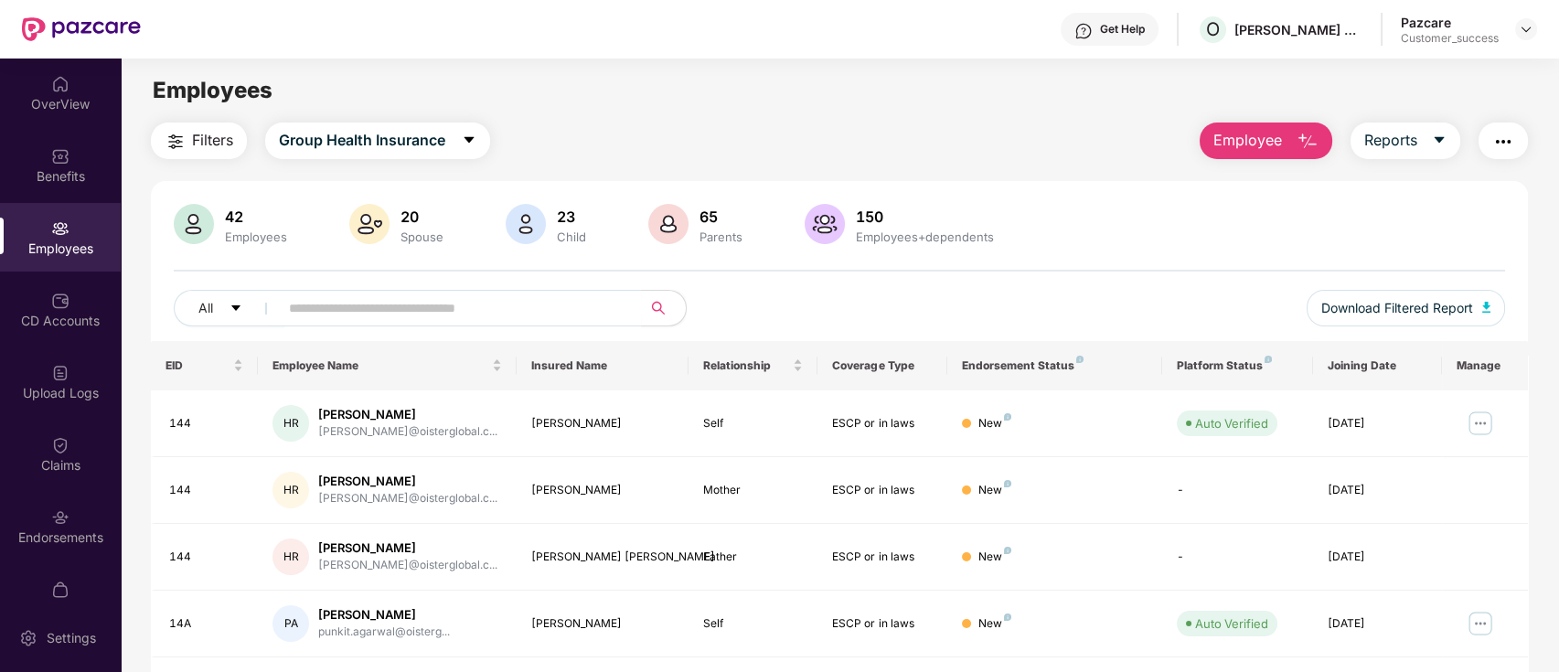
click at [1254, 134] on span "Employee" at bounding box center [1247, 140] width 69 height 23
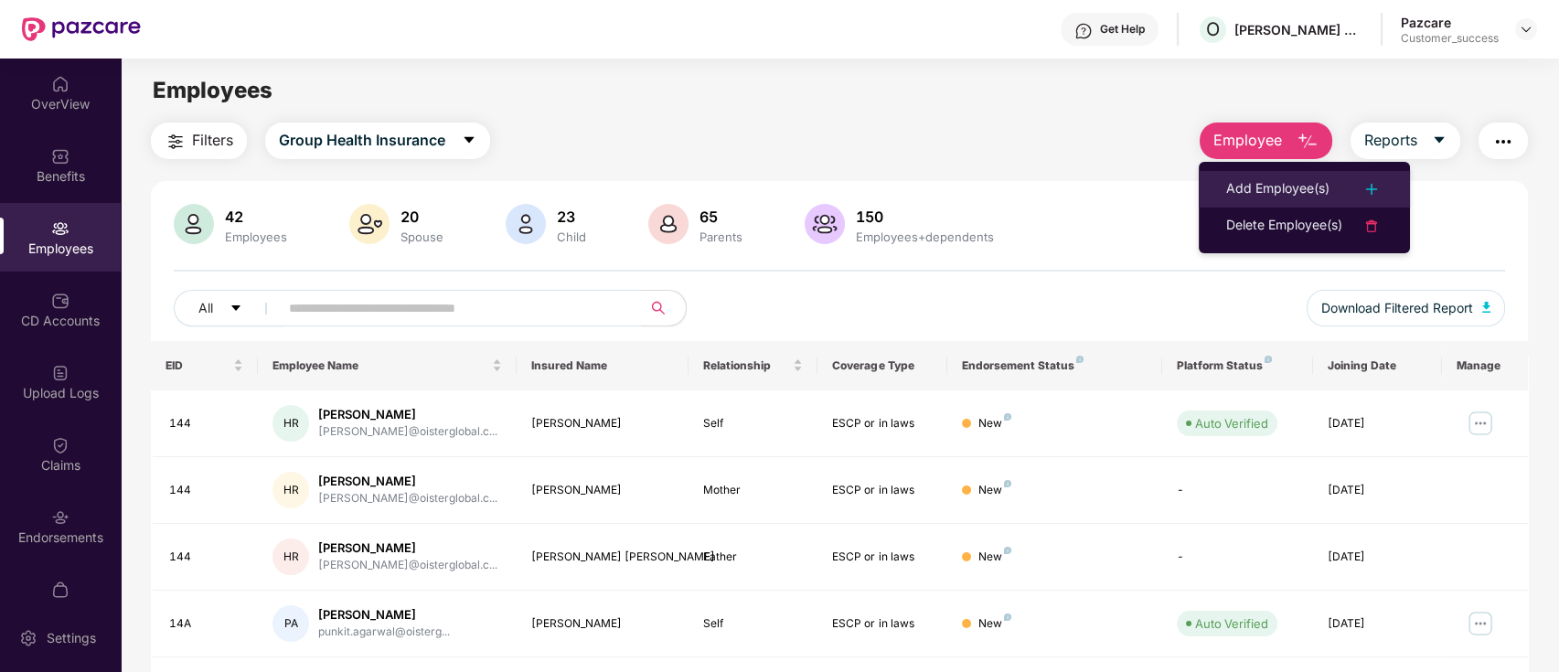
click at [1304, 184] on div "Add Employee(s)" at bounding box center [1277, 189] width 103 height 22
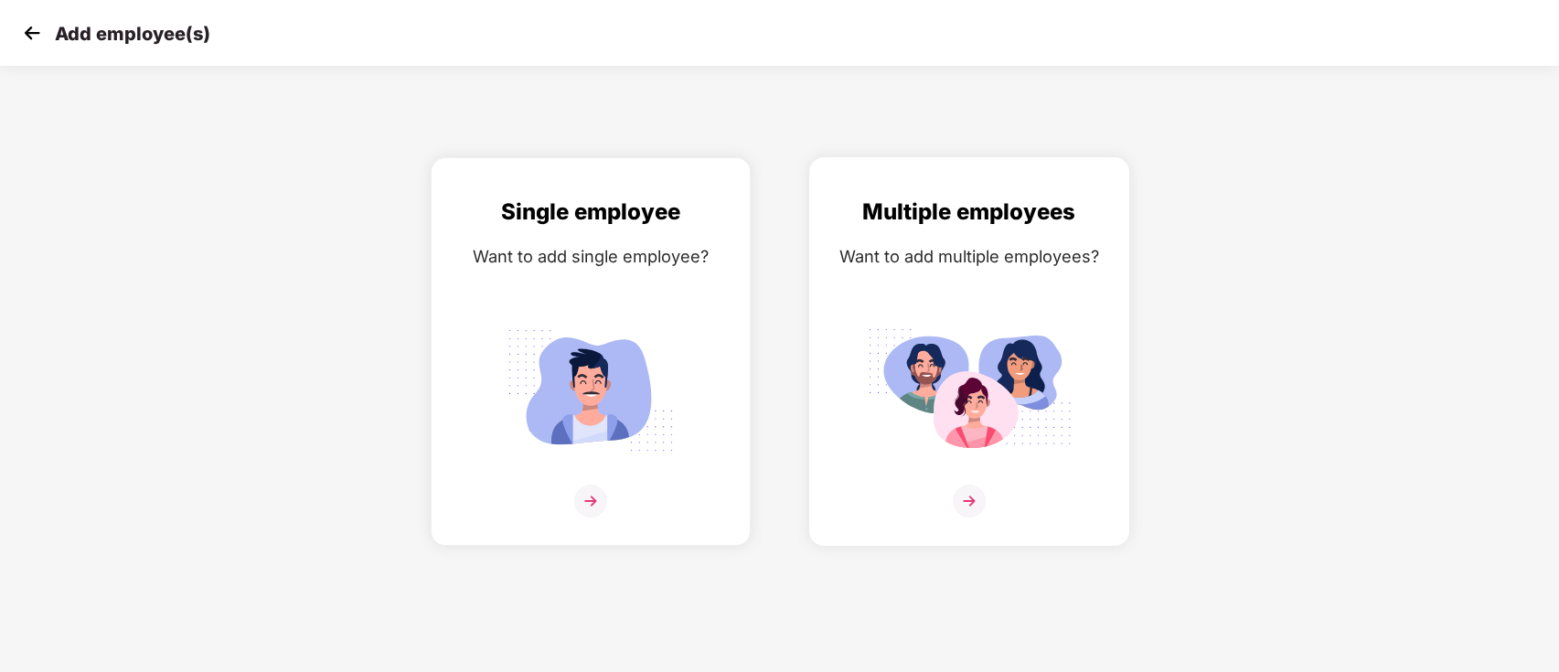
click at [973, 500] on img at bounding box center [969, 501] width 33 height 33
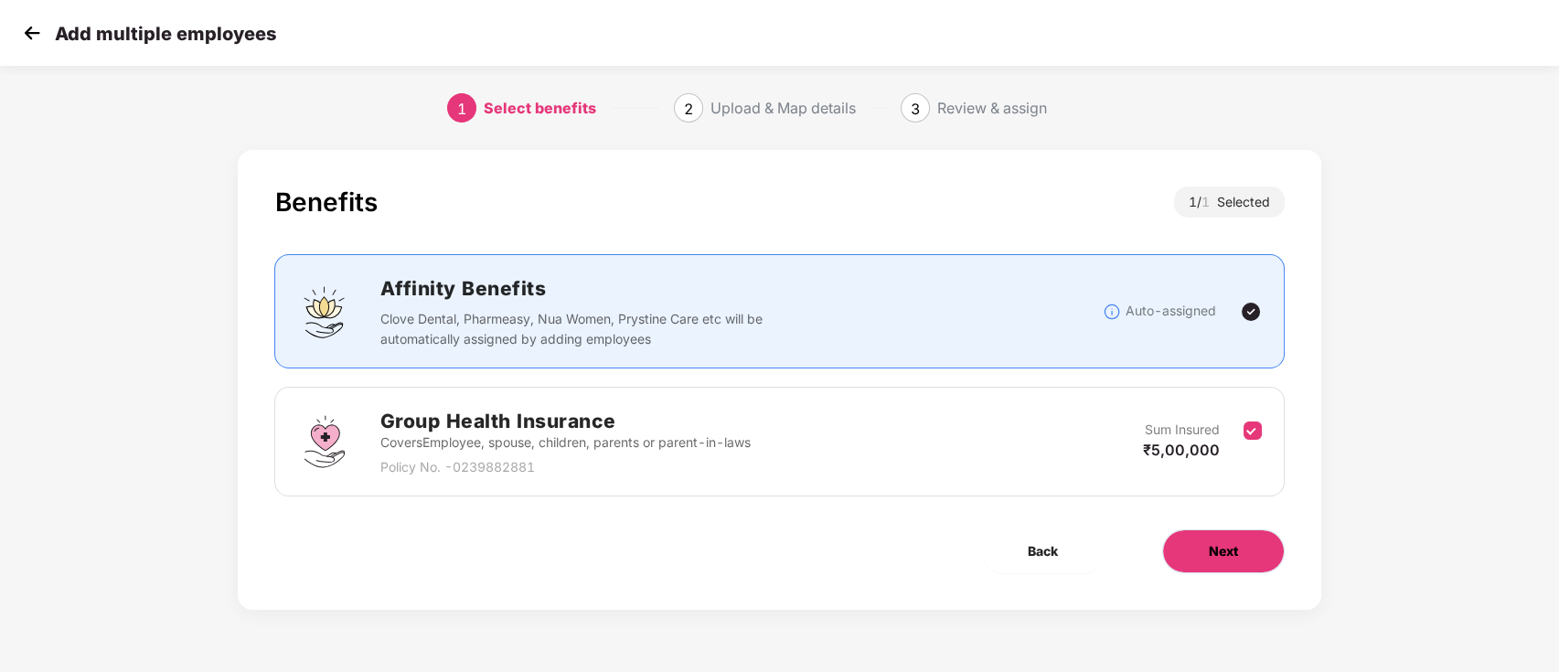
click at [1235, 536] on button "Next" at bounding box center [1223, 551] width 123 height 44
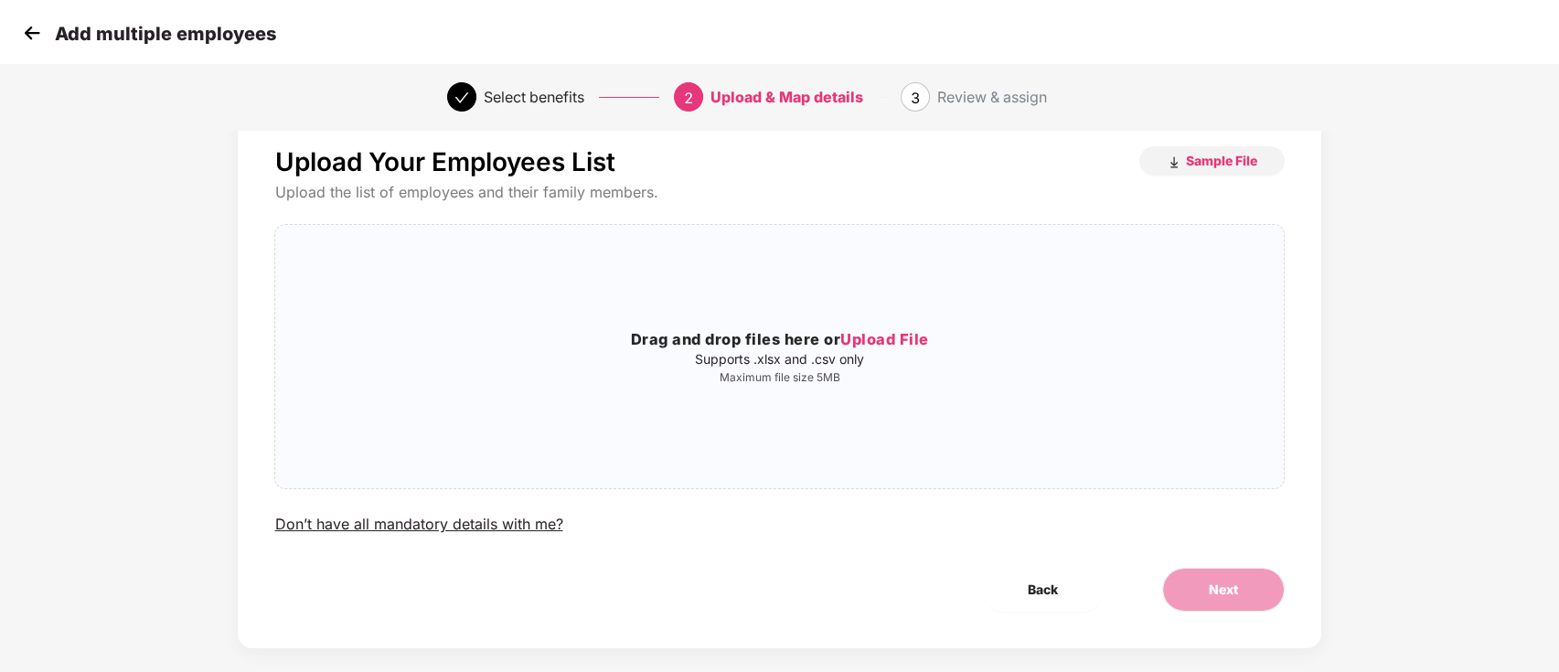
scroll to position [62, 0]
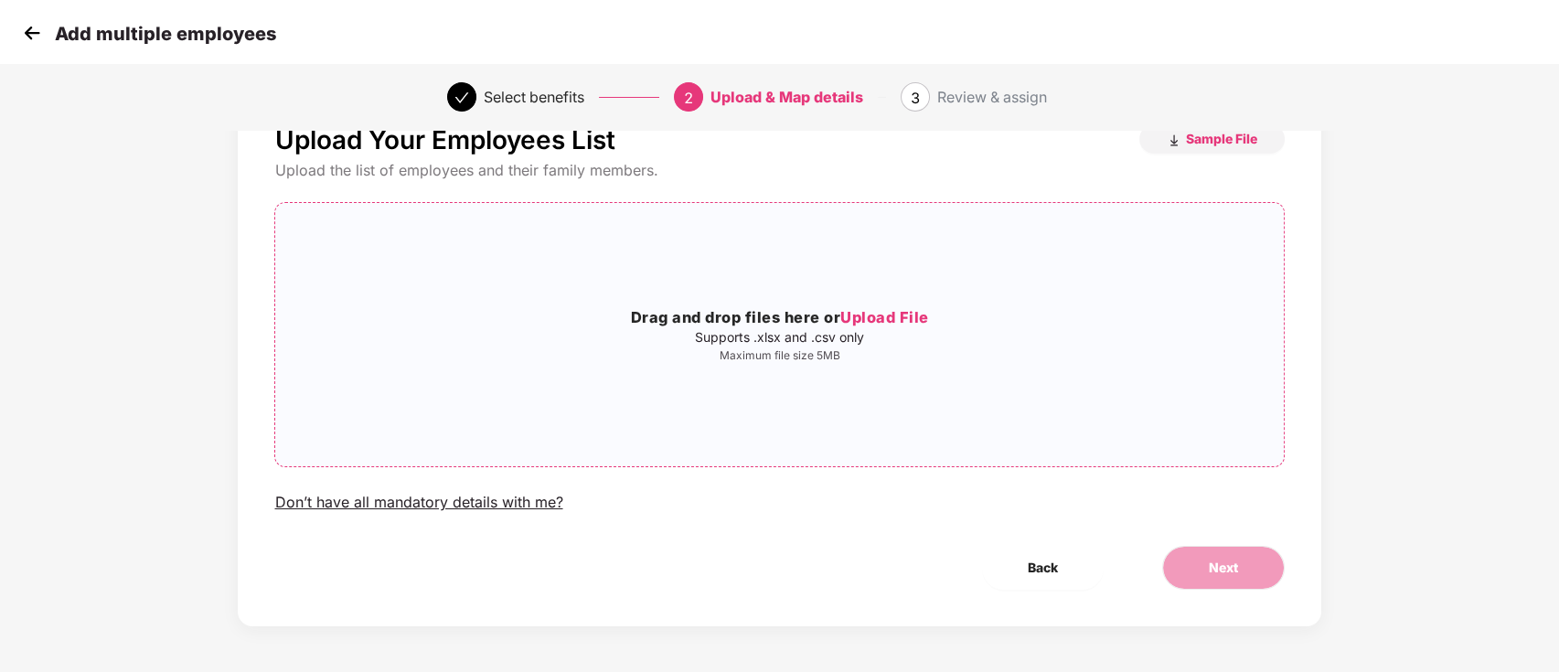
click at [892, 314] on span "Upload File" at bounding box center [884, 317] width 89 height 18
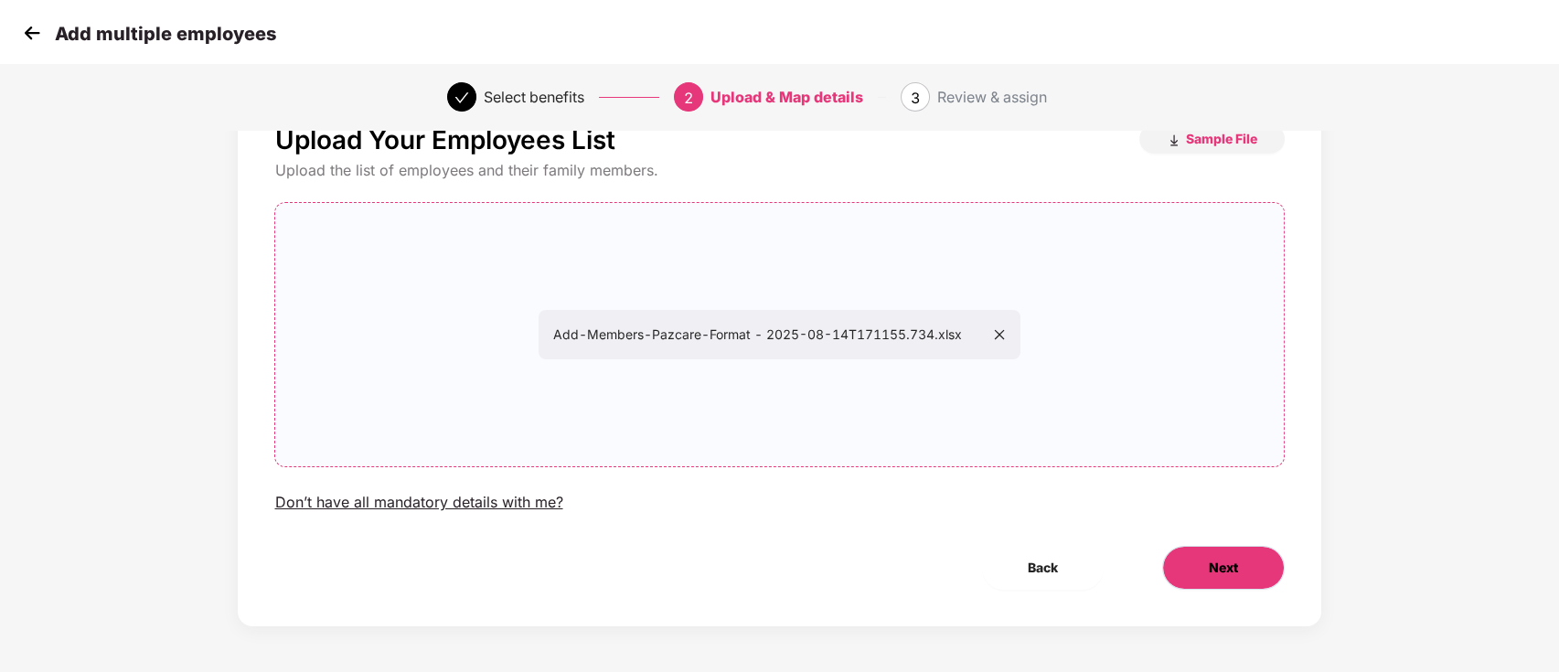
click at [1236, 575] on span "Next" at bounding box center [1223, 568] width 29 height 20
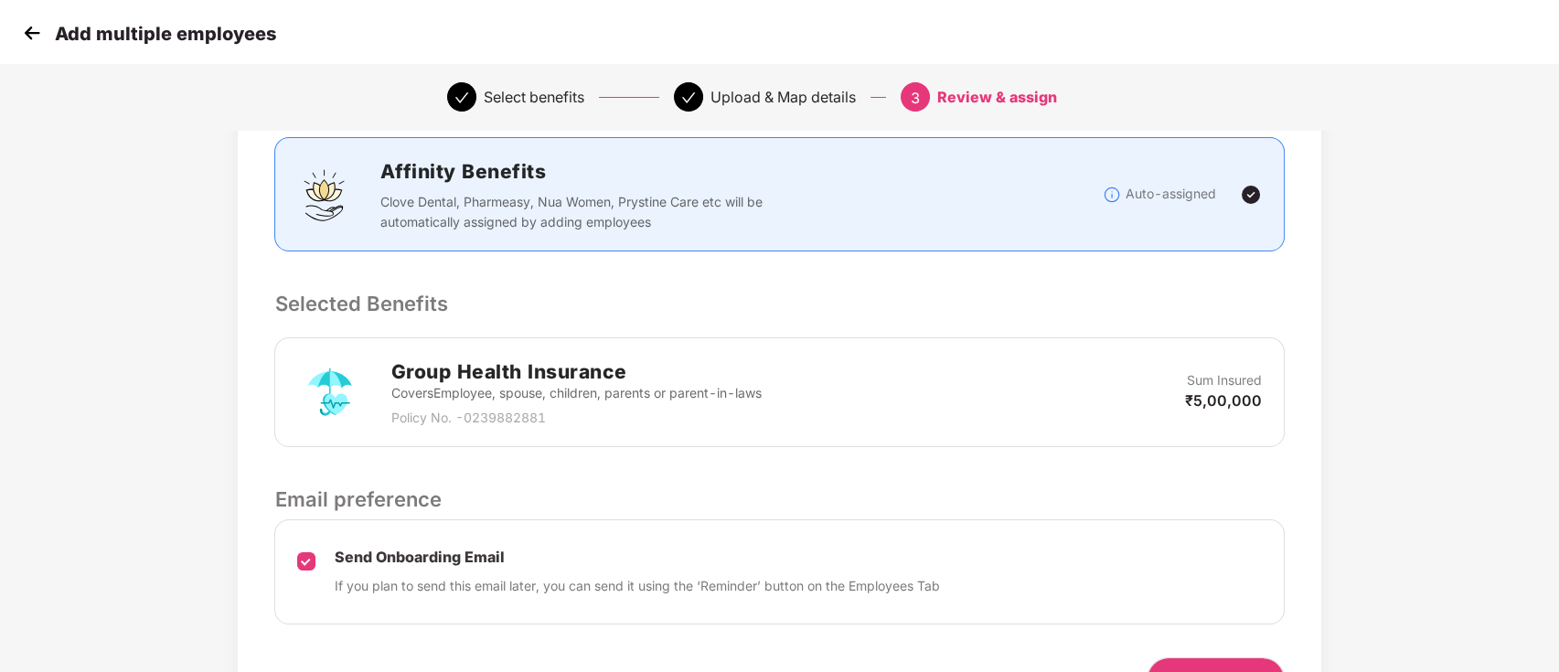
scroll to position [346, 0]
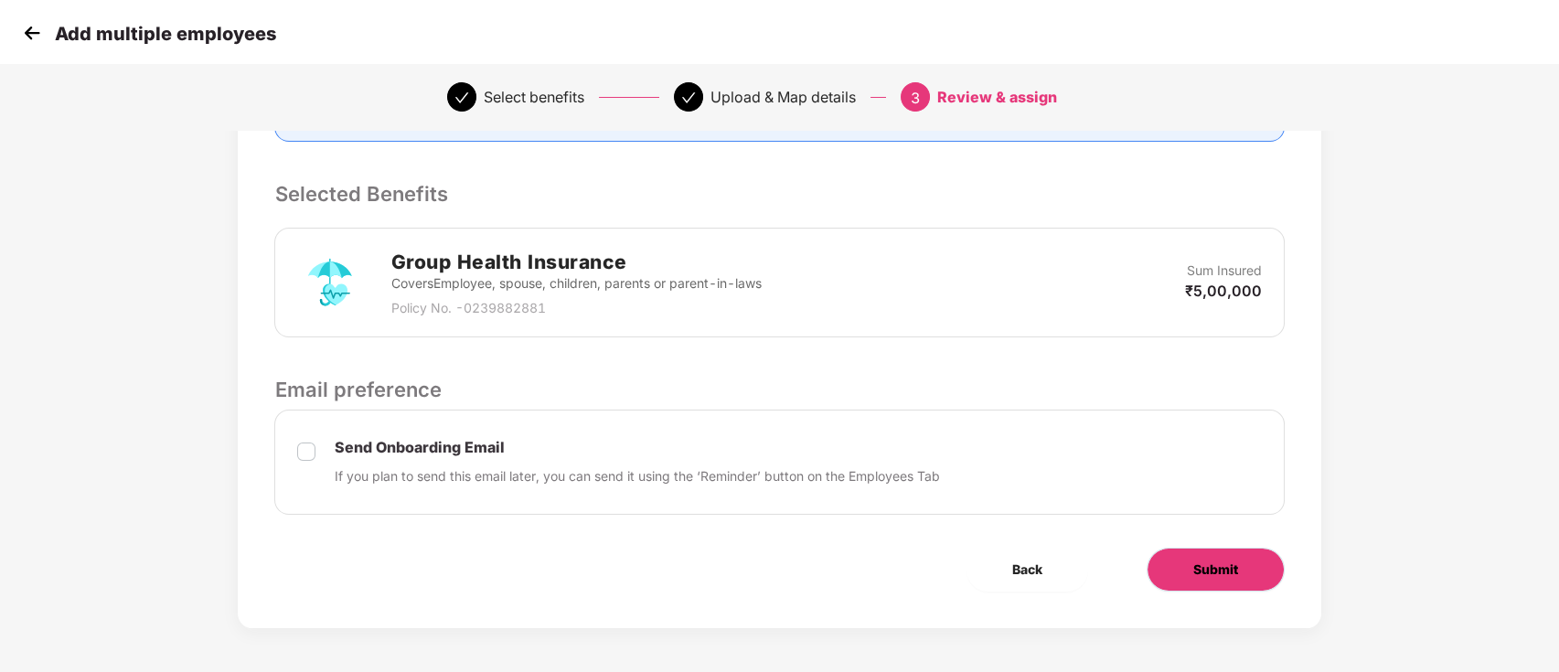
click at [1247, 585] on button "Submit" at bounding box center [1215, 570] width 138 height 44
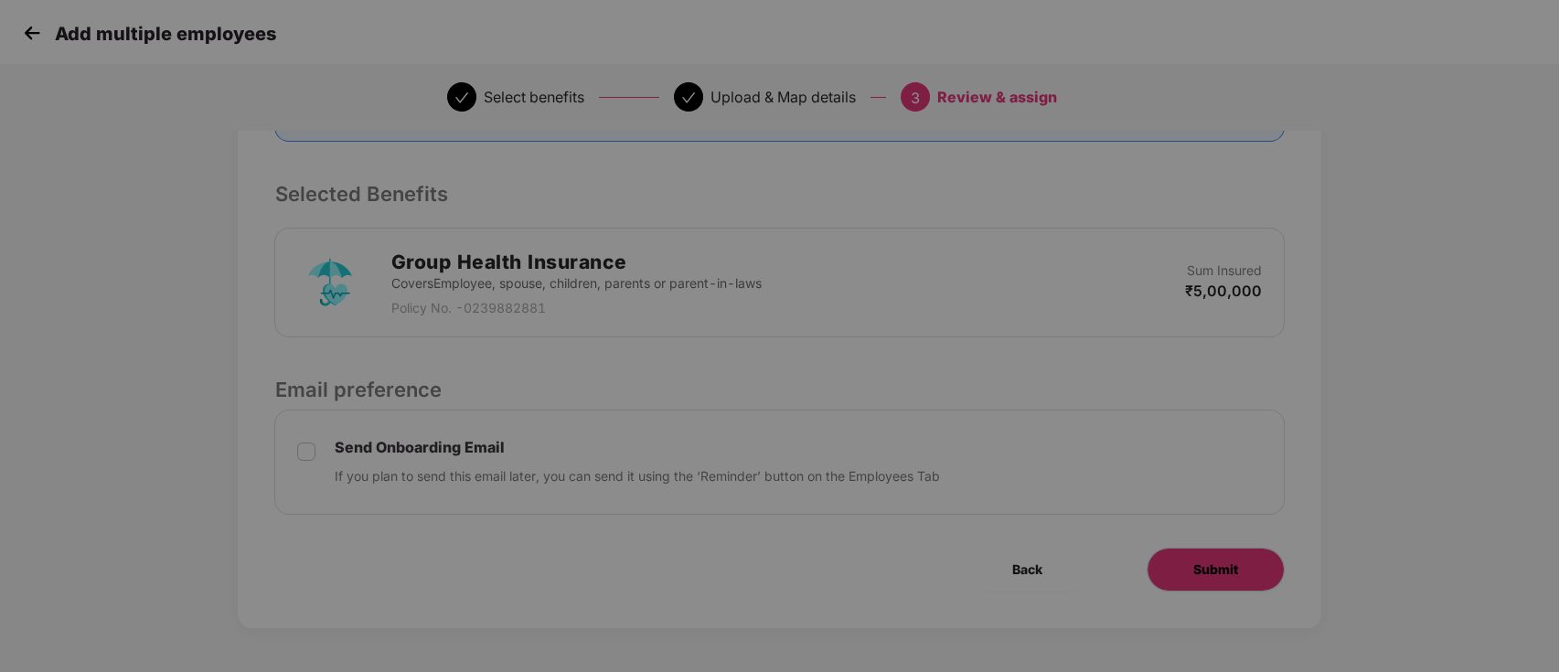
scroll to position [0, 0]
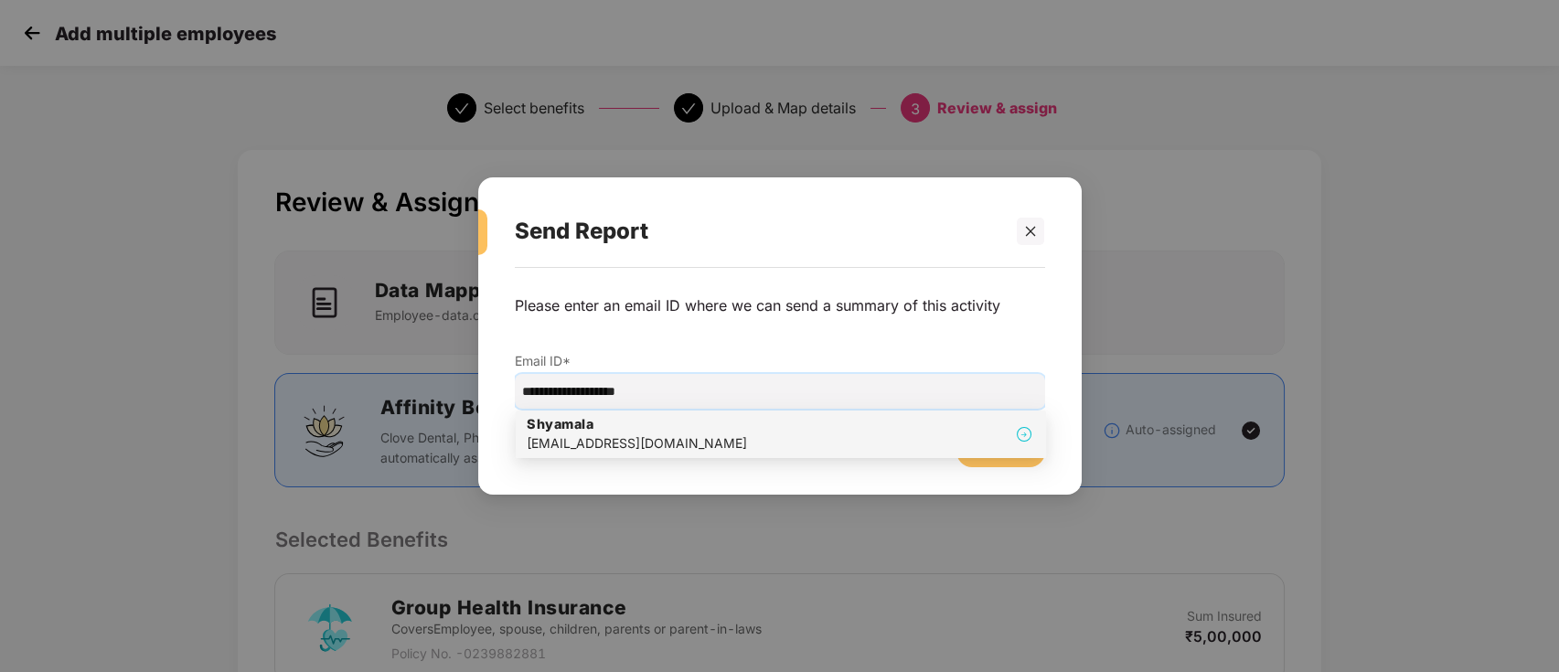
click at [676, 424] on div "Shyamala shyamala@pazcare.com" at bounding box center [781, 434] width 508 height 38
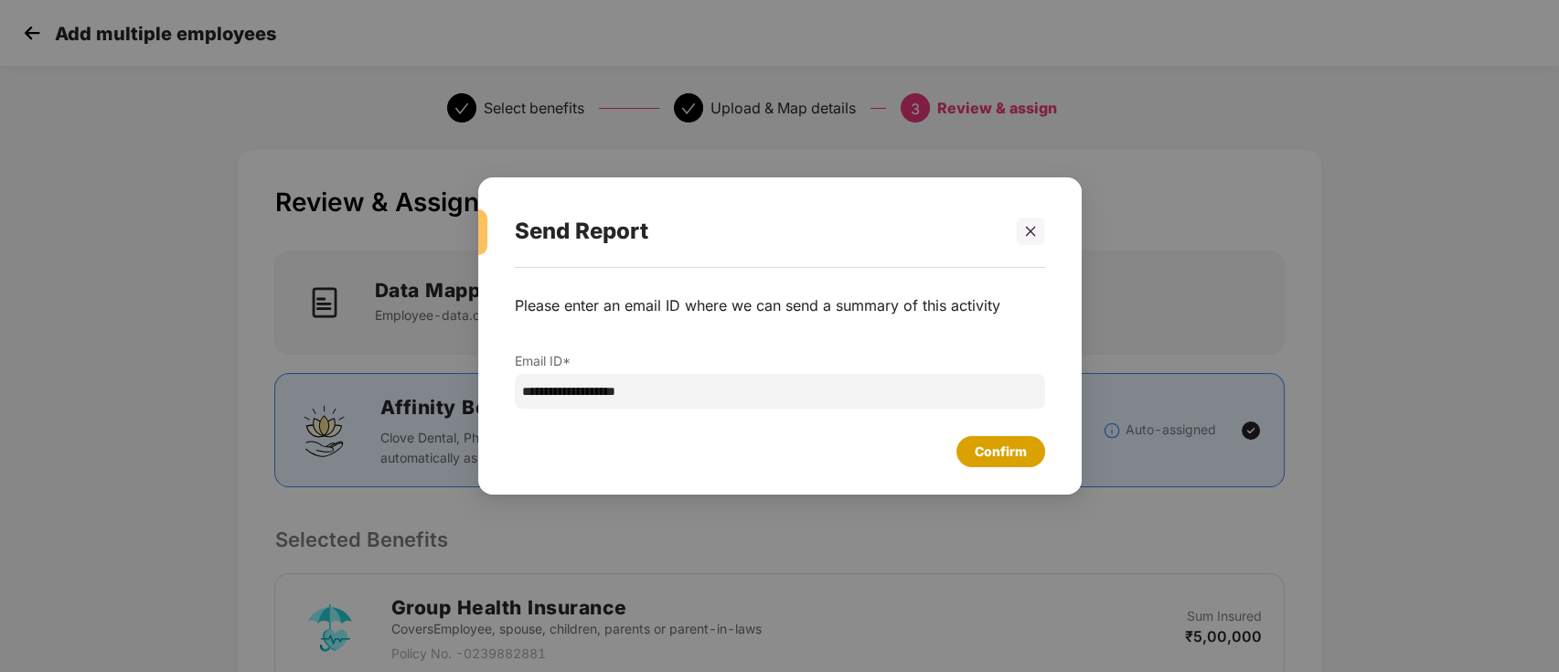
click at [994, 452] on div "Confirm" at bounding box center [1001, 452] width 52 height 20
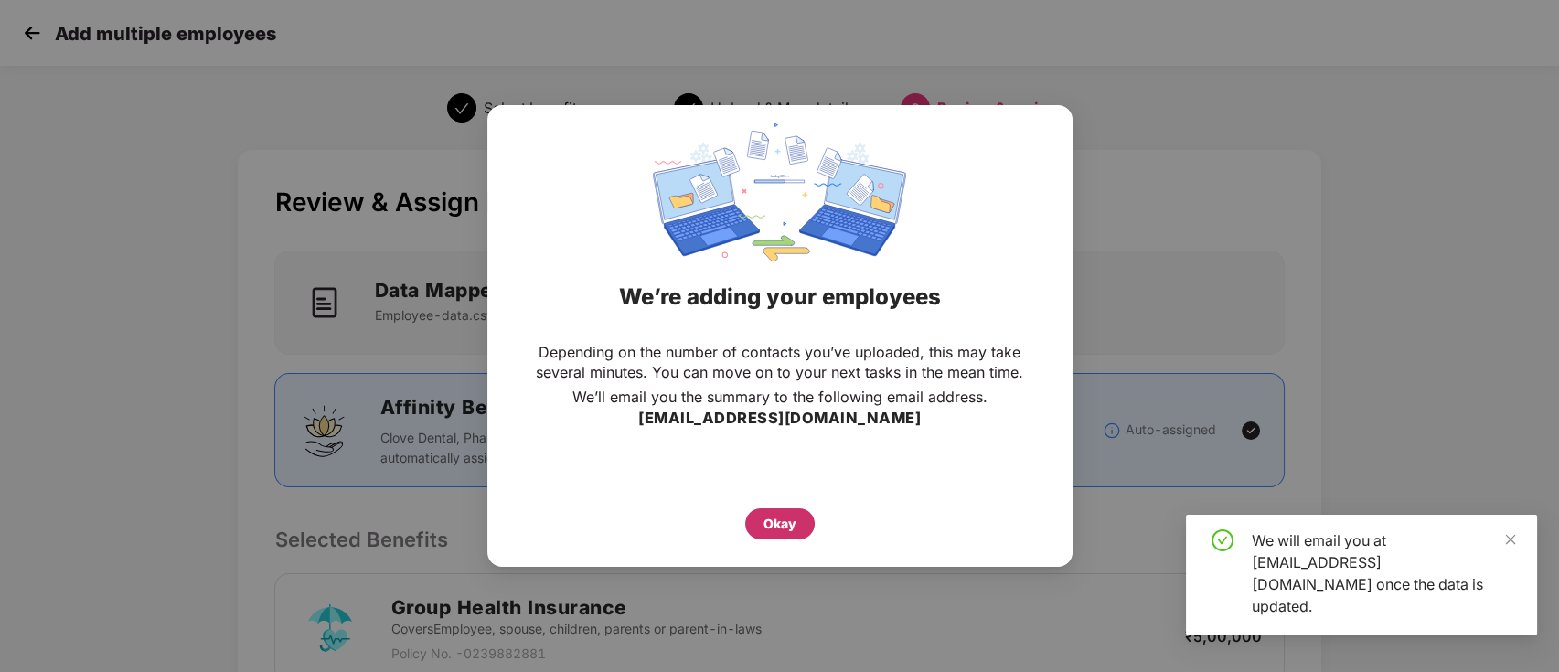
click at [772, 525] on div "Okay" at bounding box center [779, 524] width 33 height 20
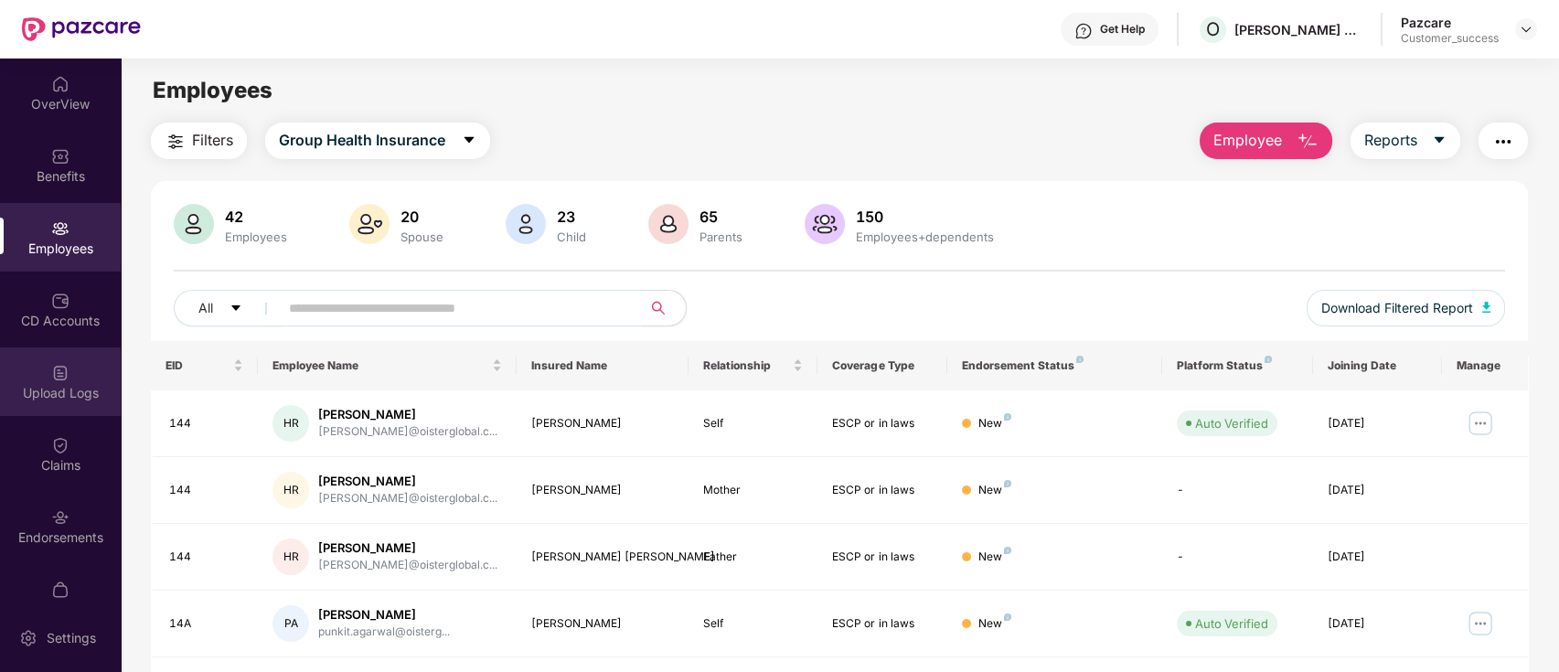
click at [22, 367] on div "Upload Logs" at bounding box center [60, 381] width 121 height 69
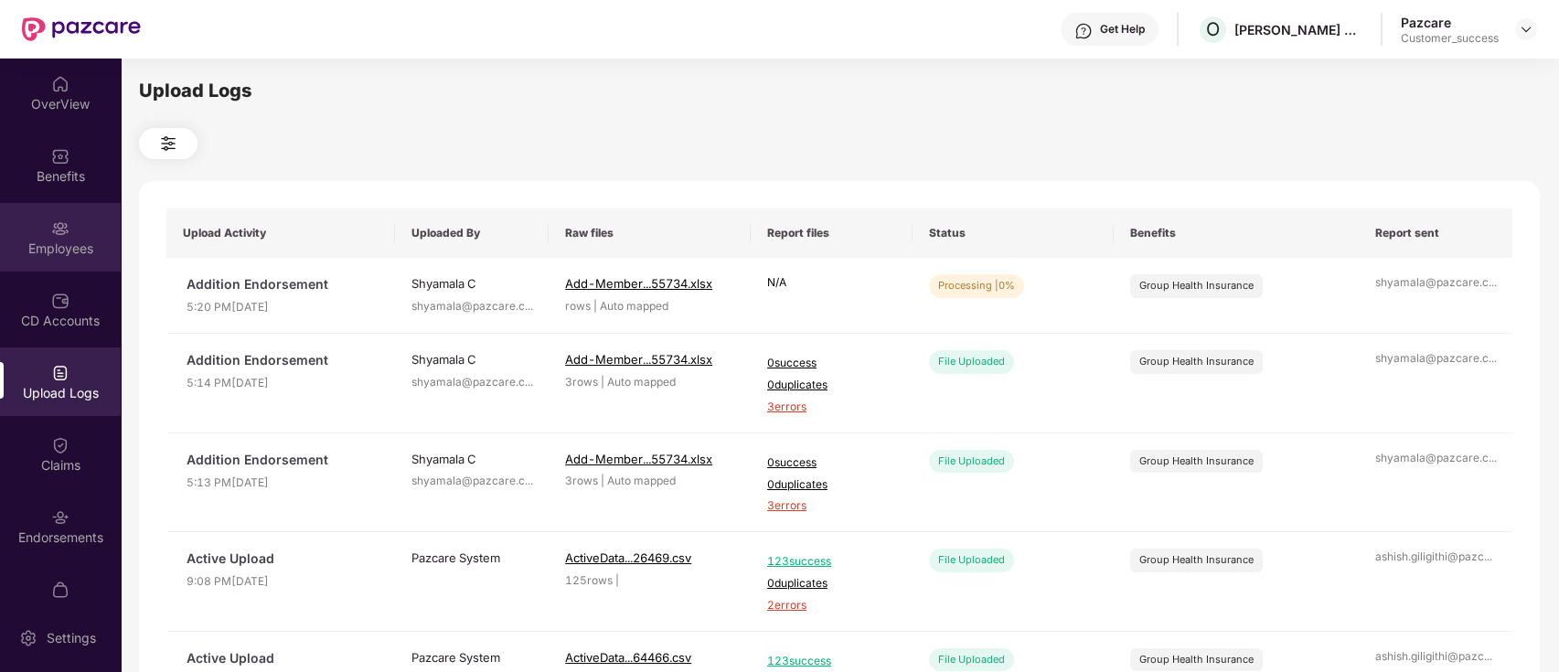
click at [73, 253] on div "Employees" at bounding box center [60, 249] width 121 height 18
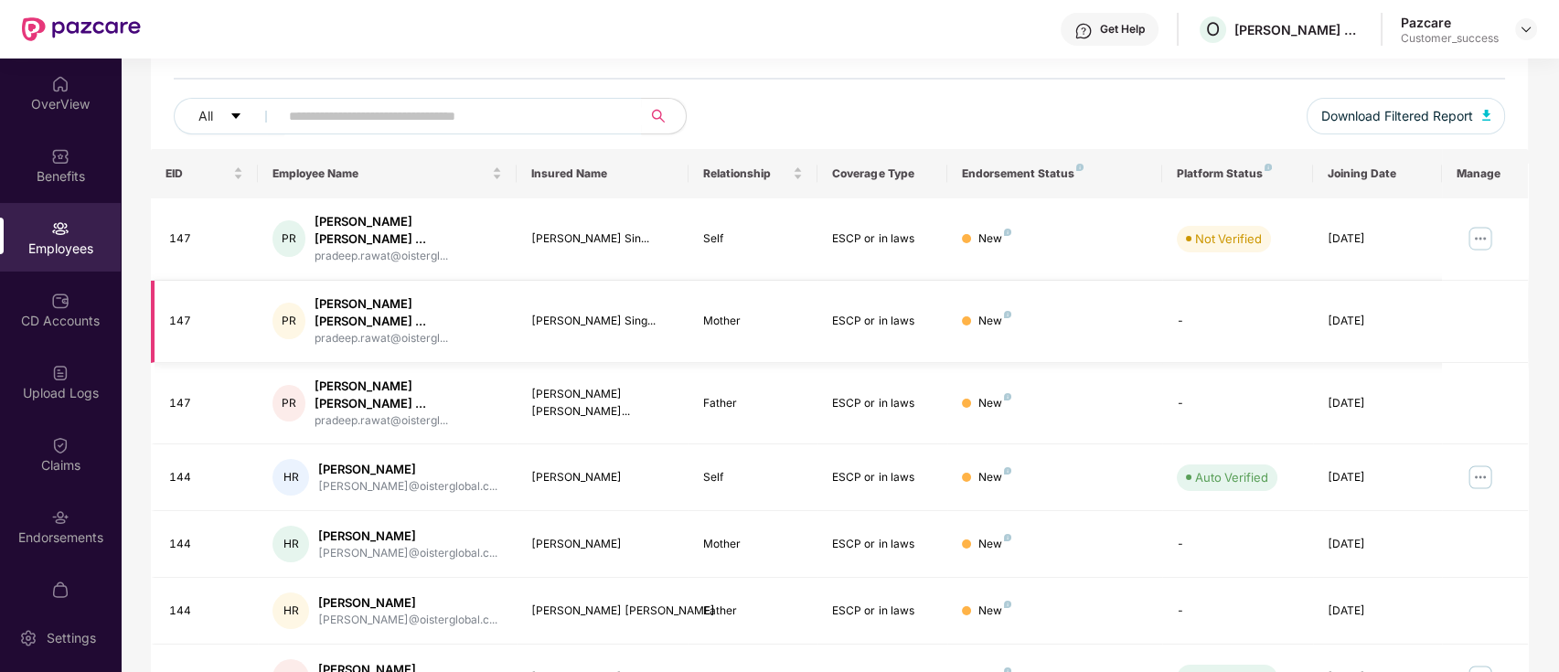
scroll to position [122, 0]
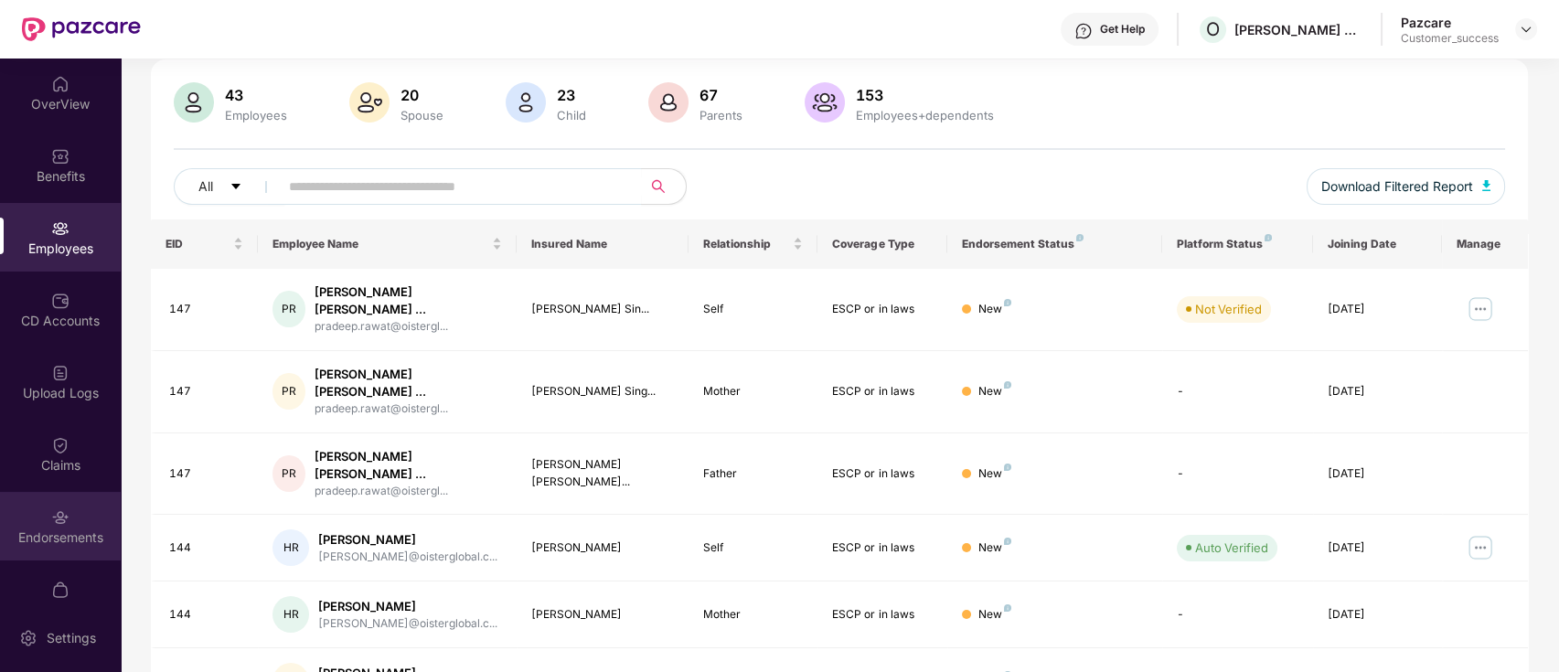
click at [51, 523] on img at bounding box center [60, 517] width 18 height 18
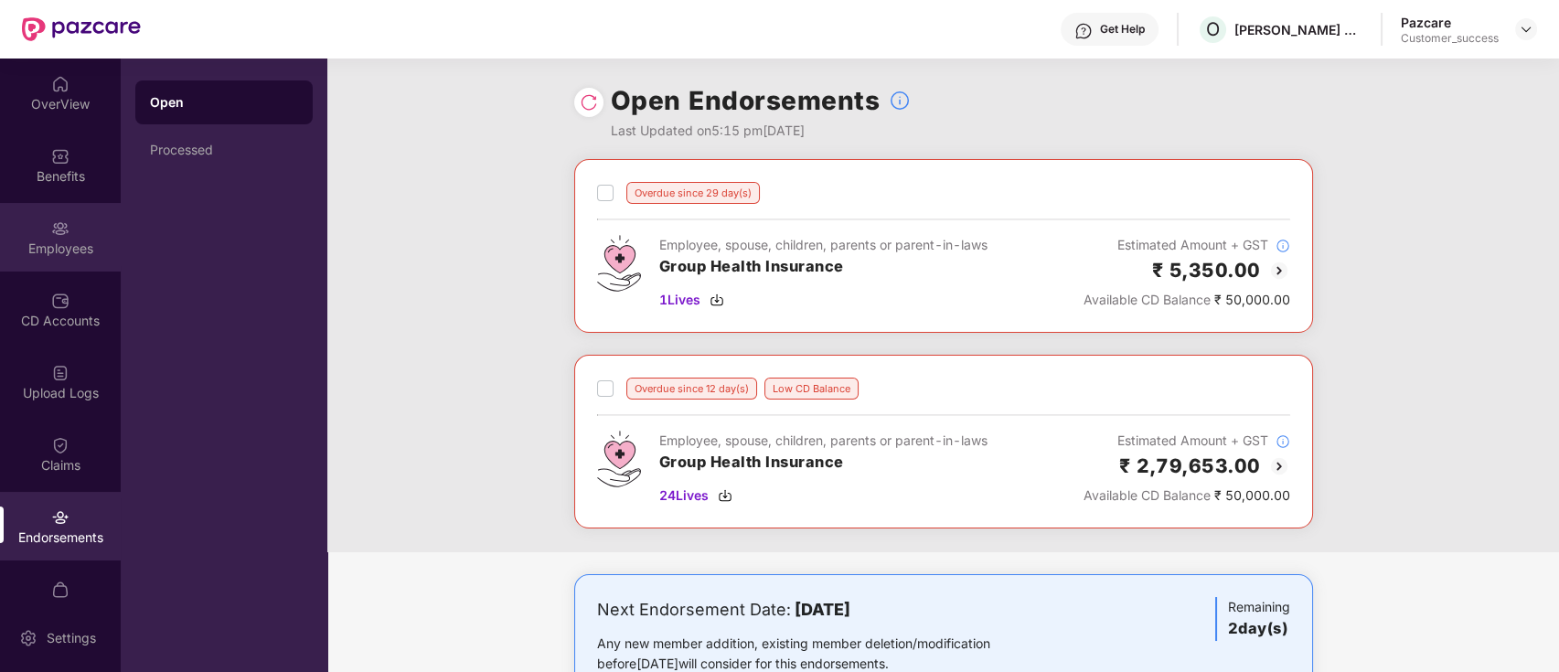
click at [57, 240] on div "Employees" at bounding box center [60, 249] width 121 height 18
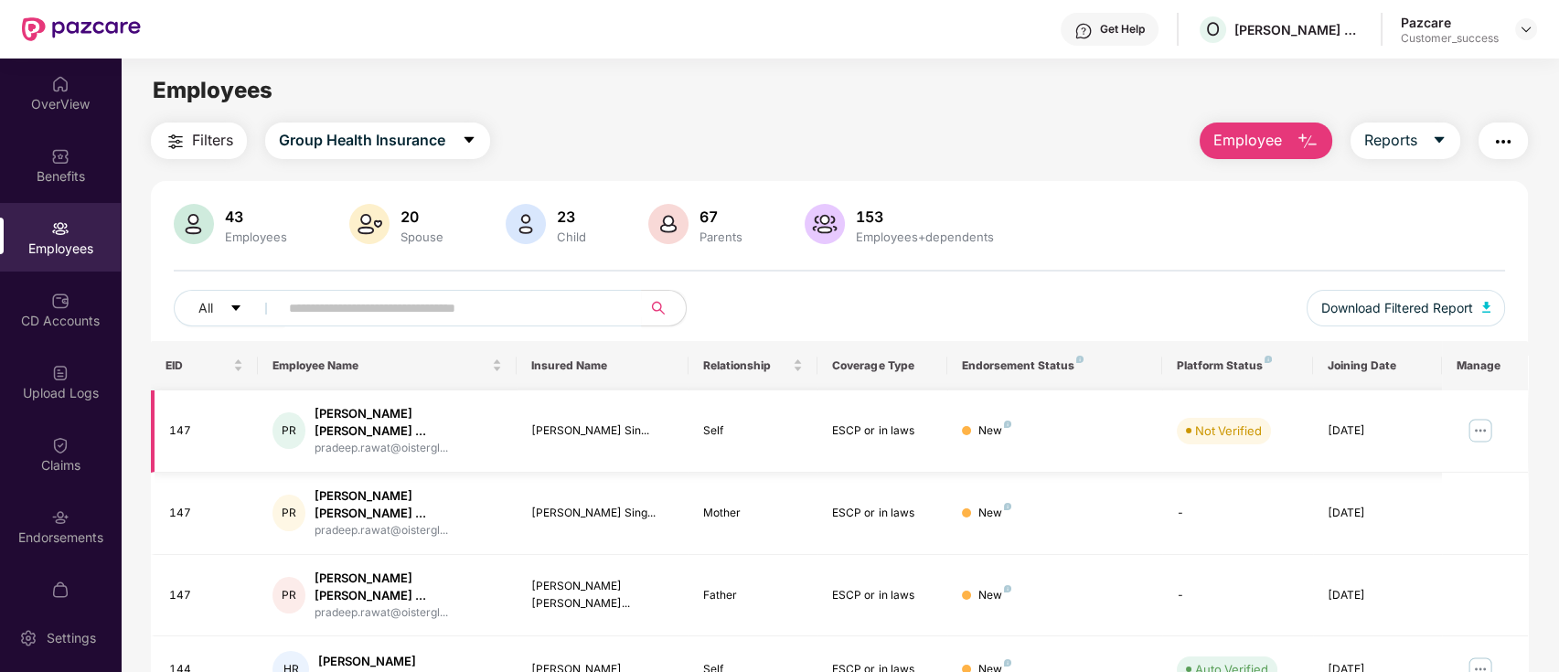
click at [1473, 421] on img at bounding box center [1479, 430] width 29 height 29
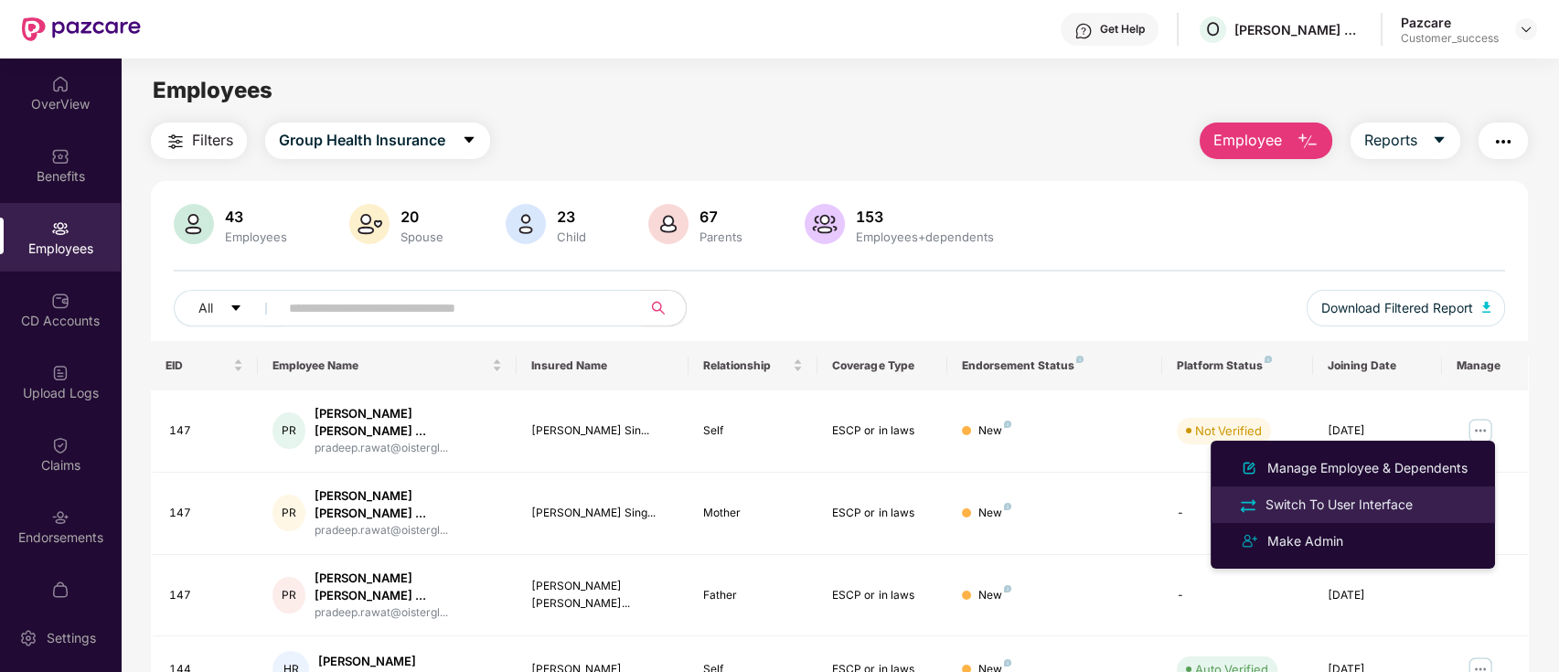
click at [1401, 513] on div "Switch To User Interface" at bounding box center [1339, 505] width 154 height 20
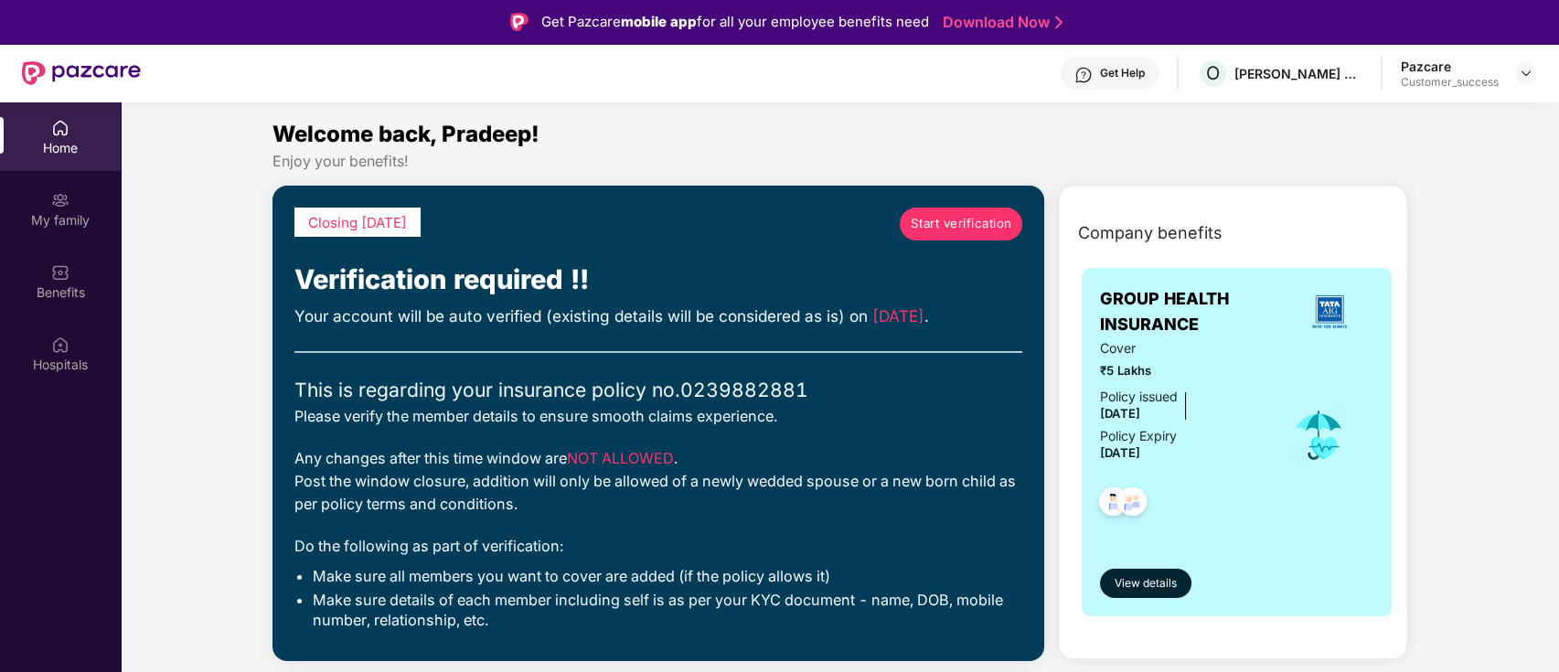
click at [976, 230] on span "Start verification" at bounding box center [961, 223] width 101 height 19
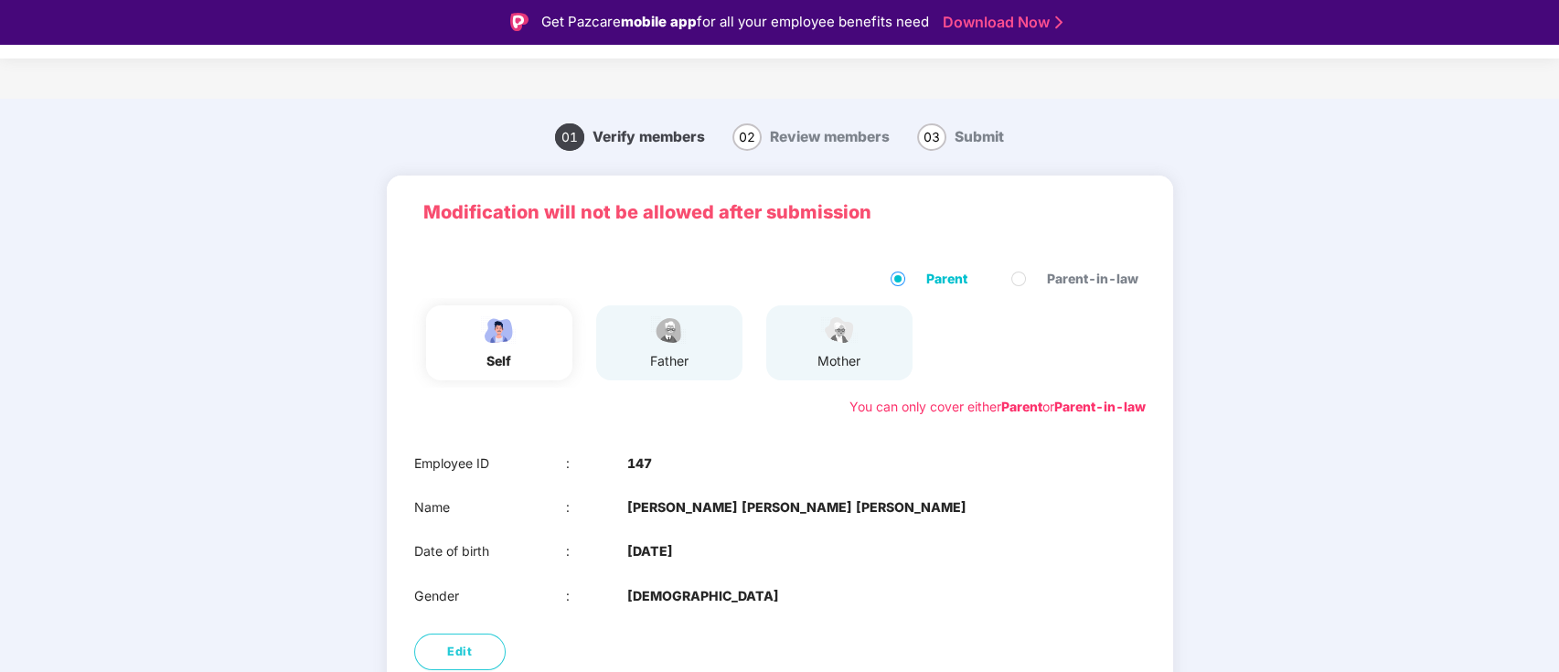
scroll to position [112, 0]
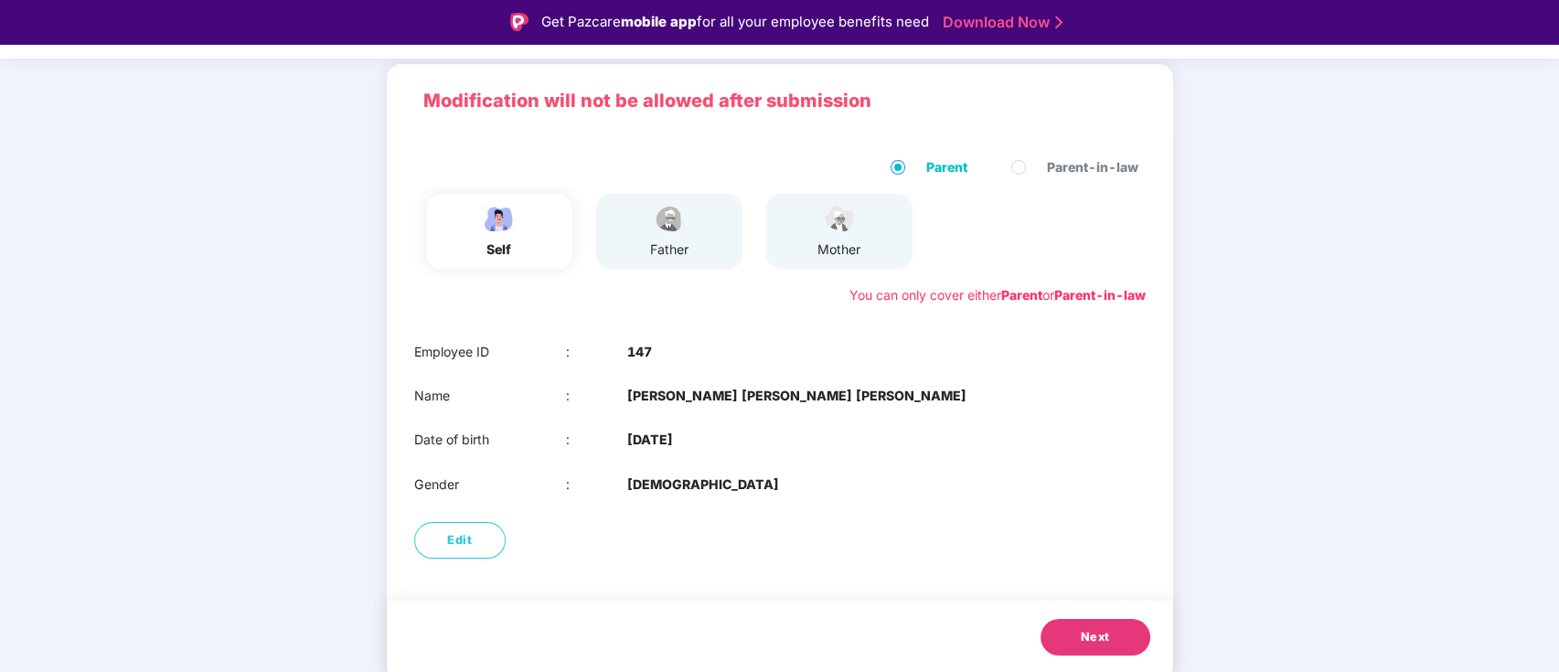
click at [1113, 642] on button "Next" at bounding box center [1095, 637] width 110 height 37
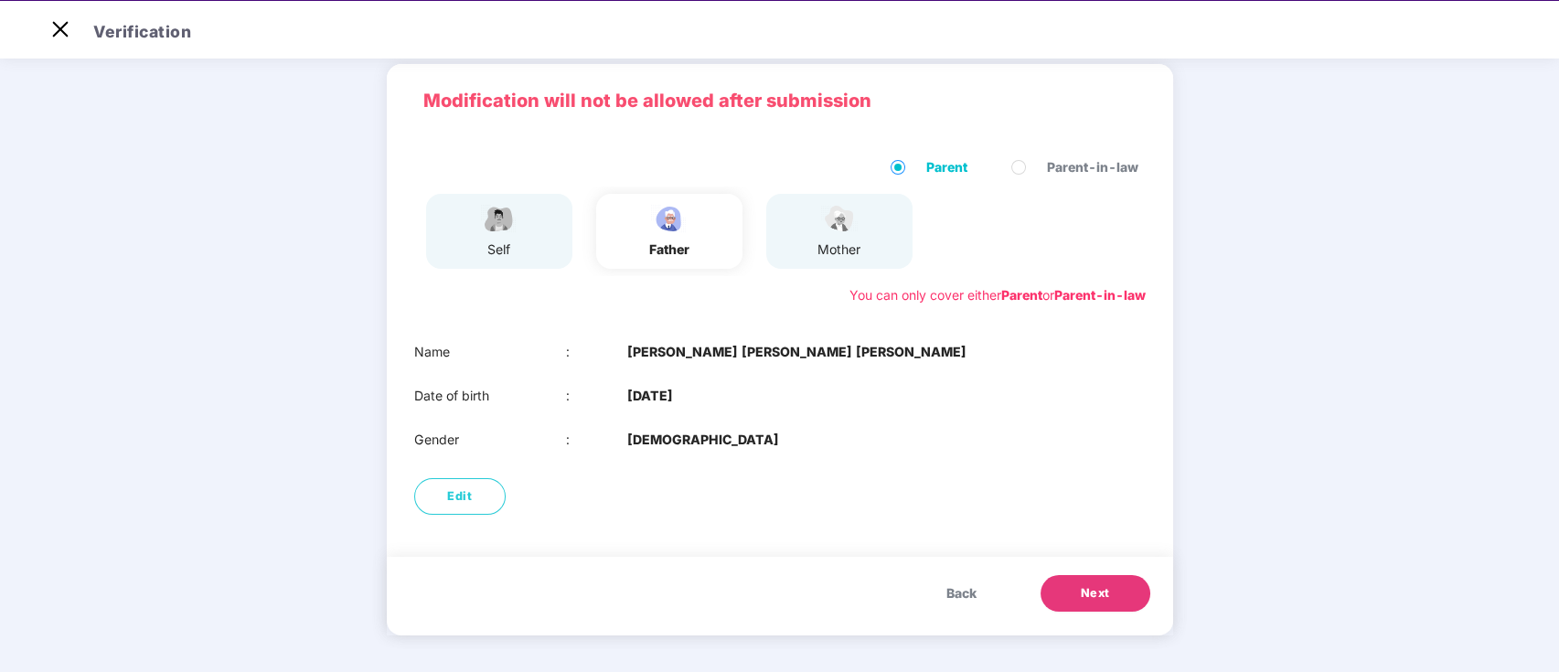
scroll to position [68, 0]
click at [1117, 589] on button "Next" at bounding box center [1095, 593] width 110 height 37
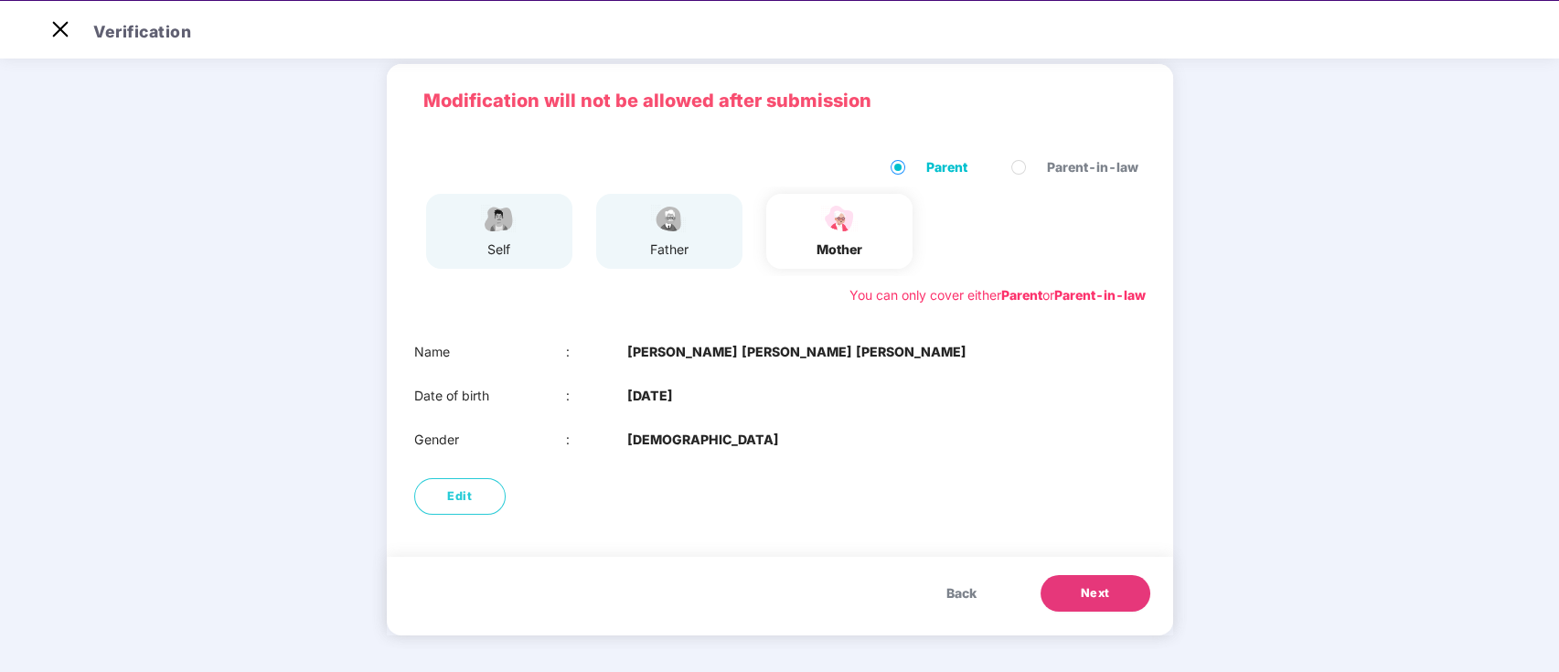
click at [1117, 589] on button "Next" at bounding box center [1095, 593] width 110 height 37
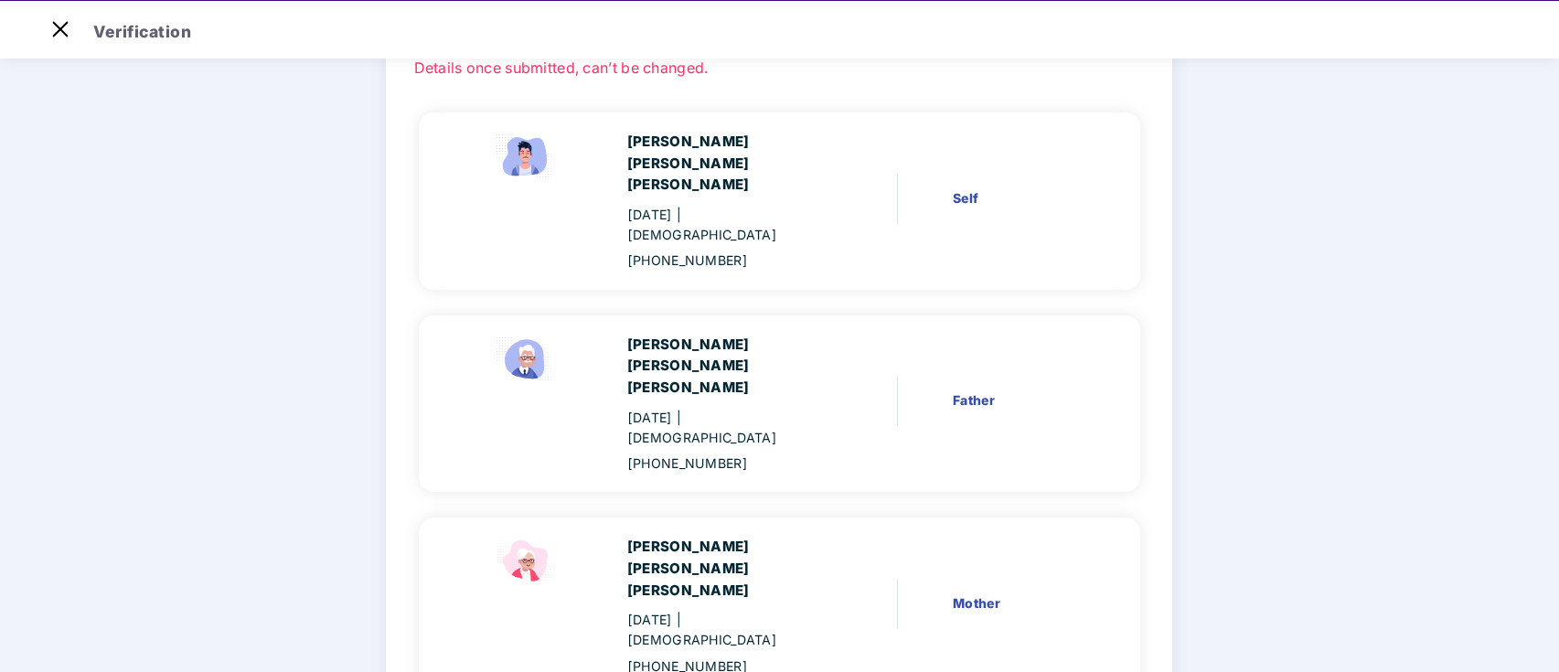
scroll to position [182, 0]
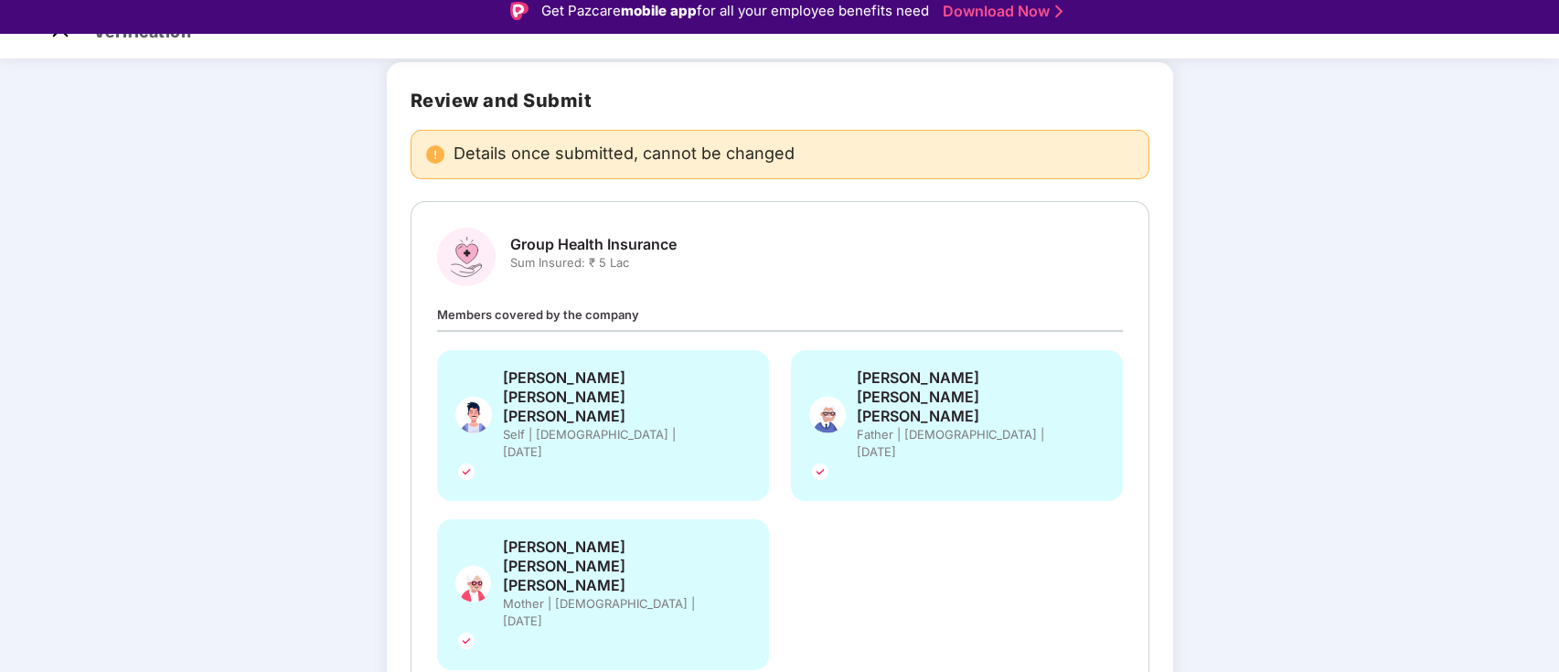
scroll to position [44, 0]
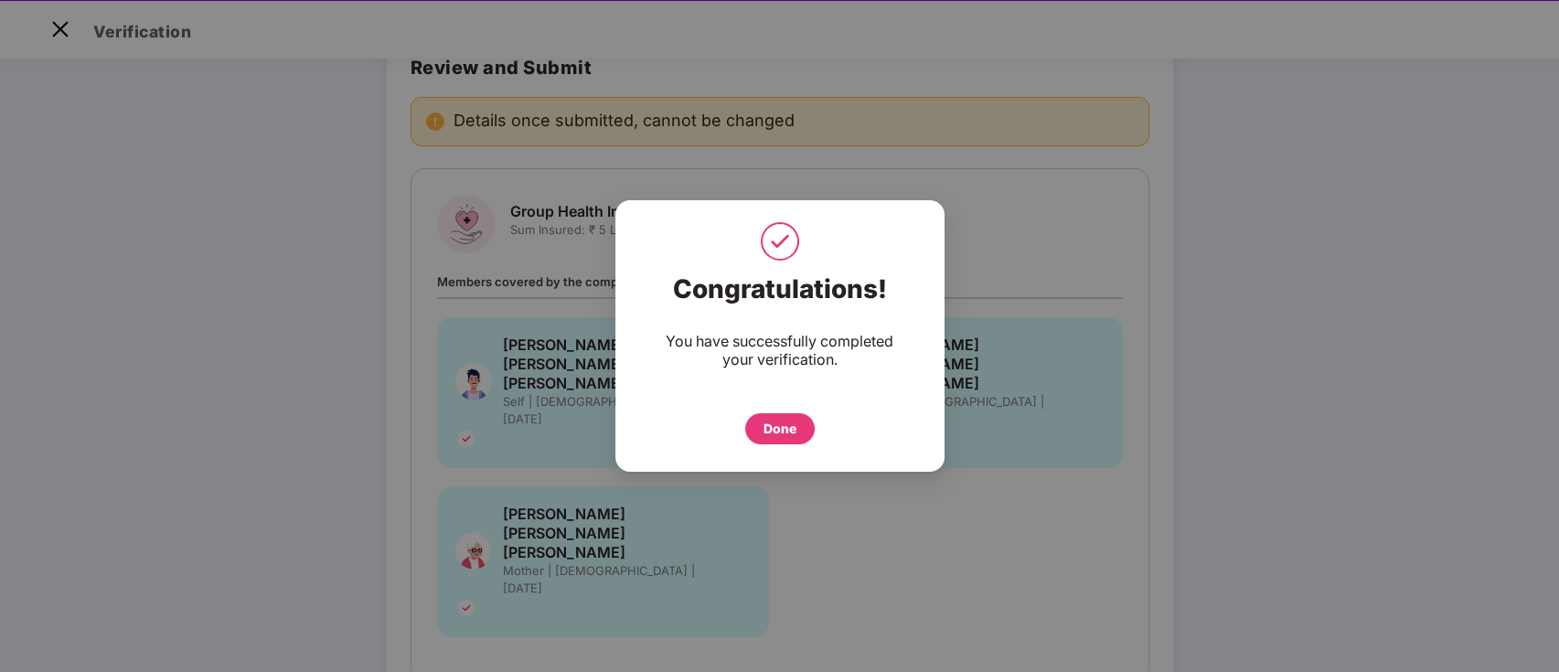
click at [780, 419] on div "Done" at bounding box center [779, 429] width 33 height 20
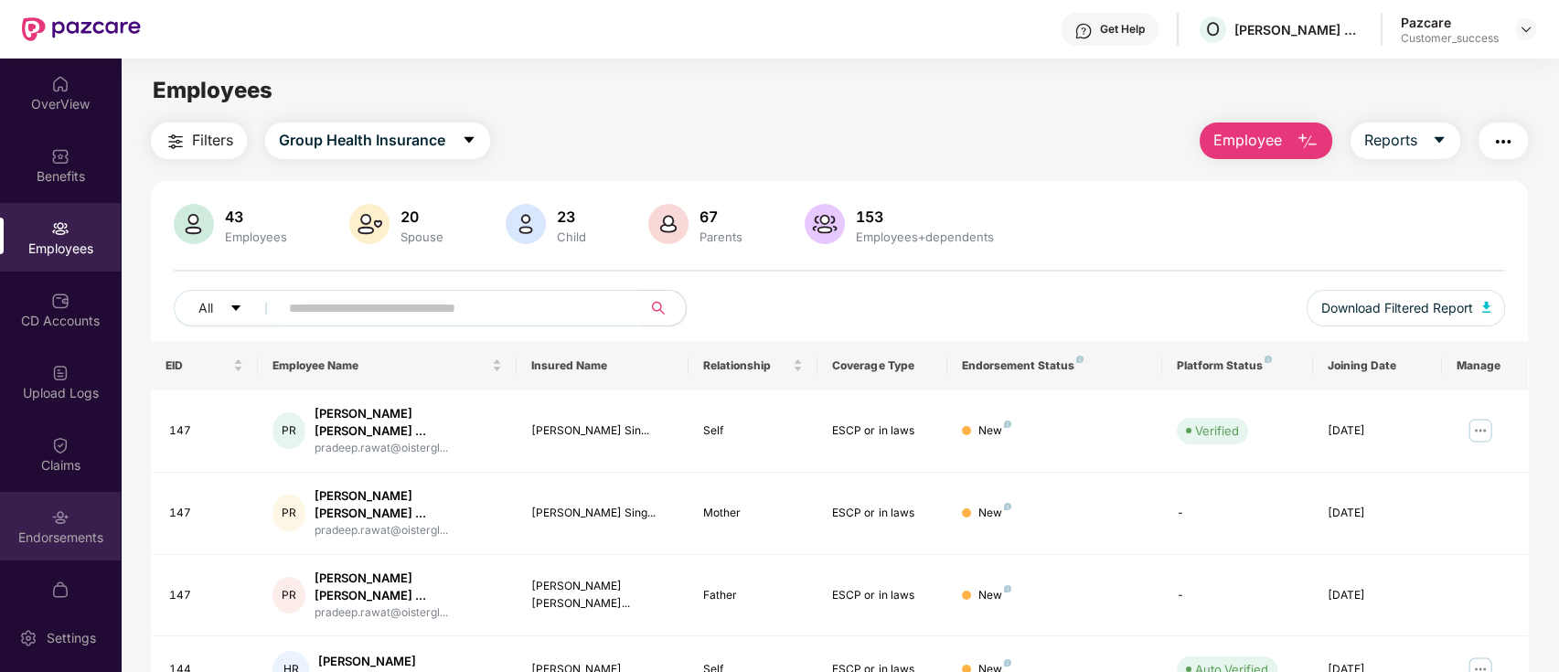
click at [65, 525] on img at bounding box center [60, 517] width 18 height 18
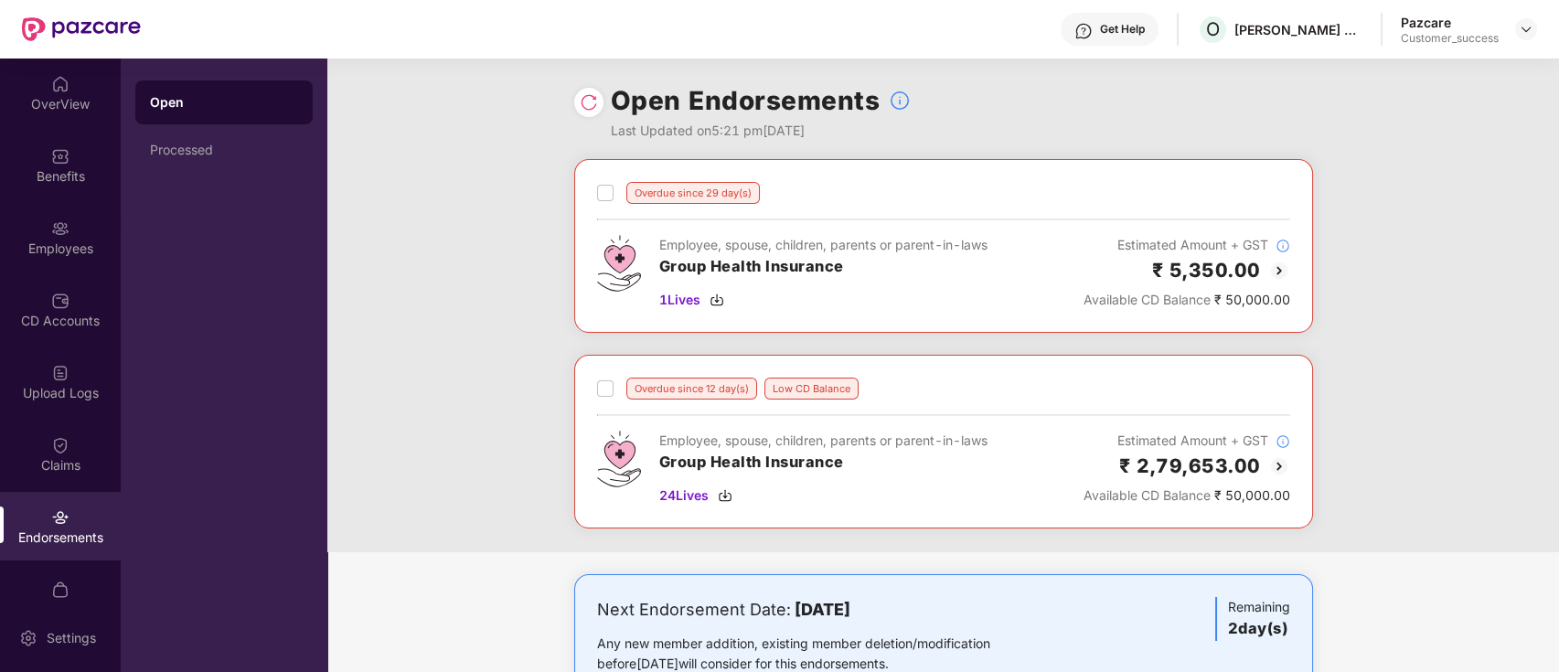
click at [589, 98] on img at bounding box center [589, 102] width 18 height 18
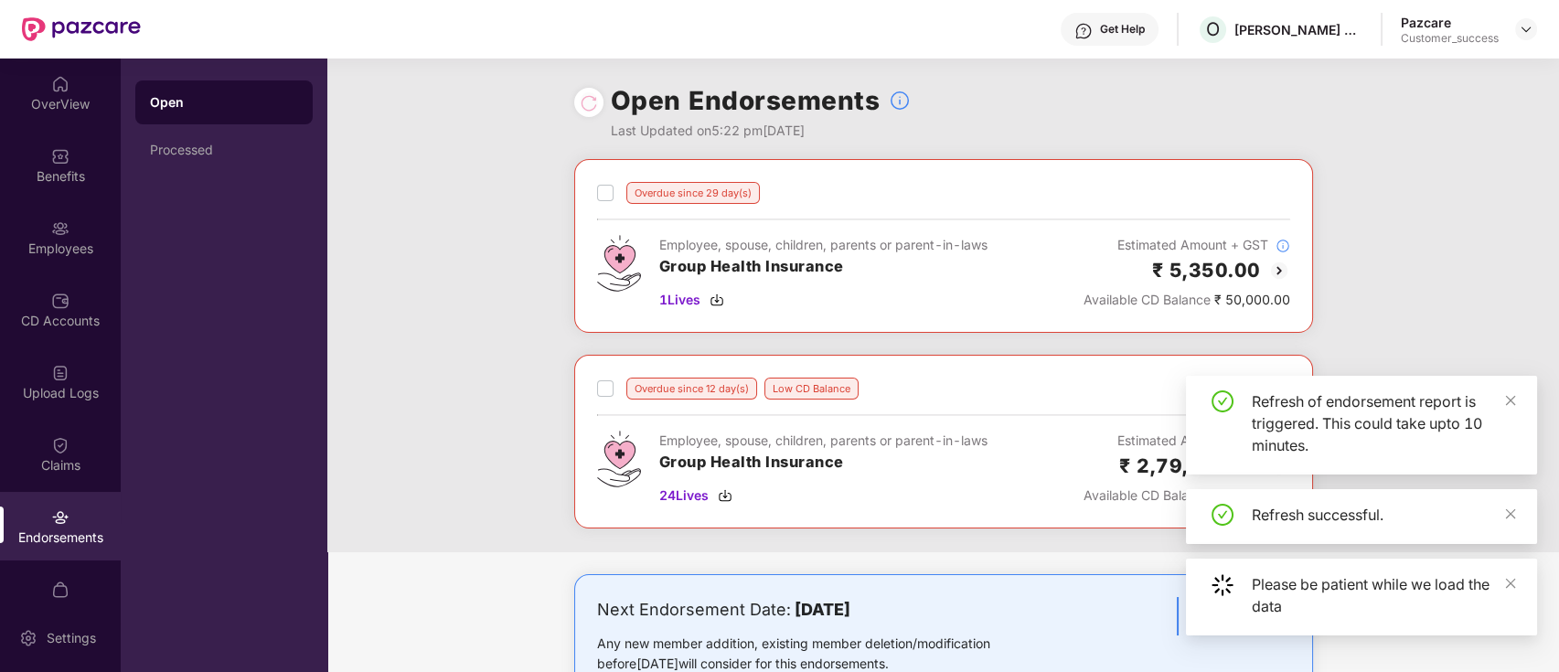
scroll to position [254, 0]
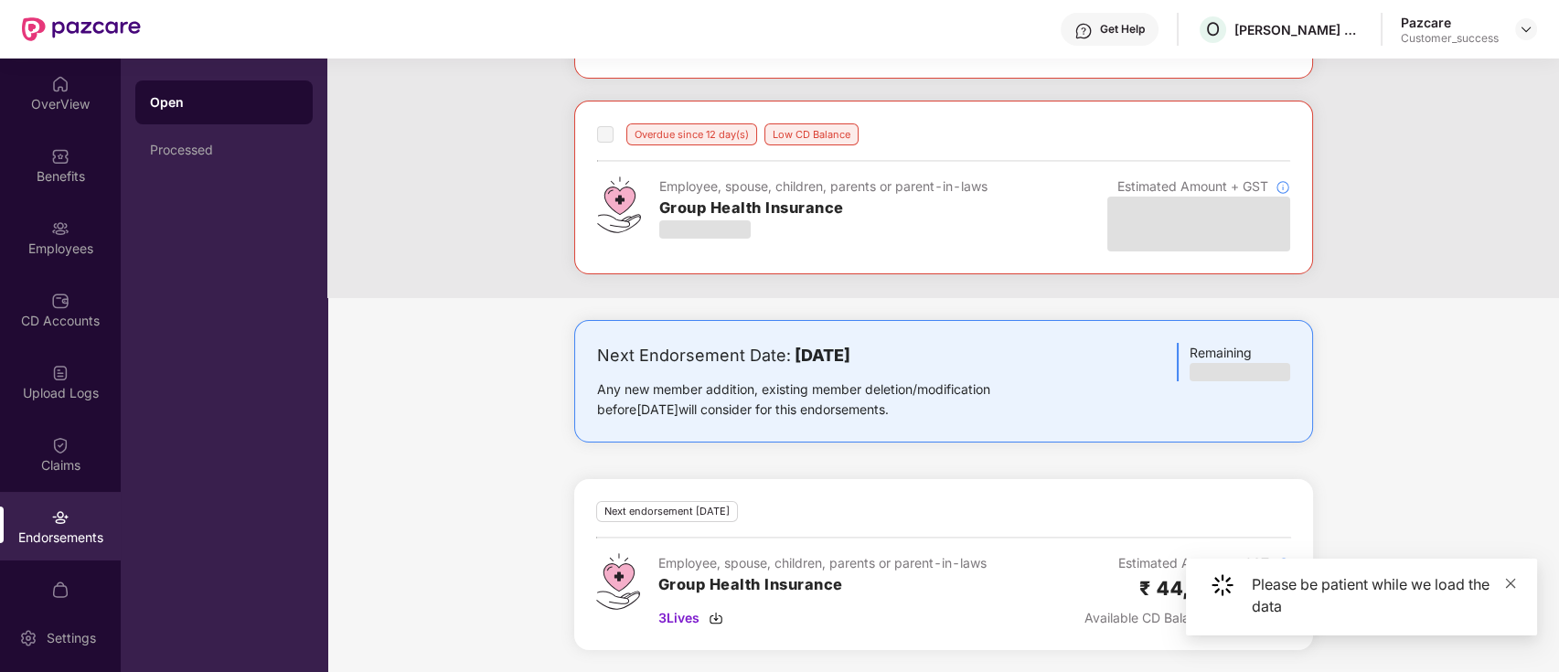
click at [1510, 582] on icon "close" at bounding box center [1511, 583] width 10 height 10
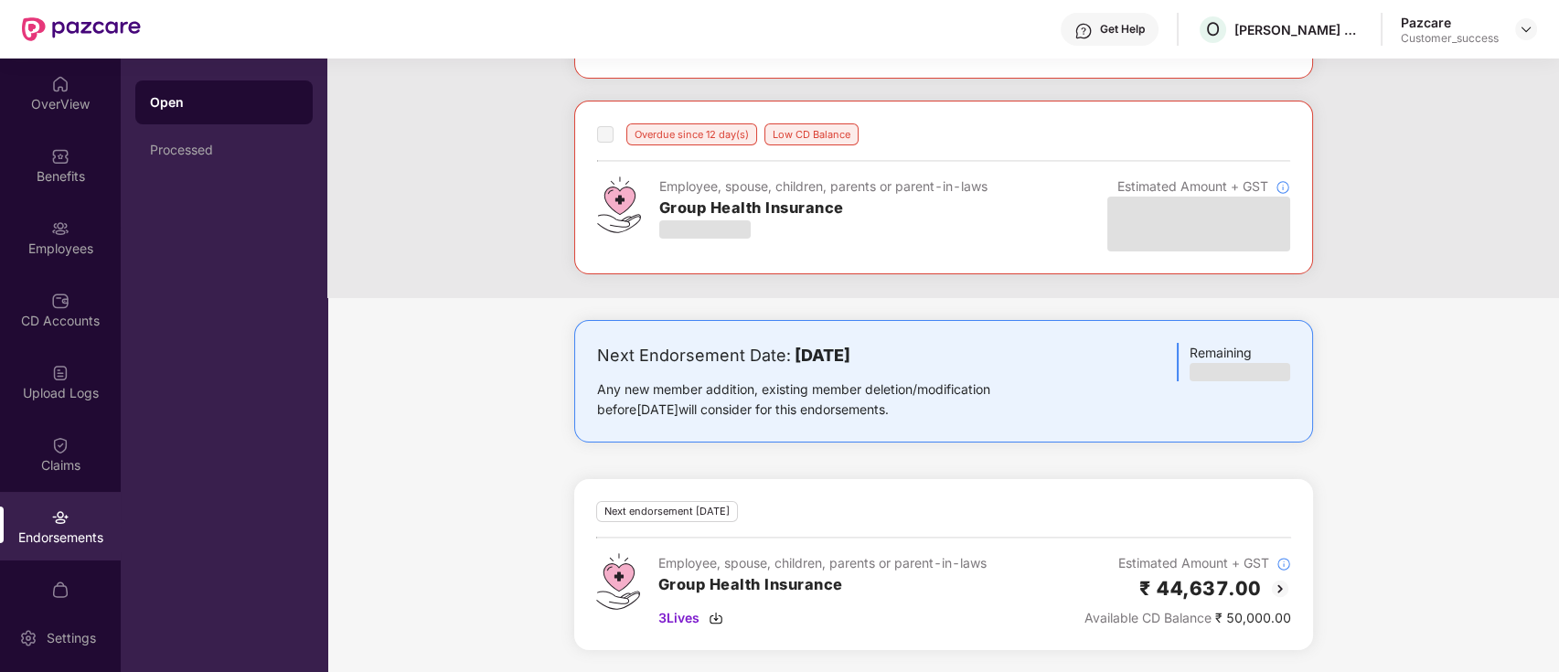
click at [1279, 589] on img at bounding box center [1280, 589] width 22 height 22
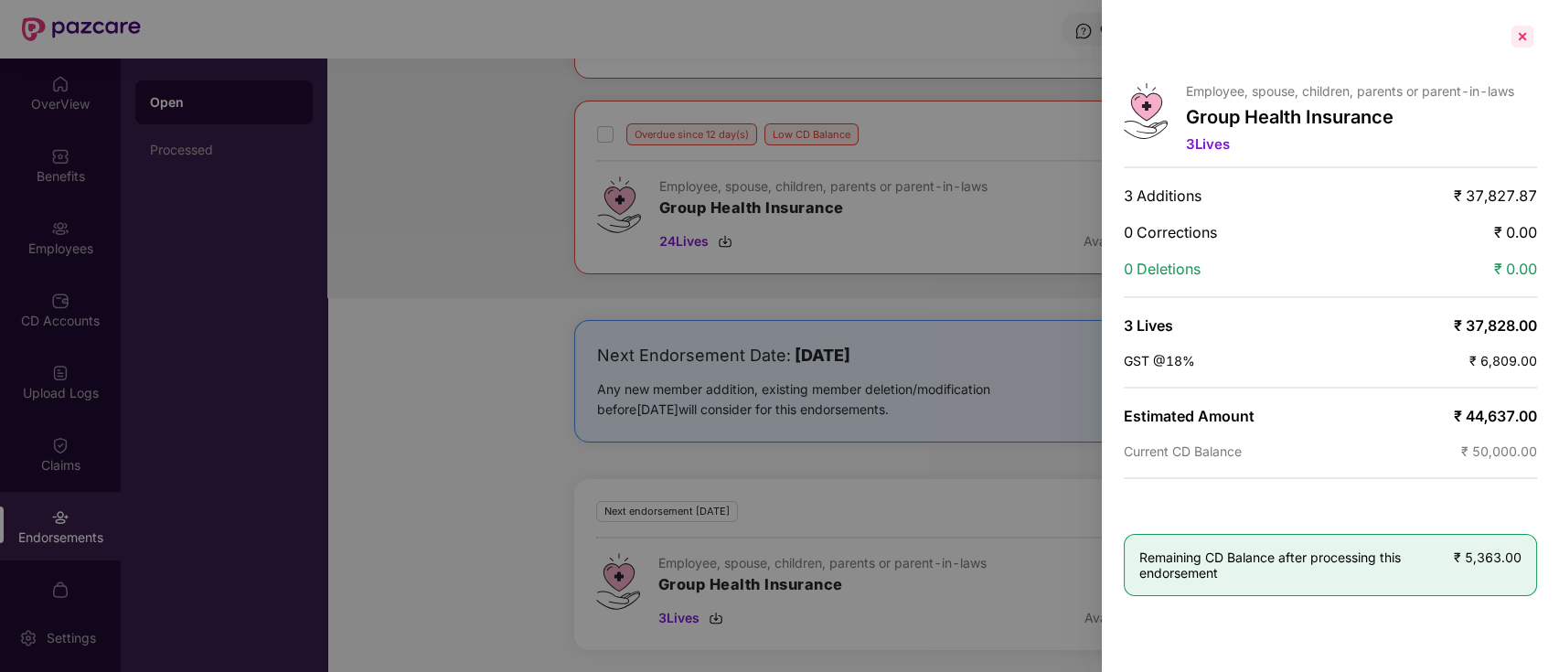
click at [1526, 33] on div at bounding box center [1521, 36] width 29 height 29
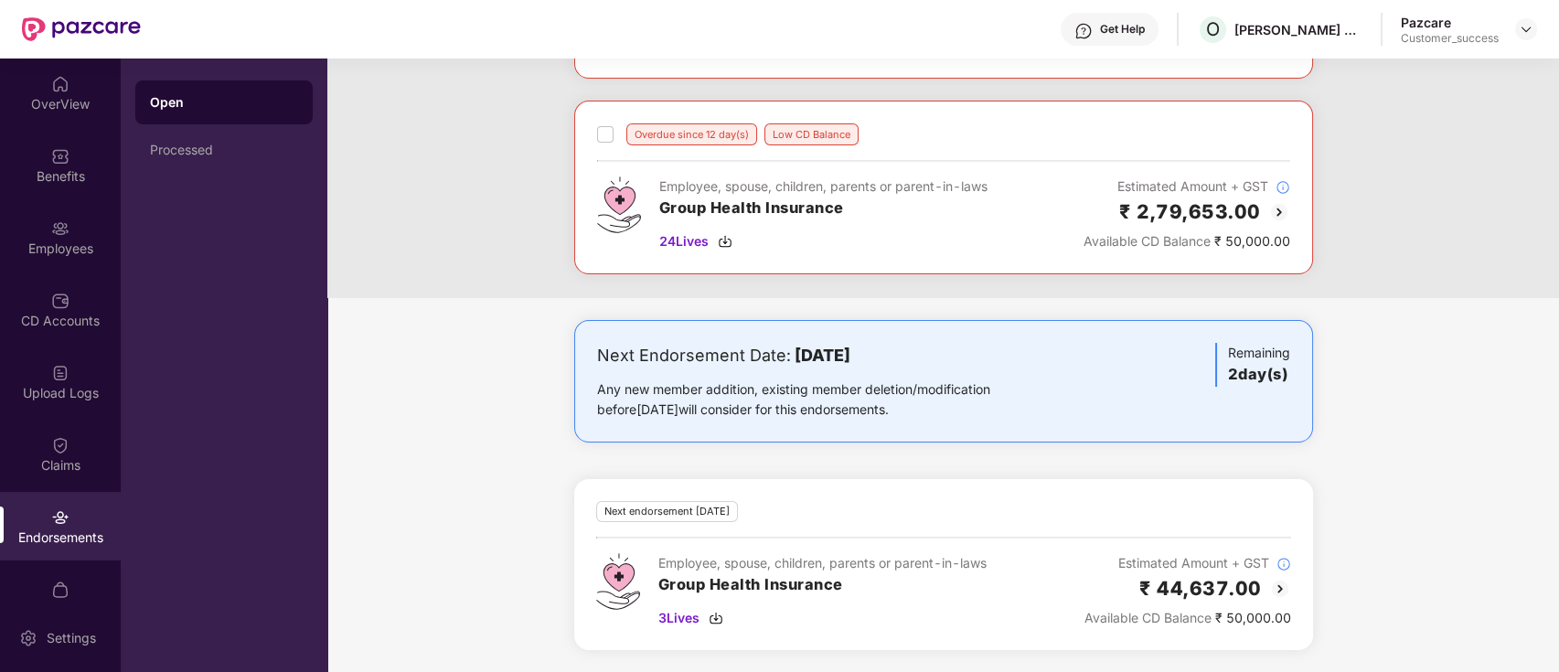
click at [1269, 589] on img at bounding box center [1280, 589] width 22 height 22
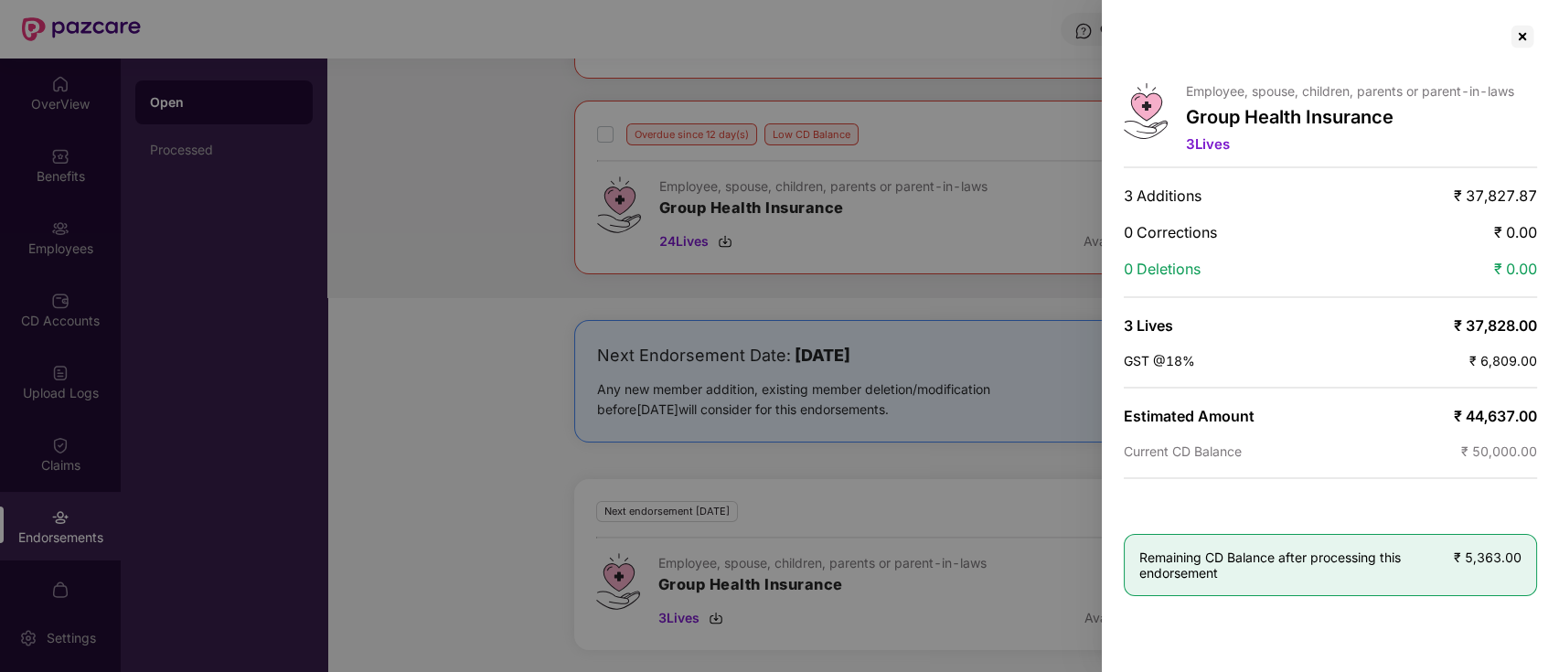
click at [449, 370] on div at bounding box center [779, 336] width 1559 height 672
click at [1530, 32] on div at bounding box center [1521, 36] width 29 height 29
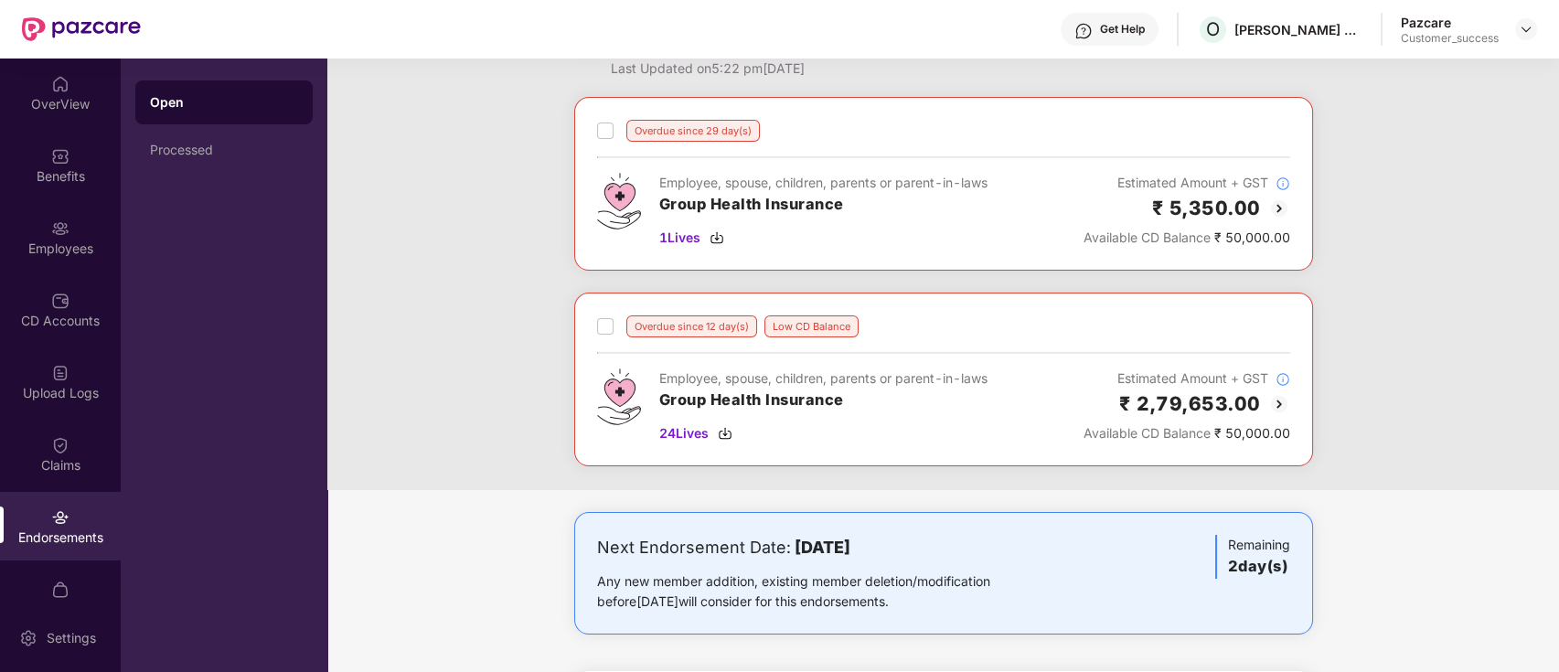
scroll to position [0, 0]
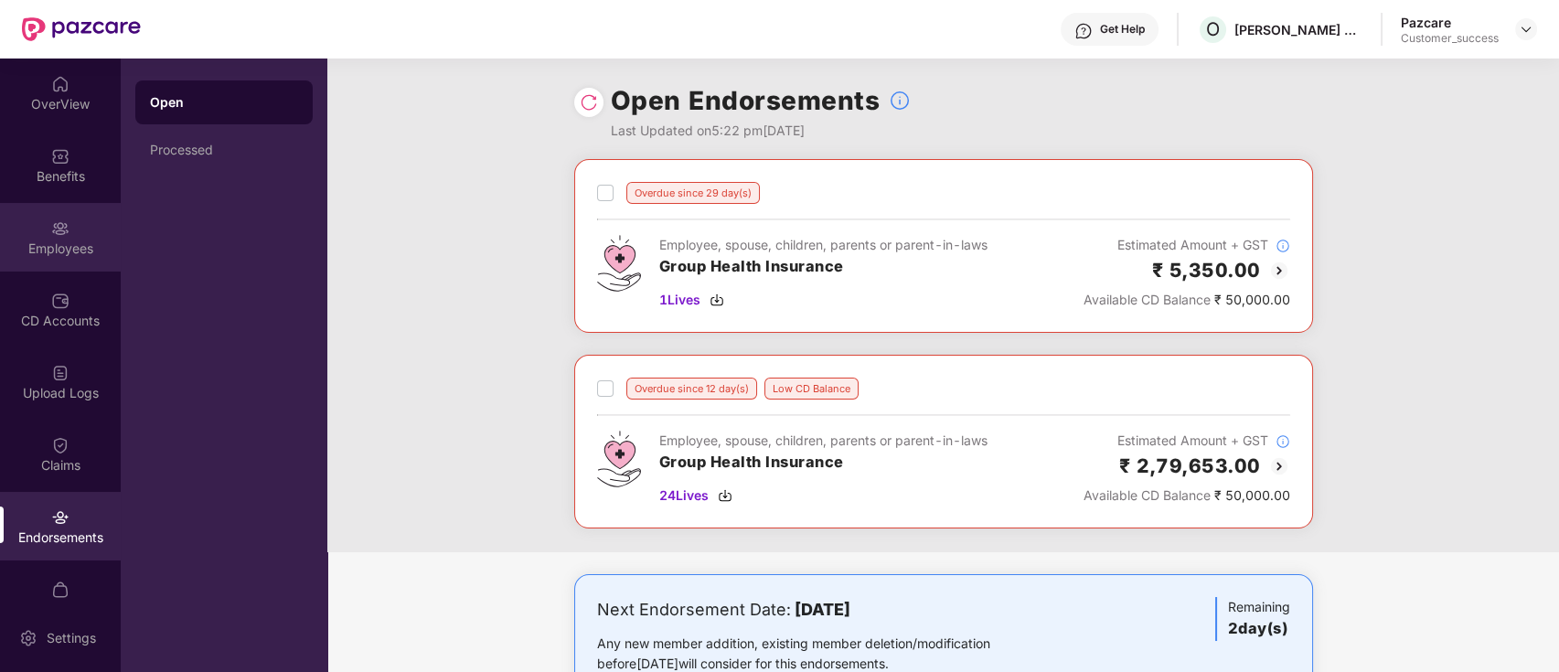
click at [55, 248] on div "Employees" at bounding box center [60, 249] width 121 height 18
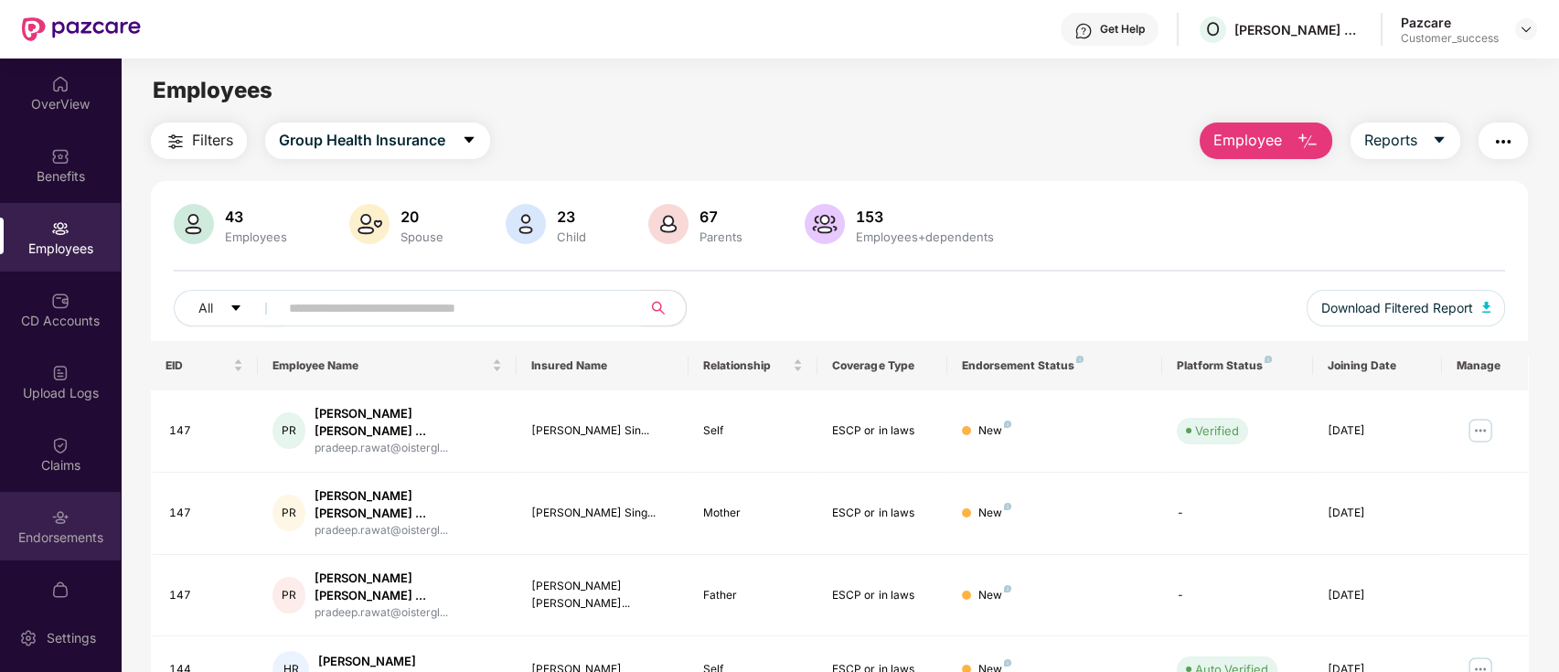
click at [58, 504] on div "Endorsements" at bounding box center [60, 526] width 121 height 69
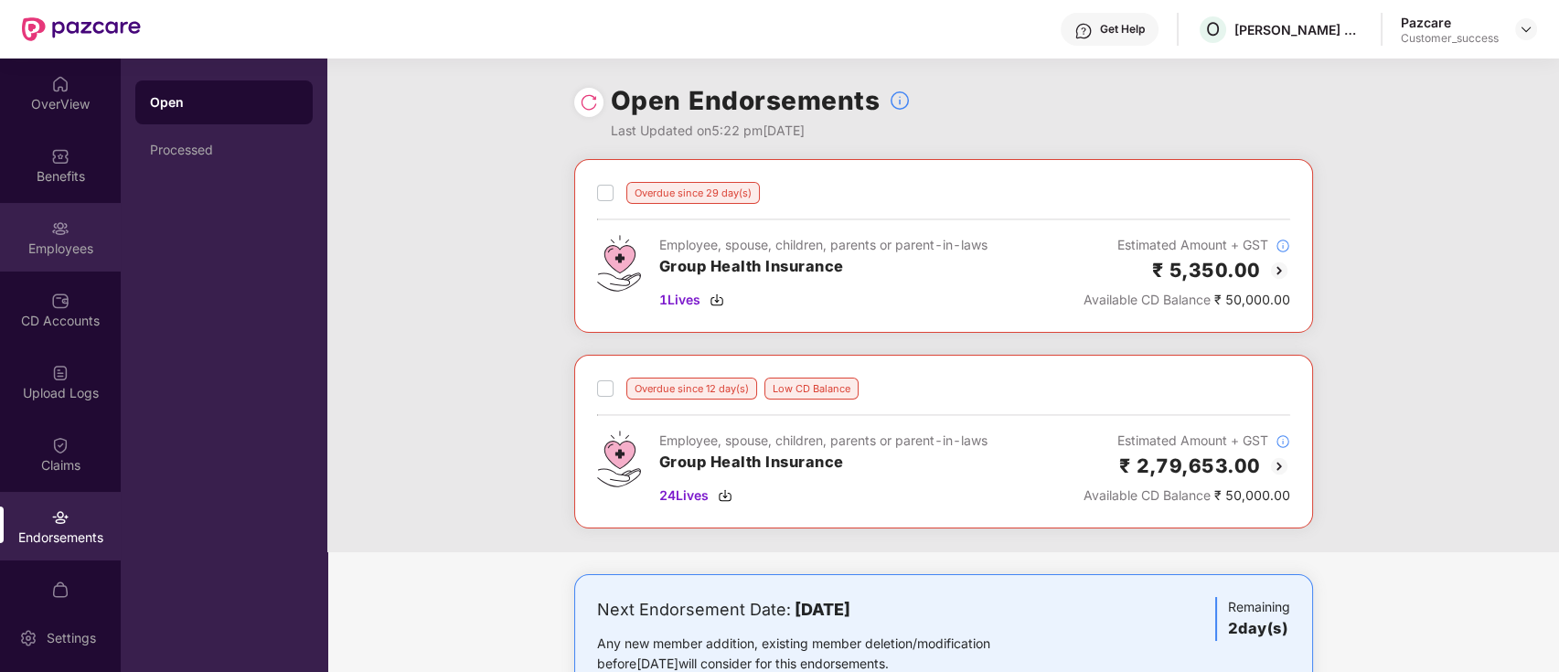
click at [57, 224] on img at bounding box center [60, 228] width 18 height 18
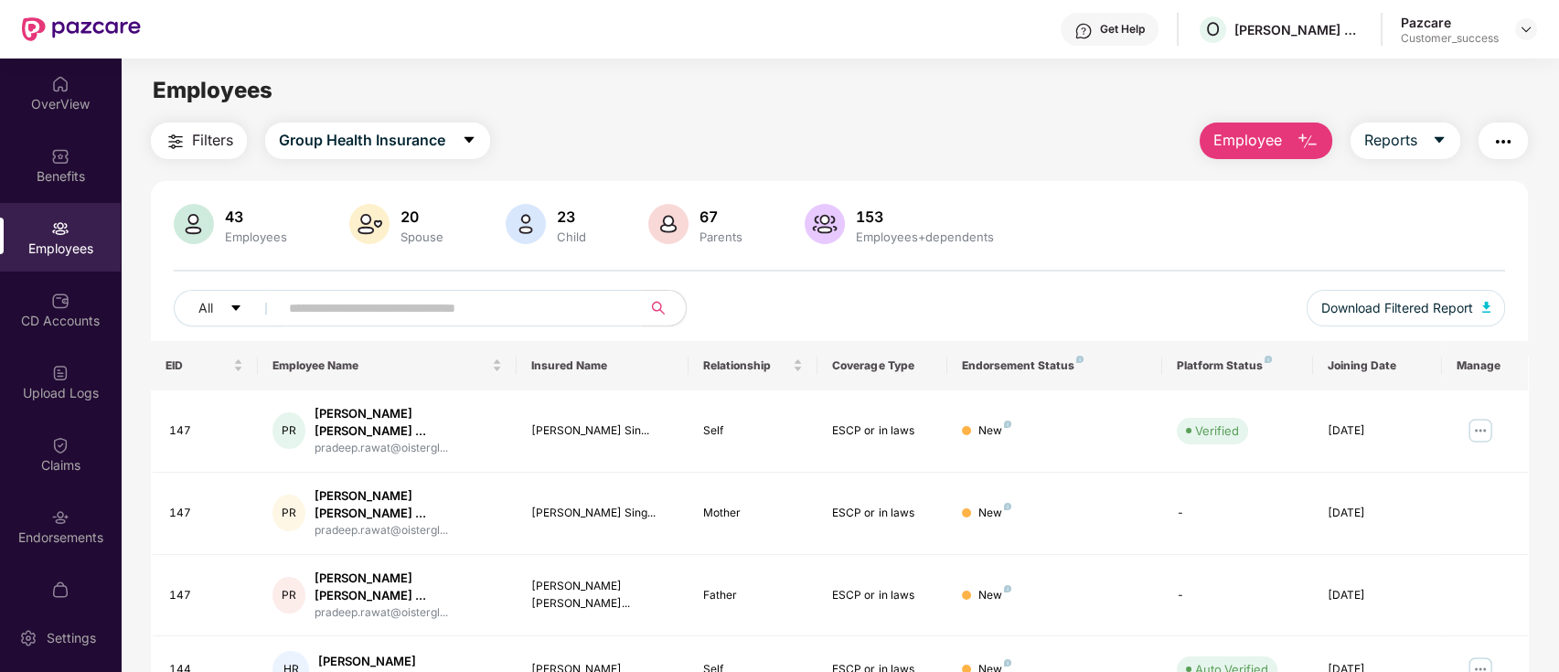
click at [508, 308] on input "text" at bounding box center [453, 307] width 328 height 27
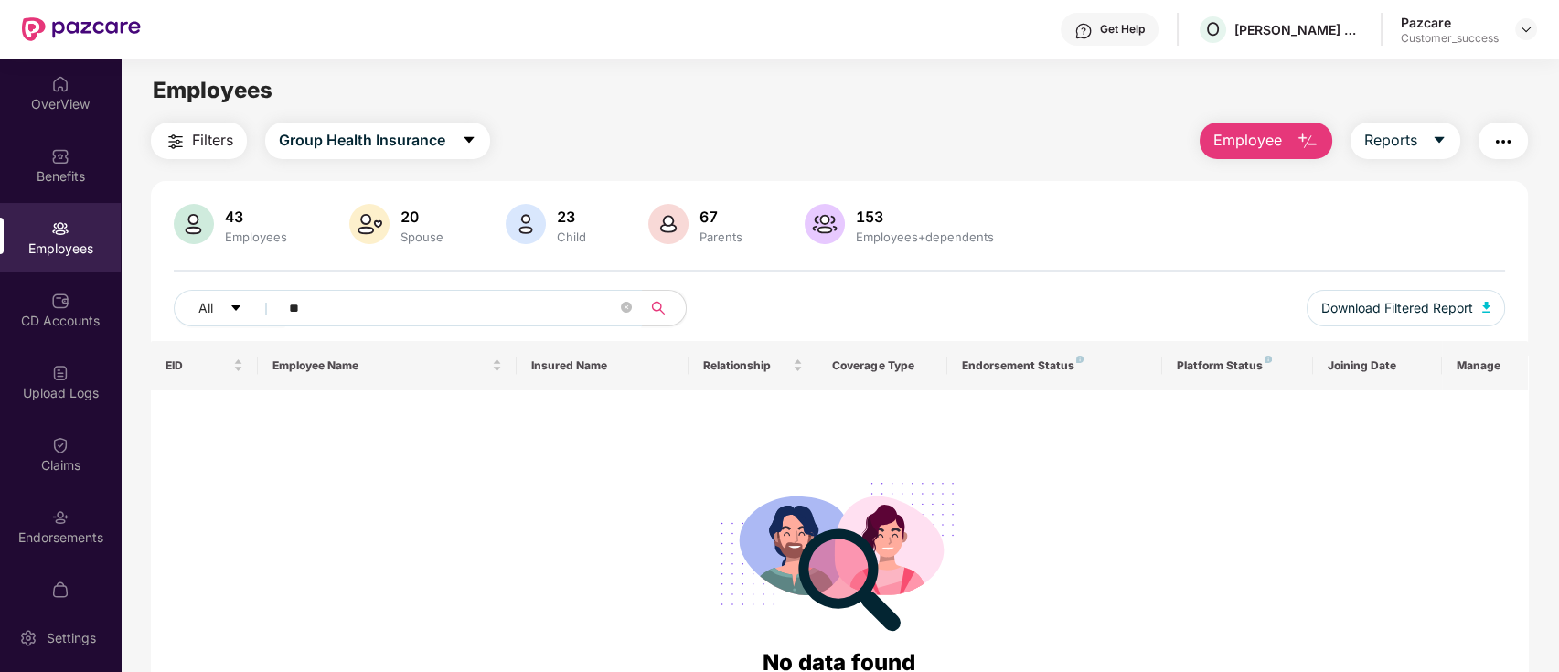
type input "*"
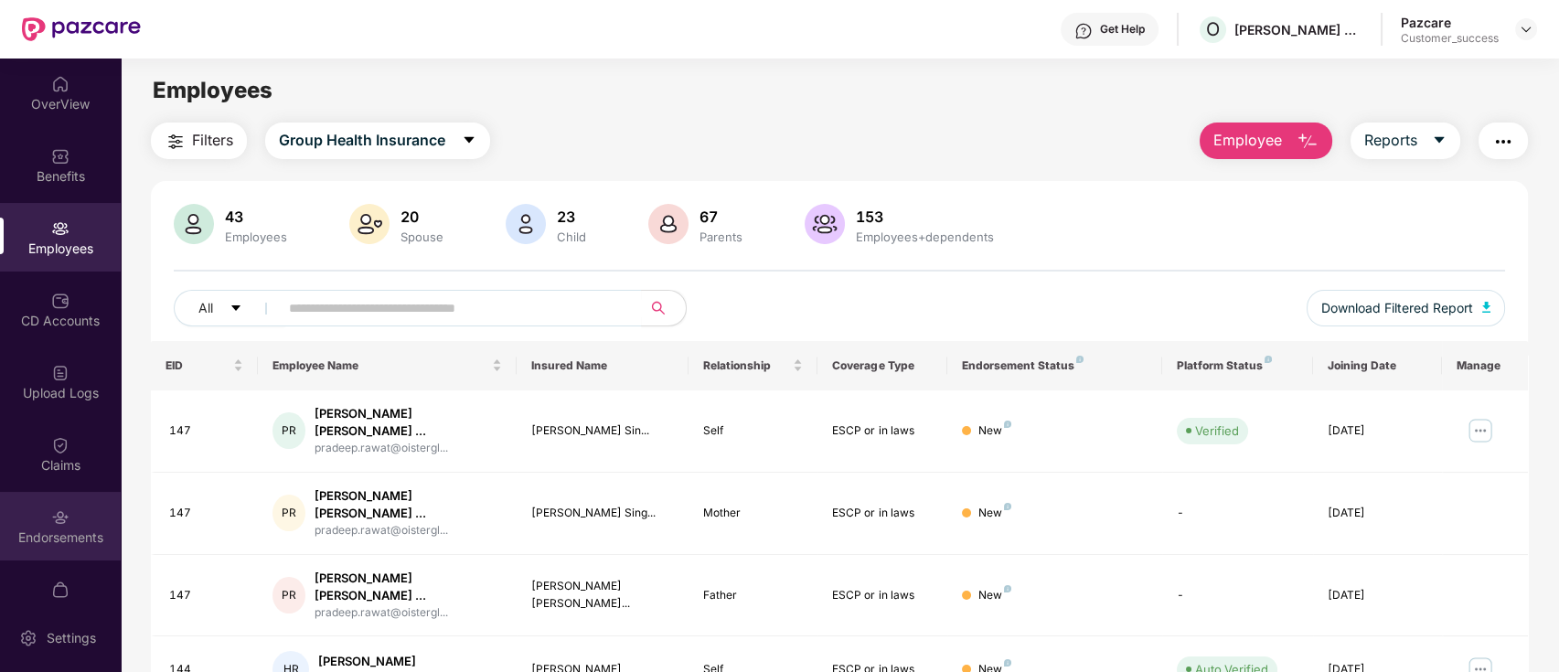
click at [67, 524] on div "Endorsements" at bounding box center [60, 526] width 121 height 69
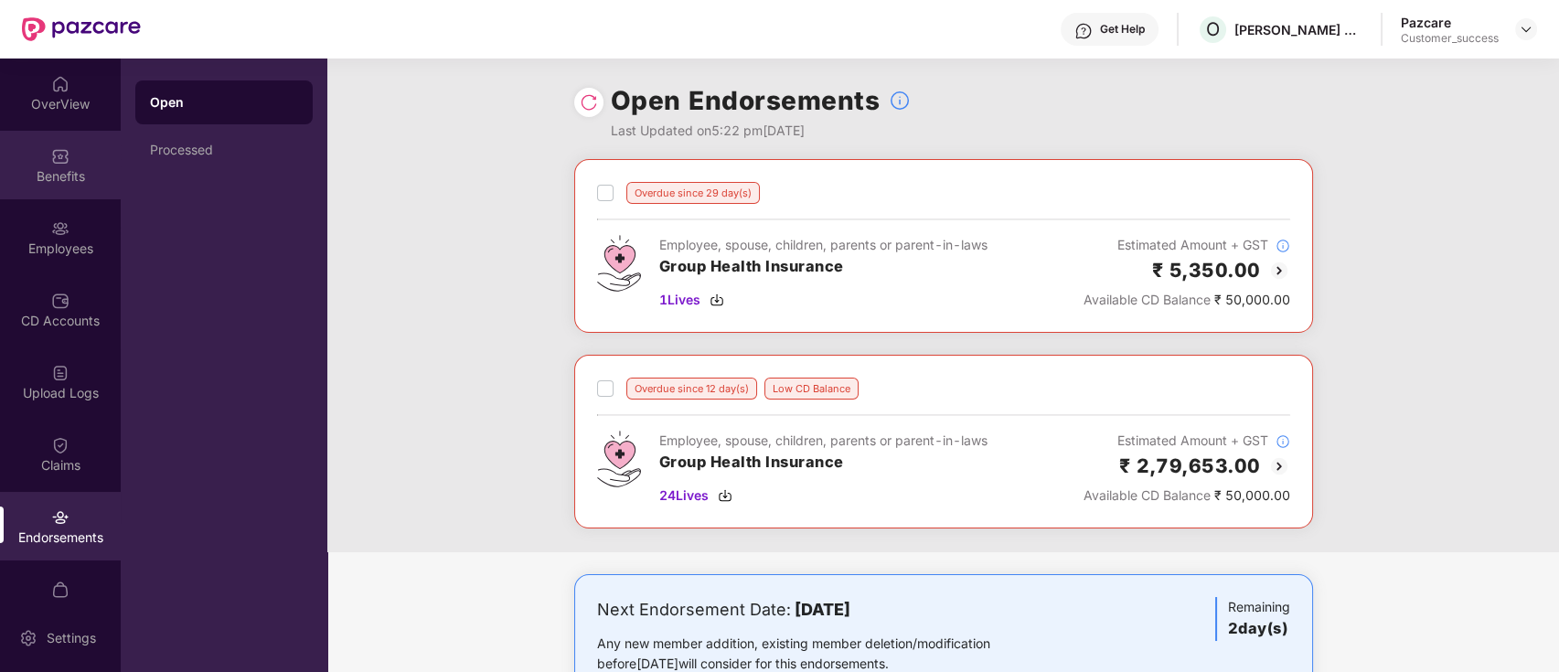
click at [51, 188] on div "Benefits" at bounding box center [60, 165] width 121 height 69
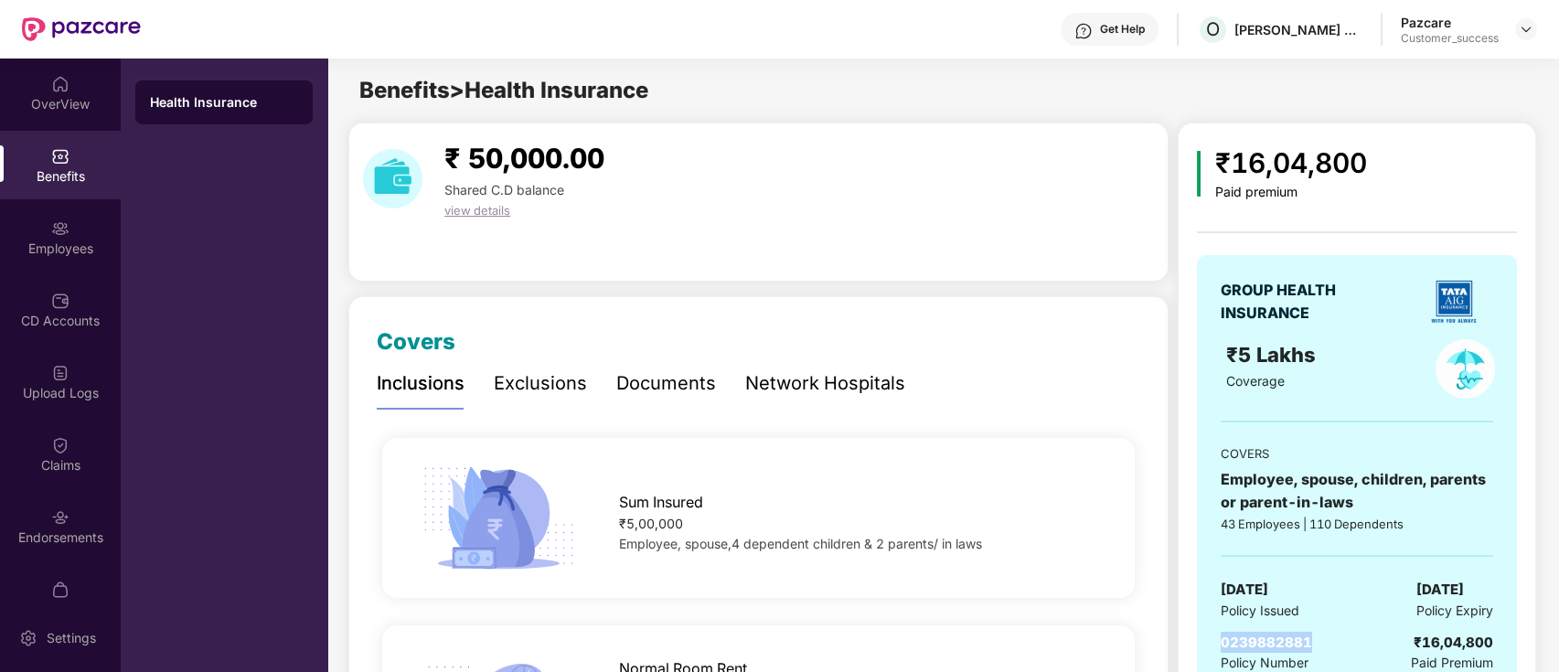
drag, startPoint x: 1311, startPoint y: 639, endPoint x: 1199, endPoint y: 643, distance: 111.6
click at [1199, 643] on div "GROUP HEALTH INSURANCE ₹5 Lakhs Coverage COVERS Employee, spouse, children, par…" at bounding box center [1357, 476] width 320 height 442
copy span "0239882881"
